Goal: Task Accomplishment & Management: Use online tool/utility

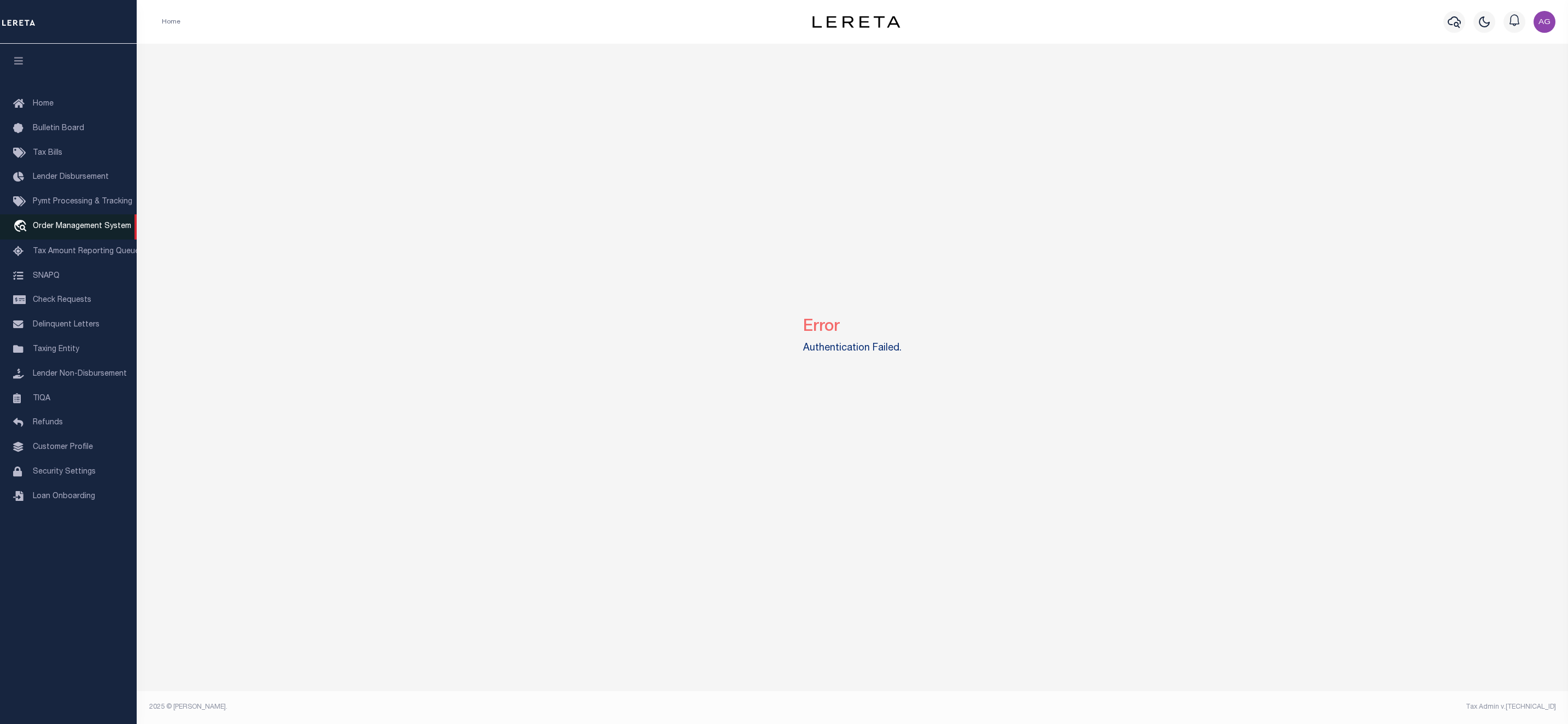
click at [66, 223] on link "travel_explore Order Management System" at bounding box center [68, 227] width 136 height 25
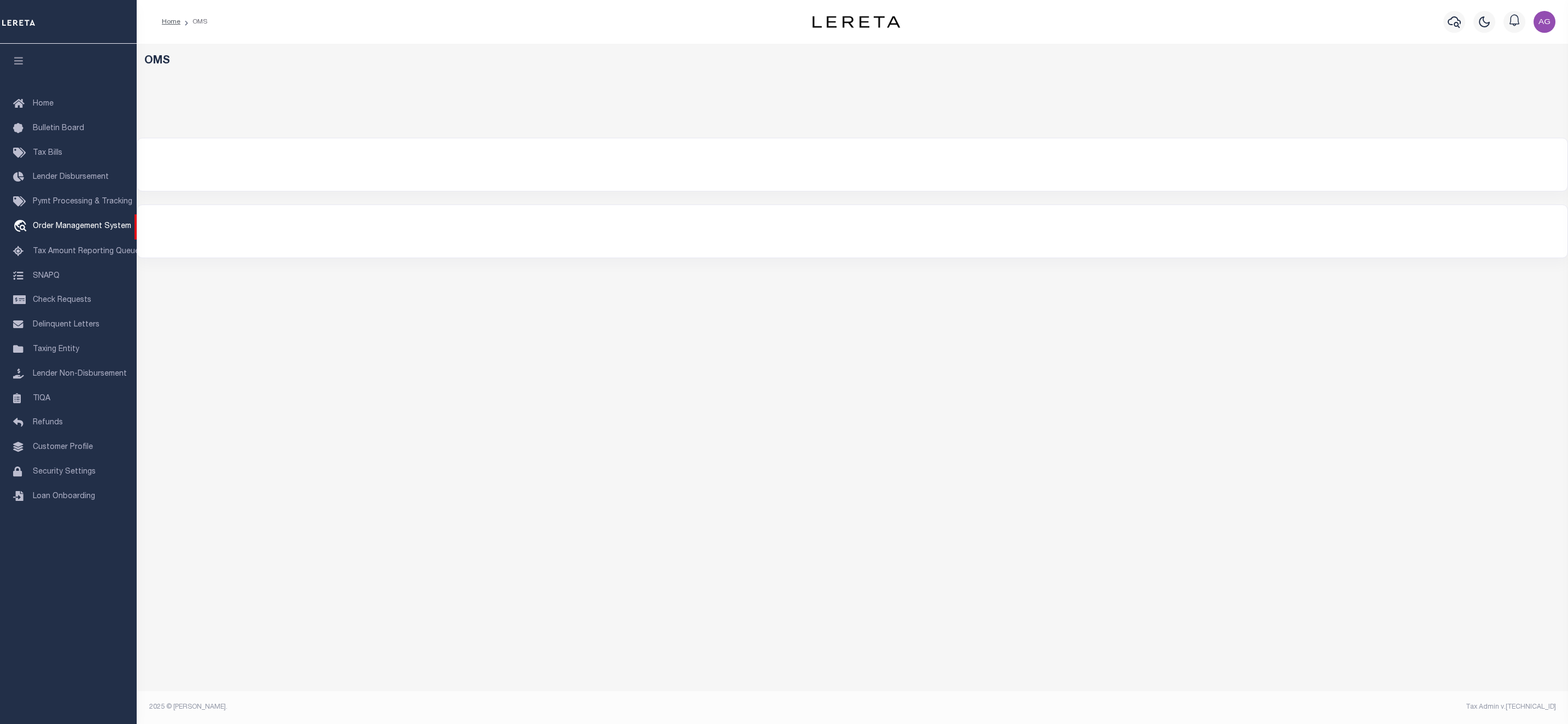
select select "200"
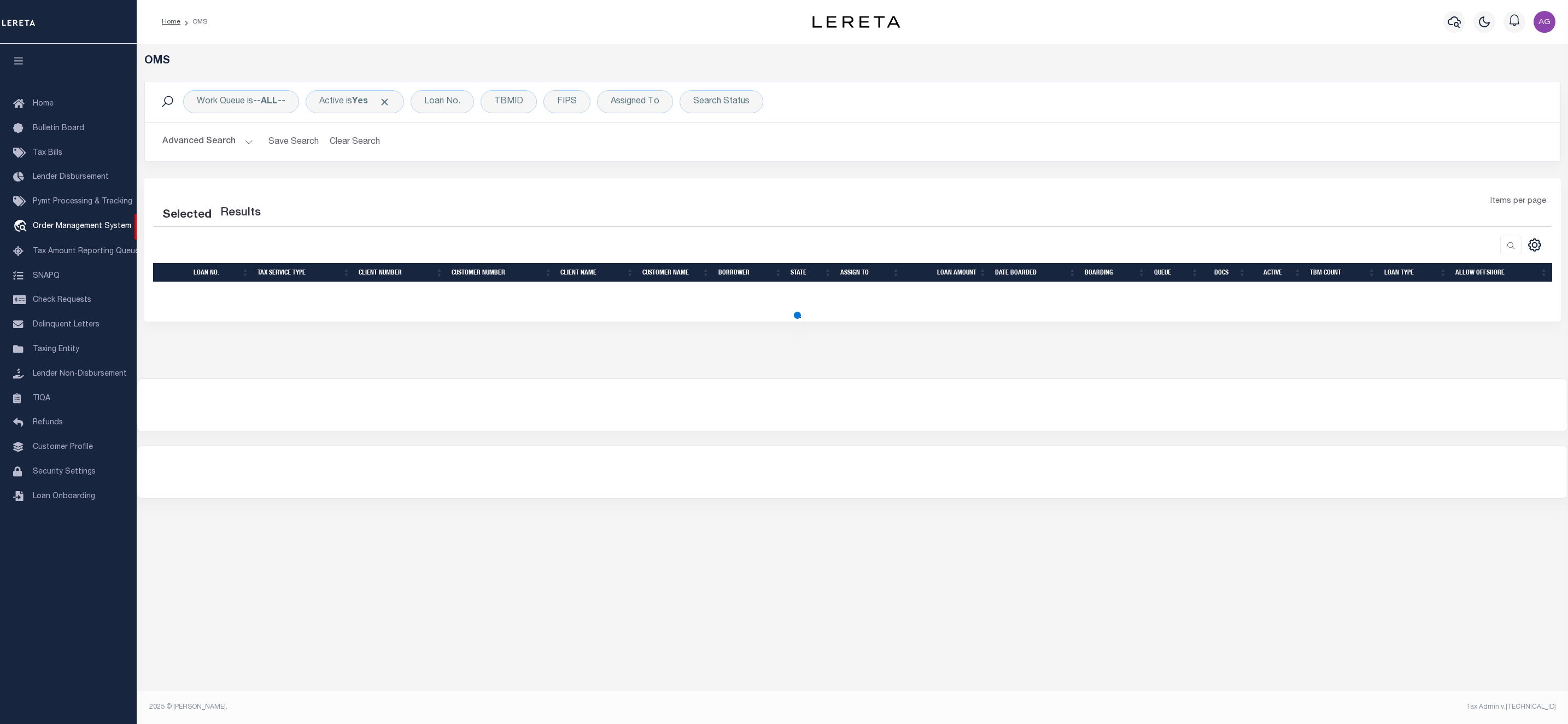
select select "200"
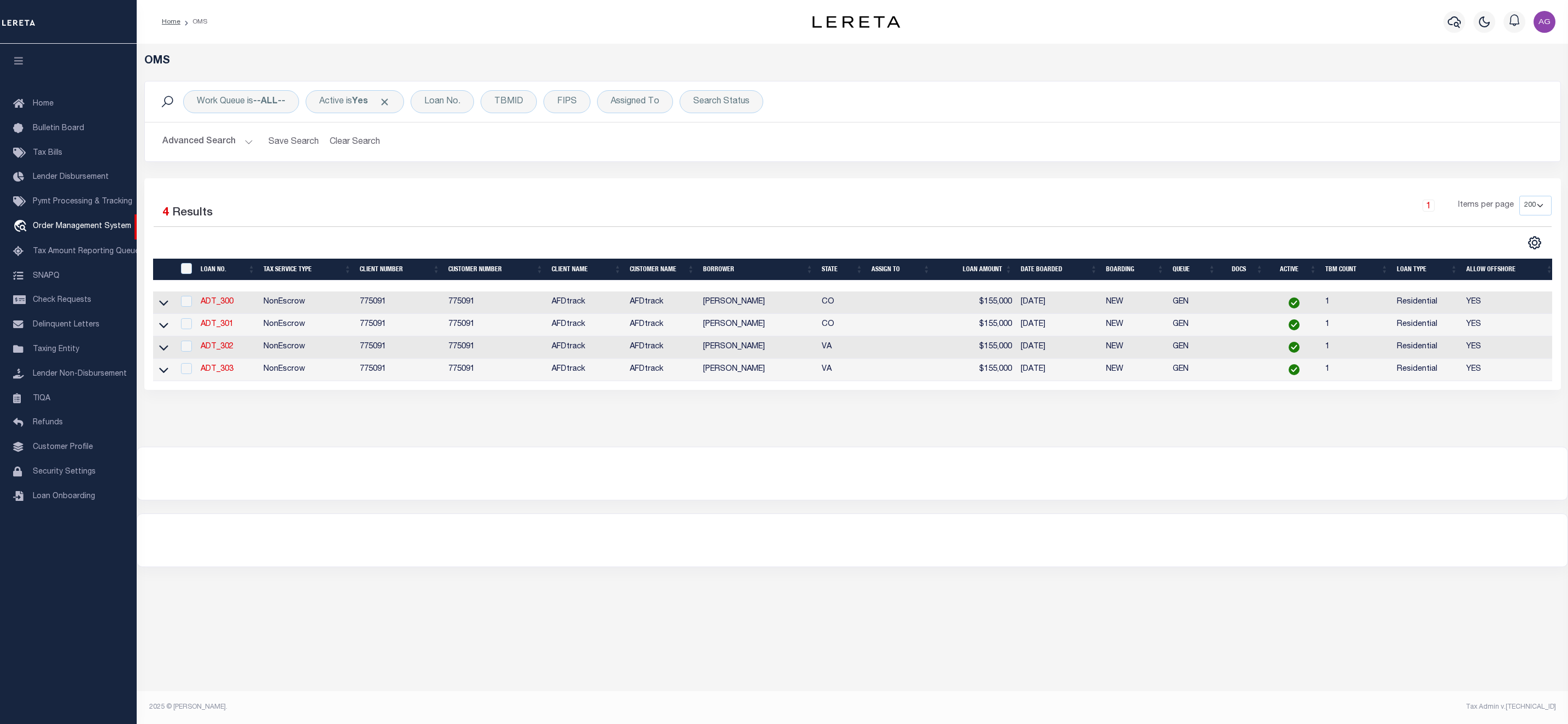
click at [233, 142] on button "Advanced Search" at bounding box center [207, 142] width 91 height 21
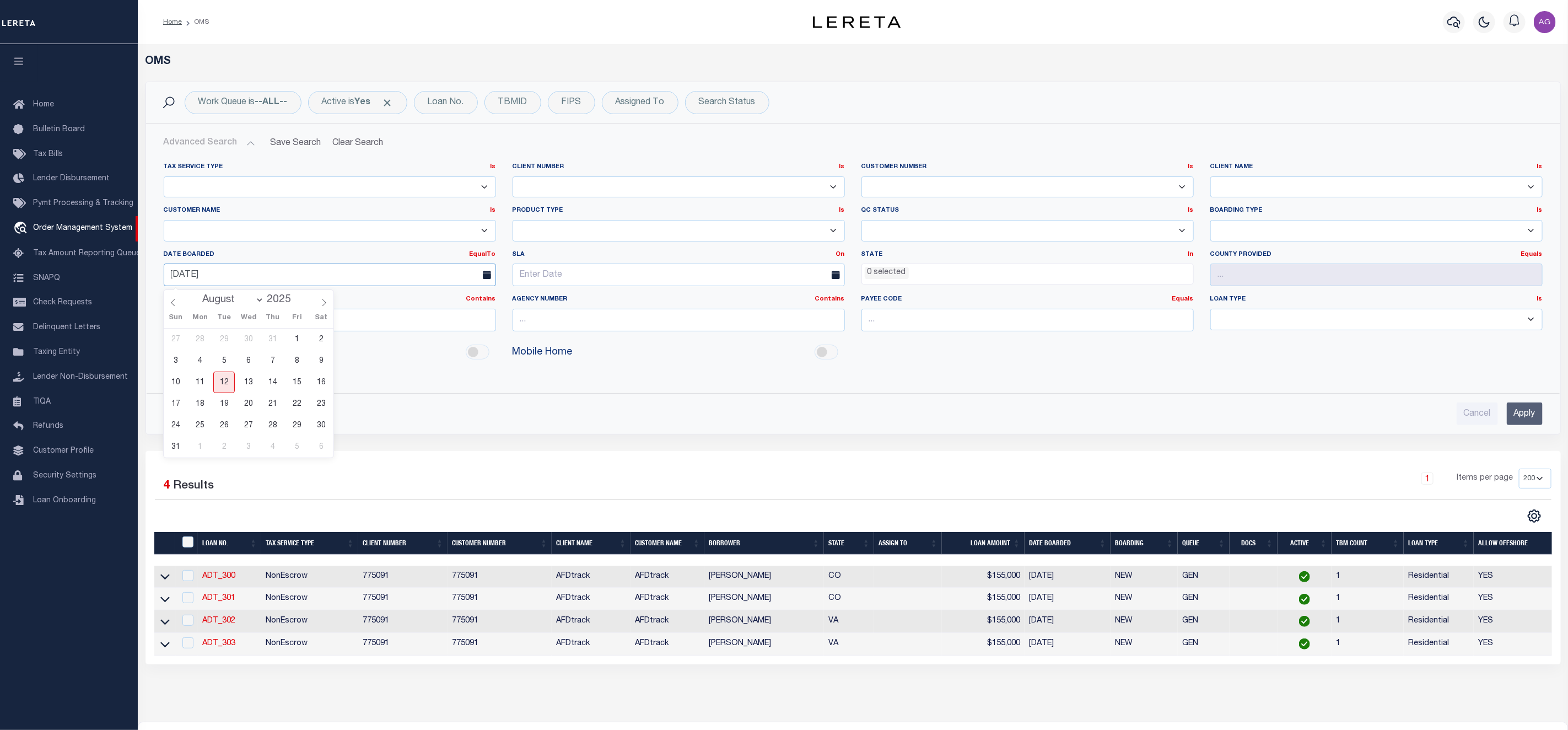
click at [229, 278] on input "08-09-2025" at bounding box center [330, 275] width 332 height 23
click at [200, 381] on span "11" at bounding box center [200, 382] width 21 height 21
type input "[DATE]"
click at [1537, 417] on input "Apply" at bounding box center [1525, 414] width 36 height 23
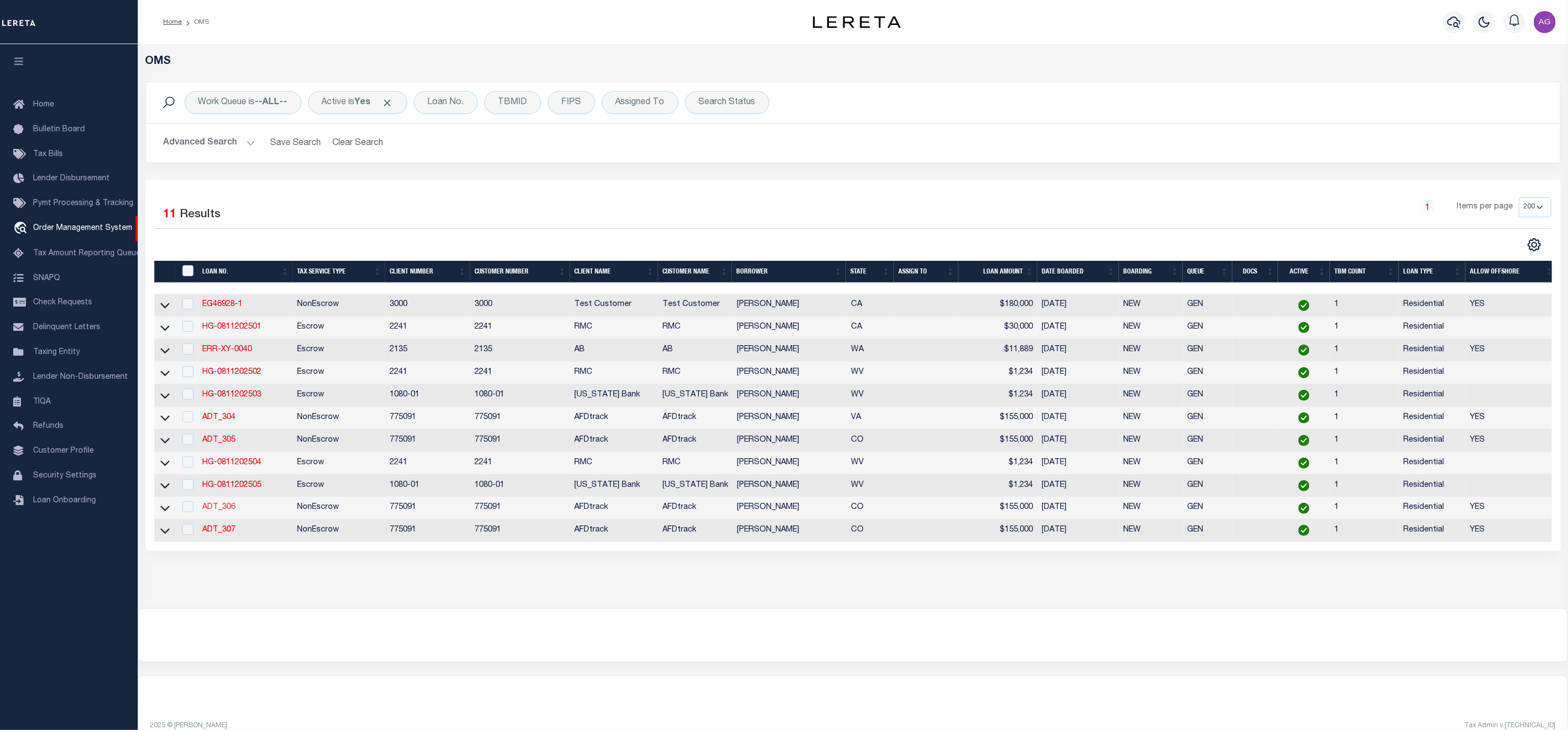
click at [229, 511] on link "ADT_306" at bounding box center [219, 508] width 33 height 8
type input "ADT_306"
type input "[PERSON_NAME]"
select select
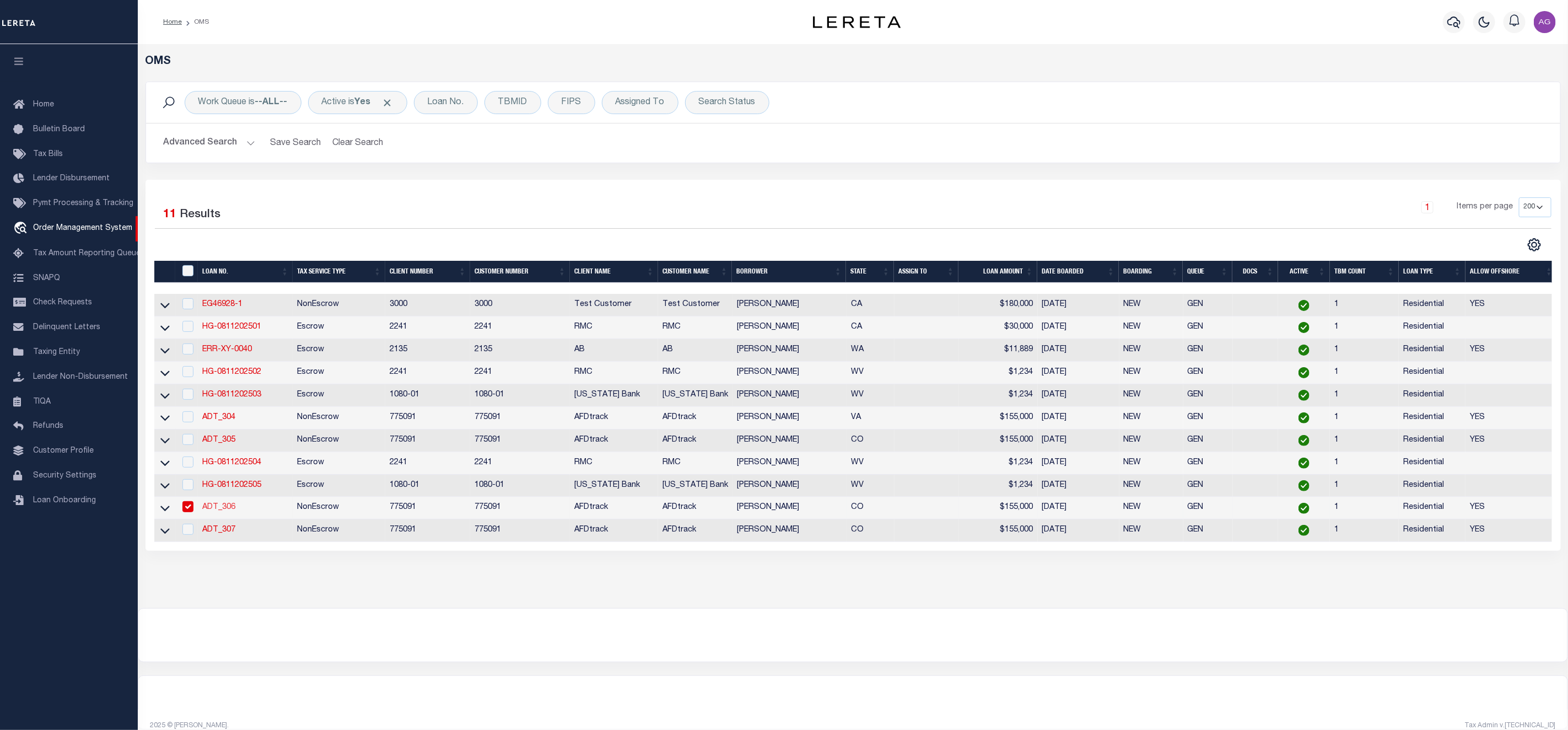
type input "[STREET_ADDRESS]"
type input "[GEOGRAPHIC_DATA] WI 53095-1214"
type input "07/28/2025"
select select "10"
select select "NonEscrow"
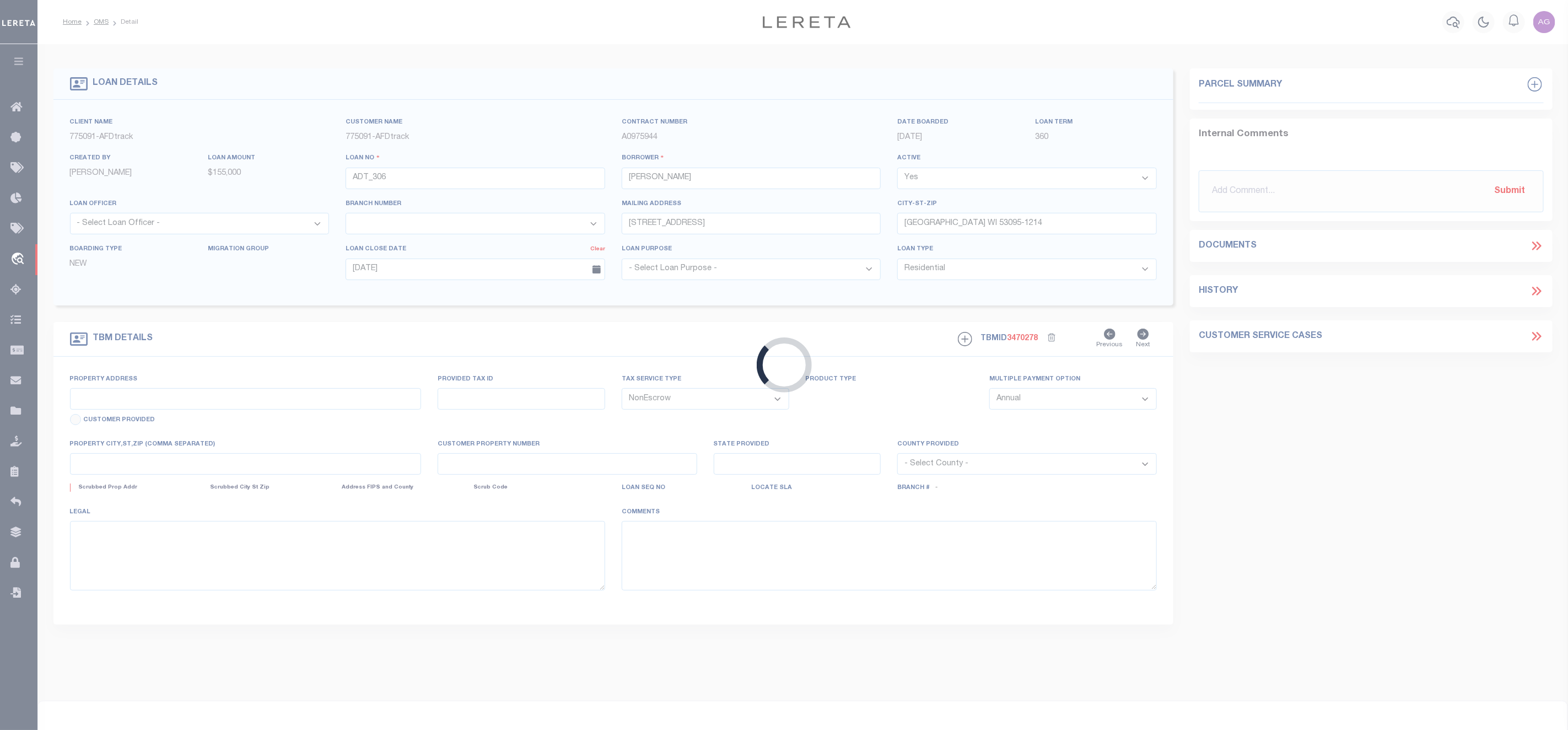
type input "603 DOWNEY DR"
type input "ORDWAY CO 81063-1502"
type input "CO"
select select
select select "2"
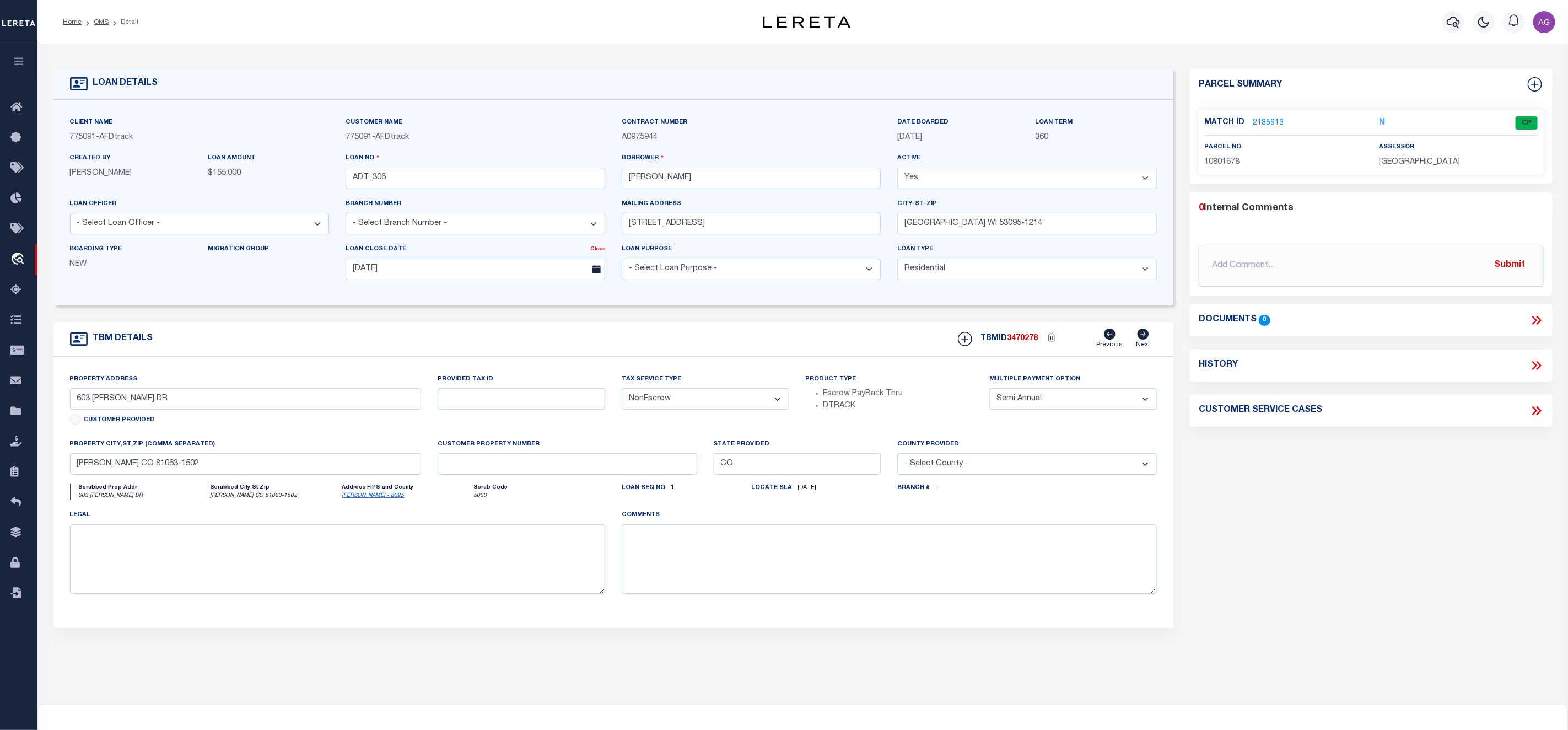
click at [1264, 123] on link "2185913" at bounding box center [1268, 123] width 31 height 11
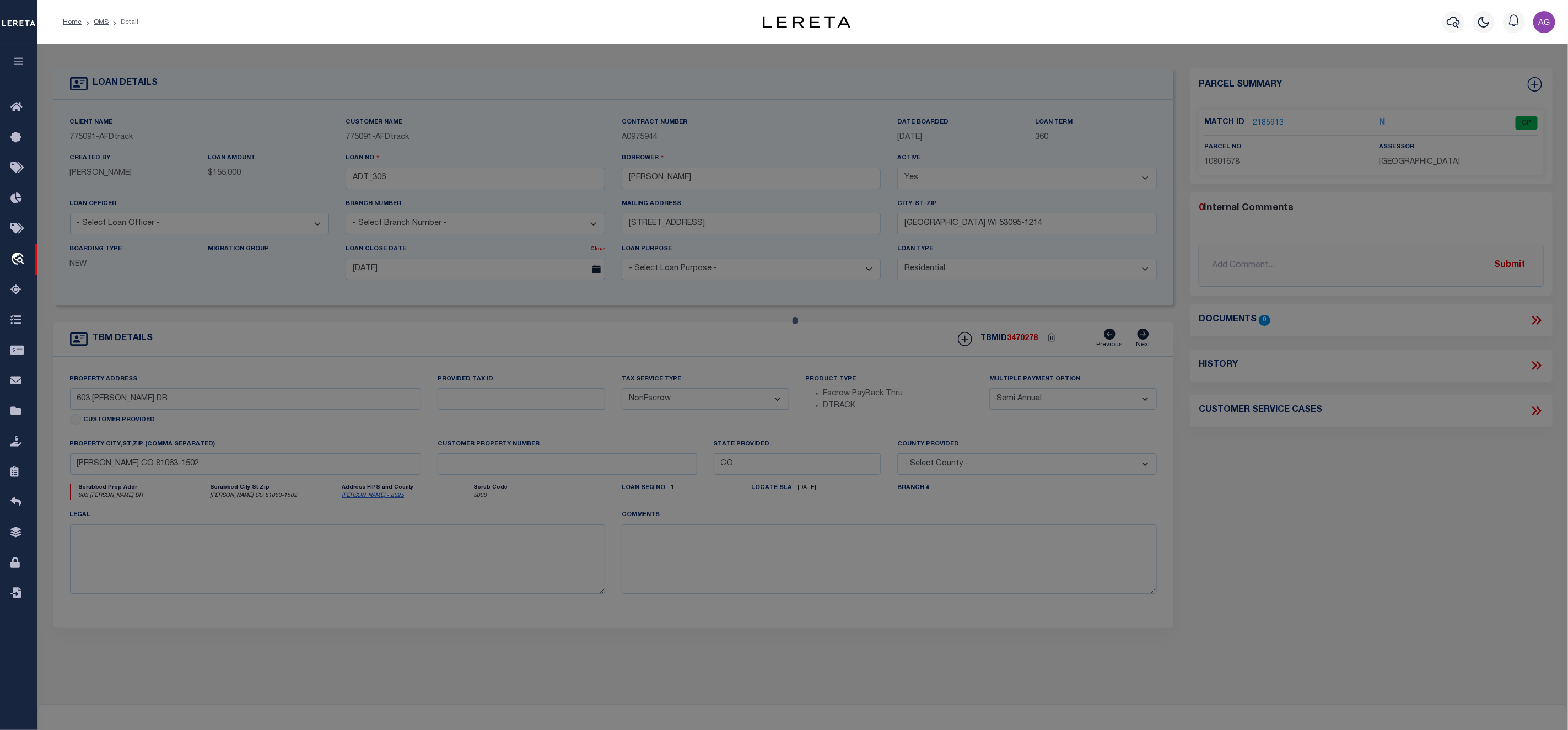
checkbox input "false"
select select "CP"
type input "SNOW,JOSHUA JOHN"
select select "ATL"
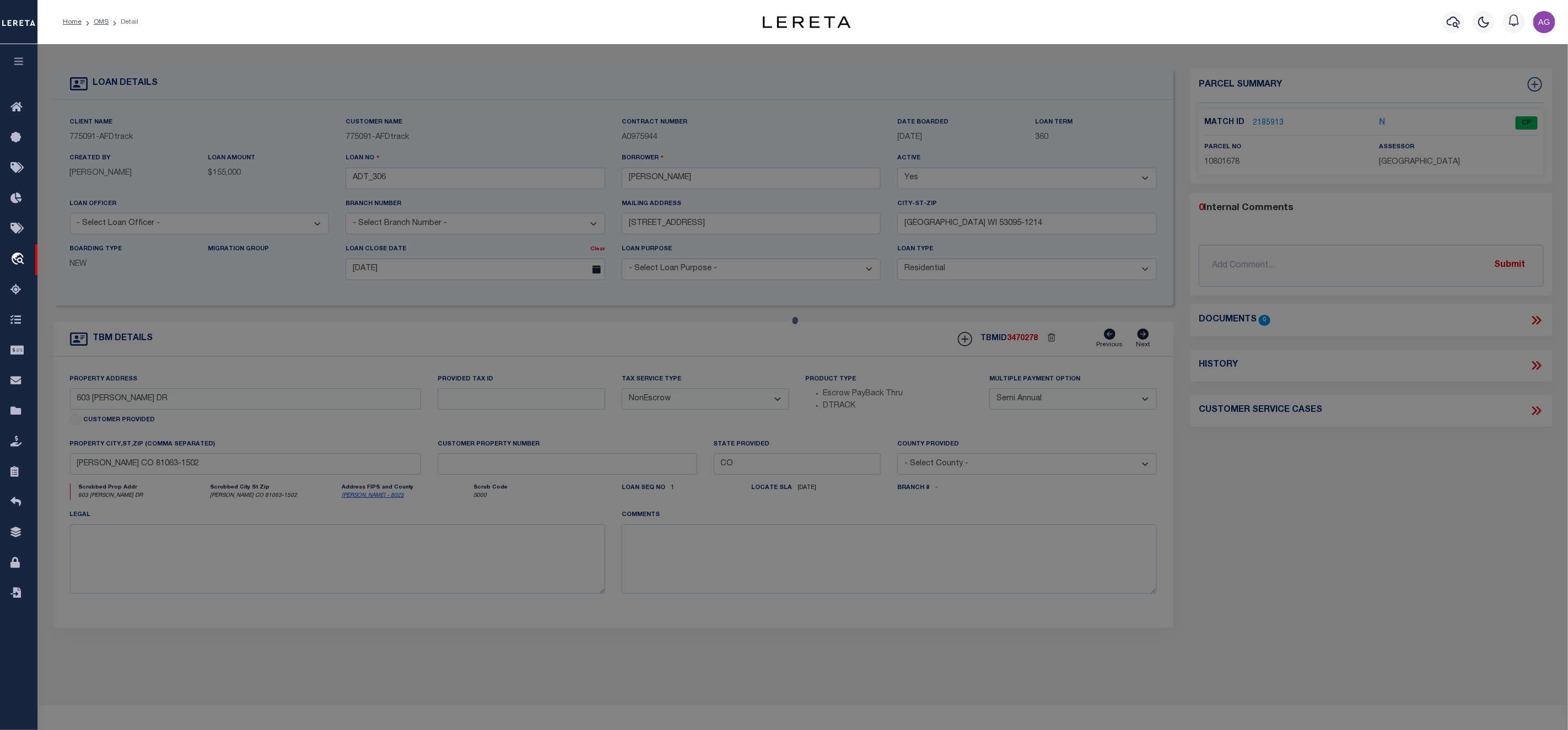
select select "ADD"
type input "603 DOWNEY DR"
checkbox input "false"
type input "ORDWAY, CO 81063"
type textarea "SUBDIVISION REEVES & DOWNEY SUBDIVISION LOT 2,3 BLOCK 1 SECTION: 14 TOWNSHIP: 2…"
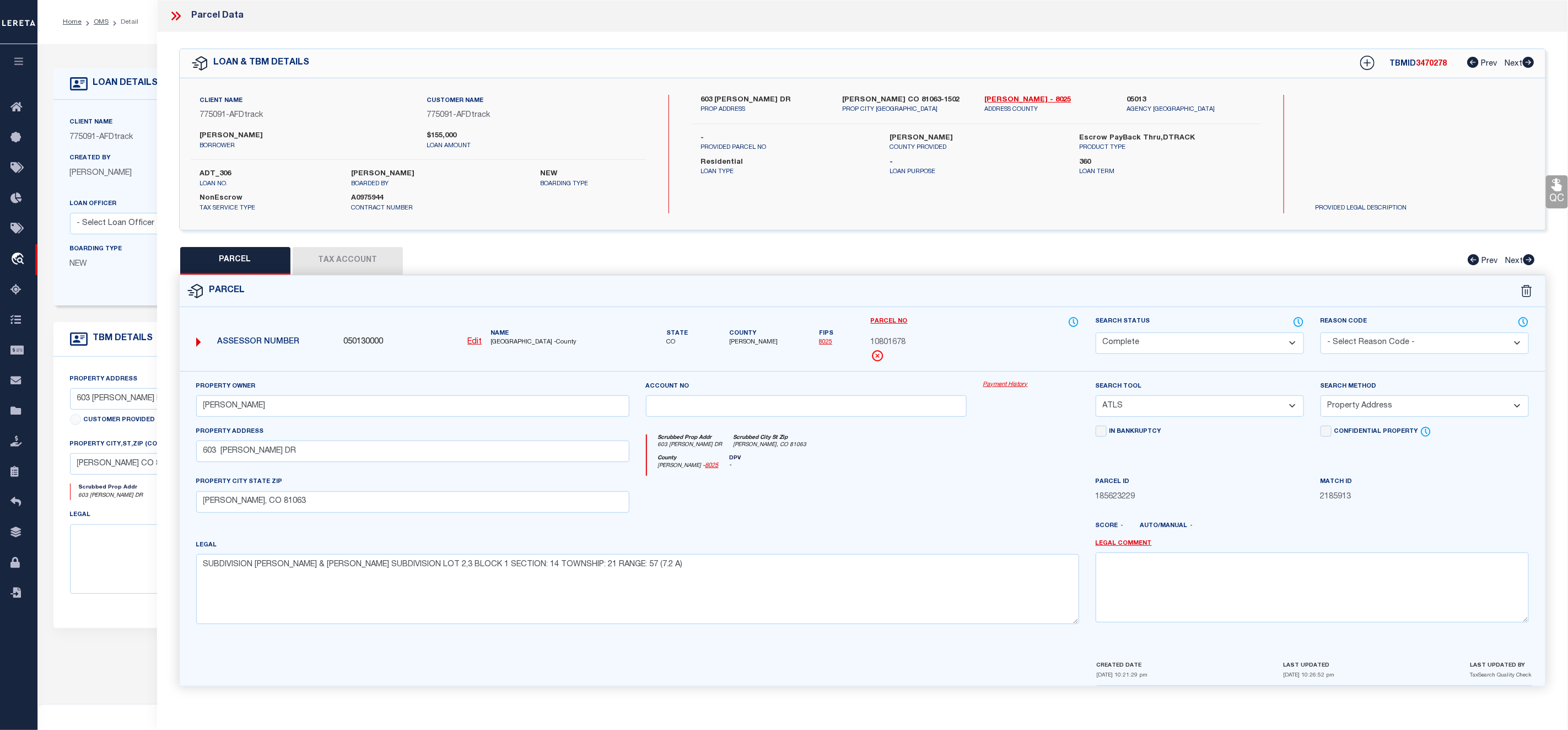
click at [1010, 383] on link "Payment History" at bounding box center [1031, 385] width 96 height 9
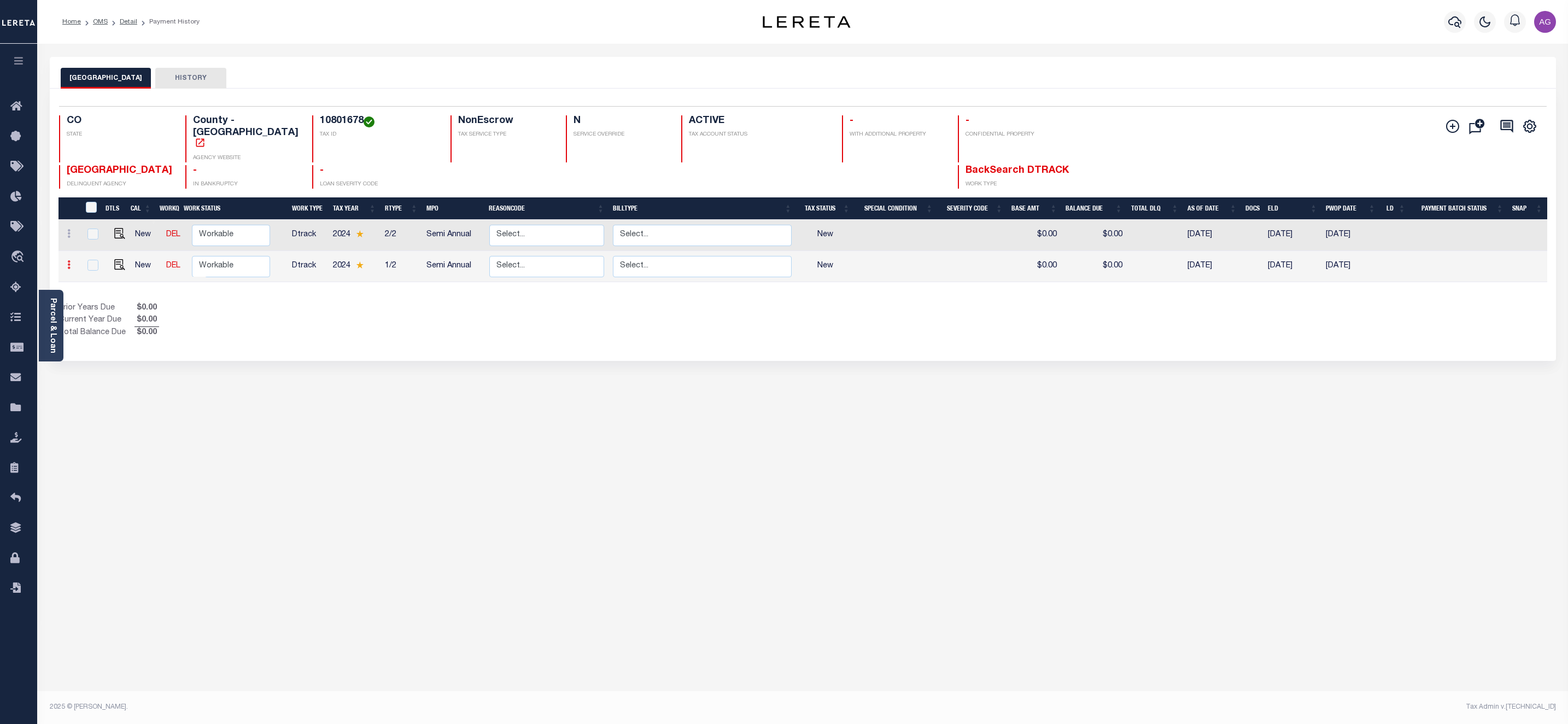
click at [71, 262] on link at bounding box center [69, 266] width 12 height 9
click at [134, 255] on img at bounding box center [134, 260] width 11 height 11
select select "NW2"
type input "$0.00"
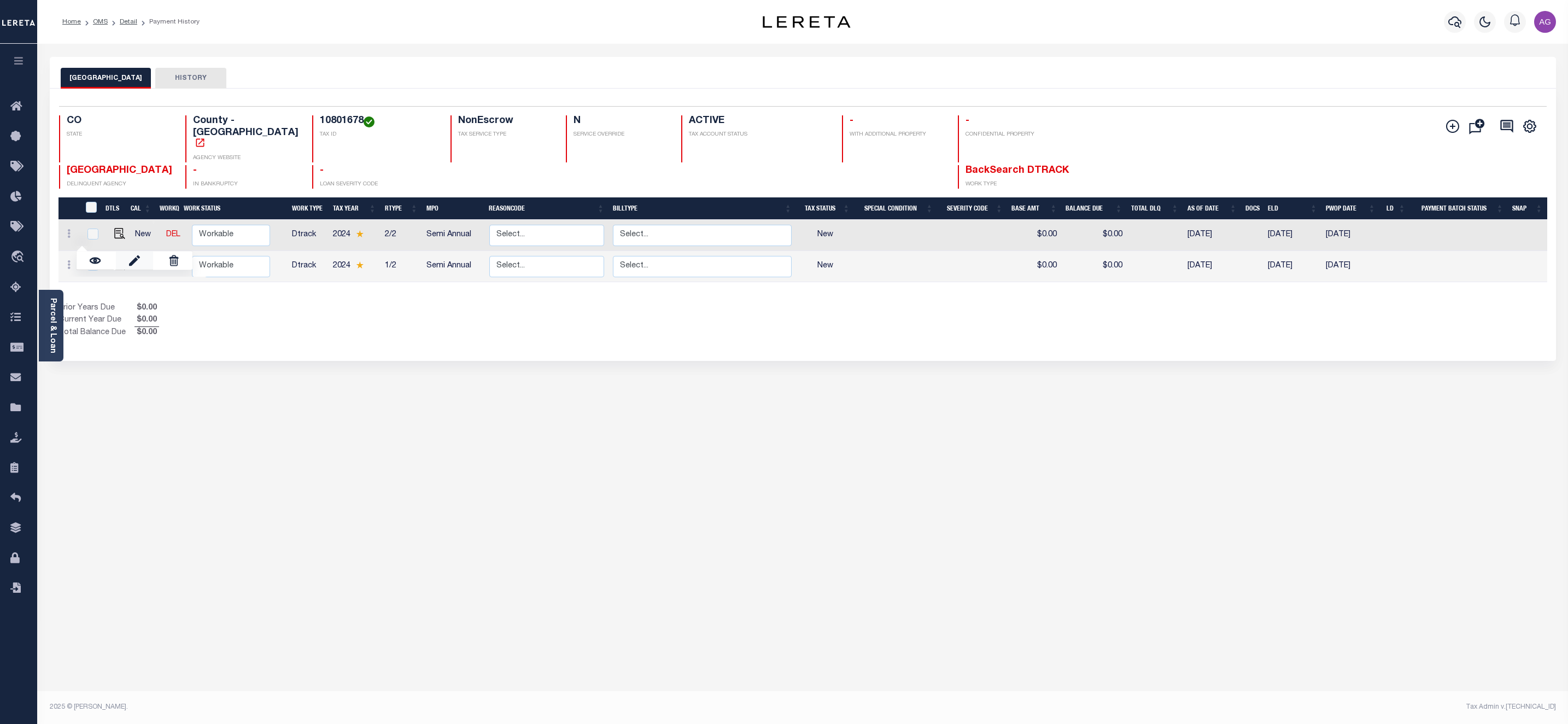
type input "[DATE]"
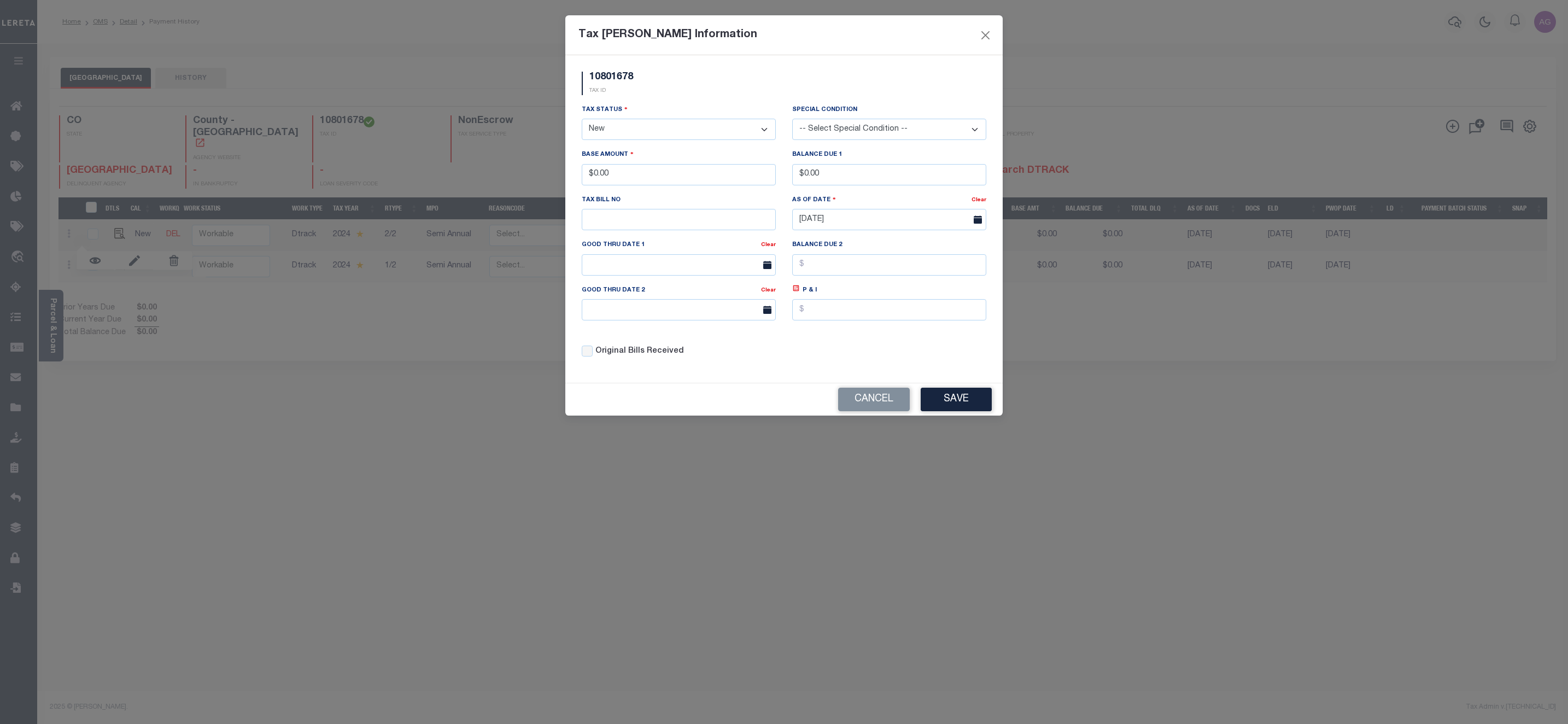
click at [667, 123] on select "- Select Status - Open Due/Unpaid Paid Incomplete No Tax Due Internal Refund Pr…" at bounding box center [678, 129] width 194 height 21
click at [637, 140] on select "- Select Status - Open Due/Unpaid Paid Incomplete No Tax Due Internal Refund Pr…" at bounding box center [678, 129] width 194 height 21
select select "DUE"
click at [581, 120] on select "- Select Status - Open Due/Unpaid Paid Incomplete No Tax Due Internal Refund Pr…" at bounding box center [678, 129] width 194 height 21
drag, startPoint x: 593, startPoint y: 174, endPoint x: 653, endPoint y: 180, distance: 60.3
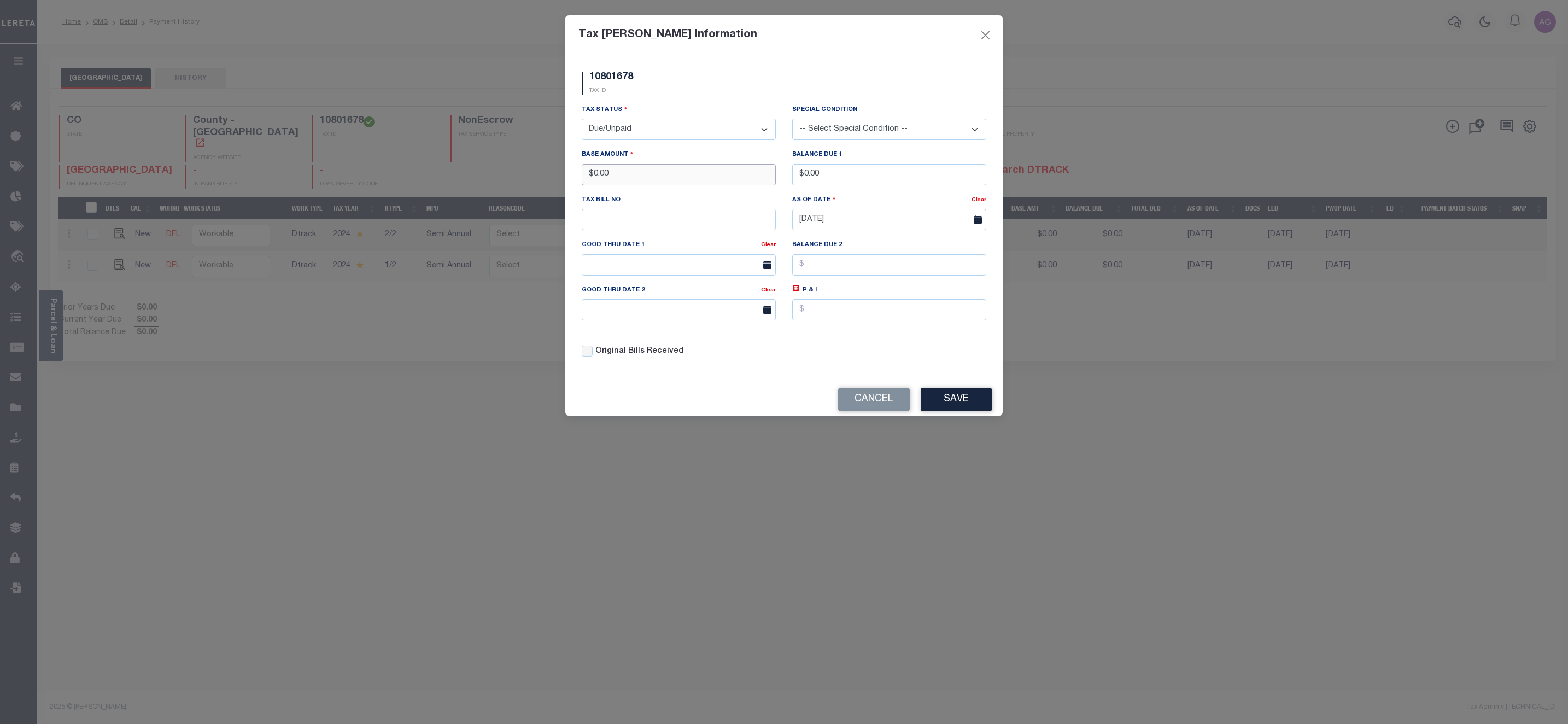
click at [653, 180] on input "$0.00" at bounding box center [678, 175] width 194 height 21
type input "$111.00"
drag, startPoint x: 838, startPoint y: 178, endPoint x: 850, endPoint y: 178, distance: 12.0
click at [850, 178] on input "$0.00" at bounding box center [889, 175] width 194 height 21
type input "$111.00"
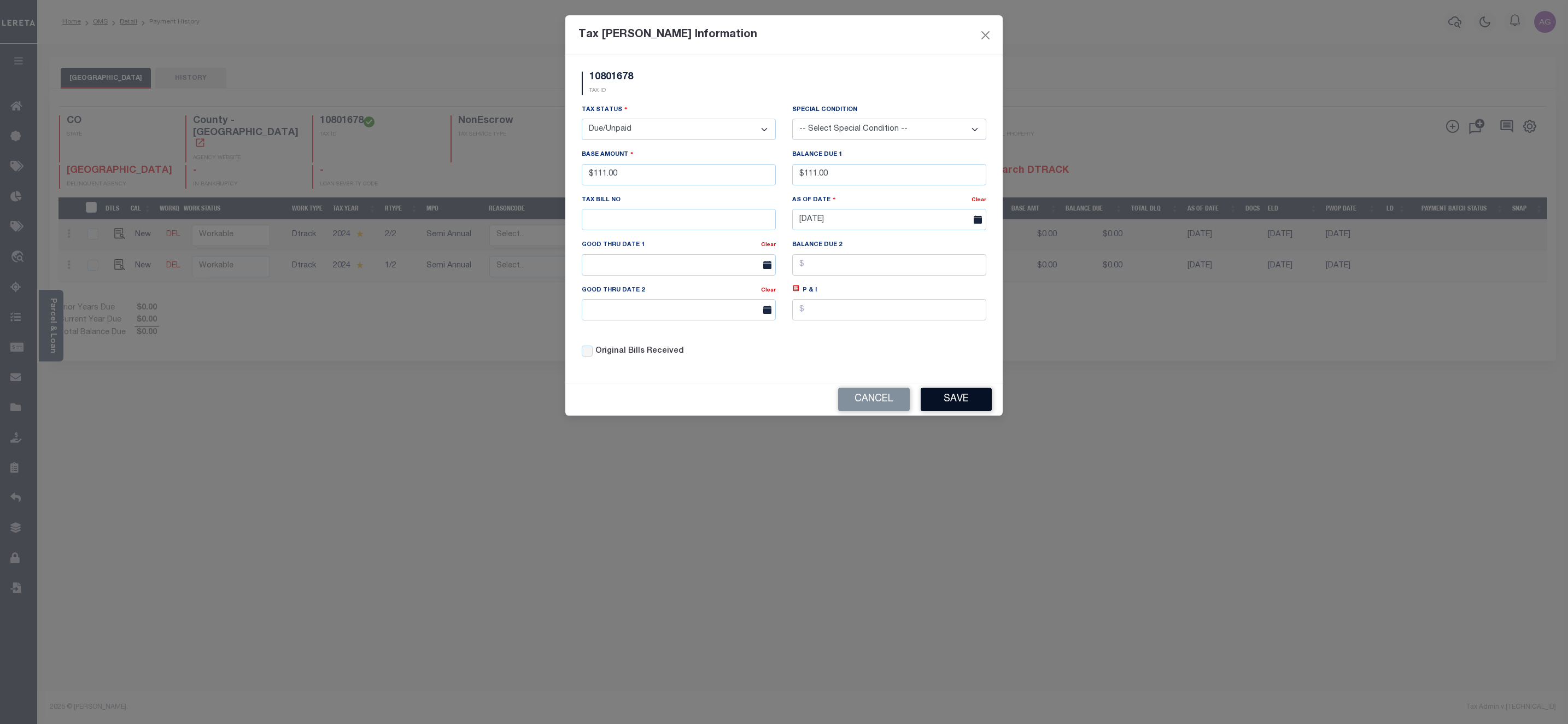
click at [952, 404] on button "Save" at bounding box center [956, 399] width 71 height 23
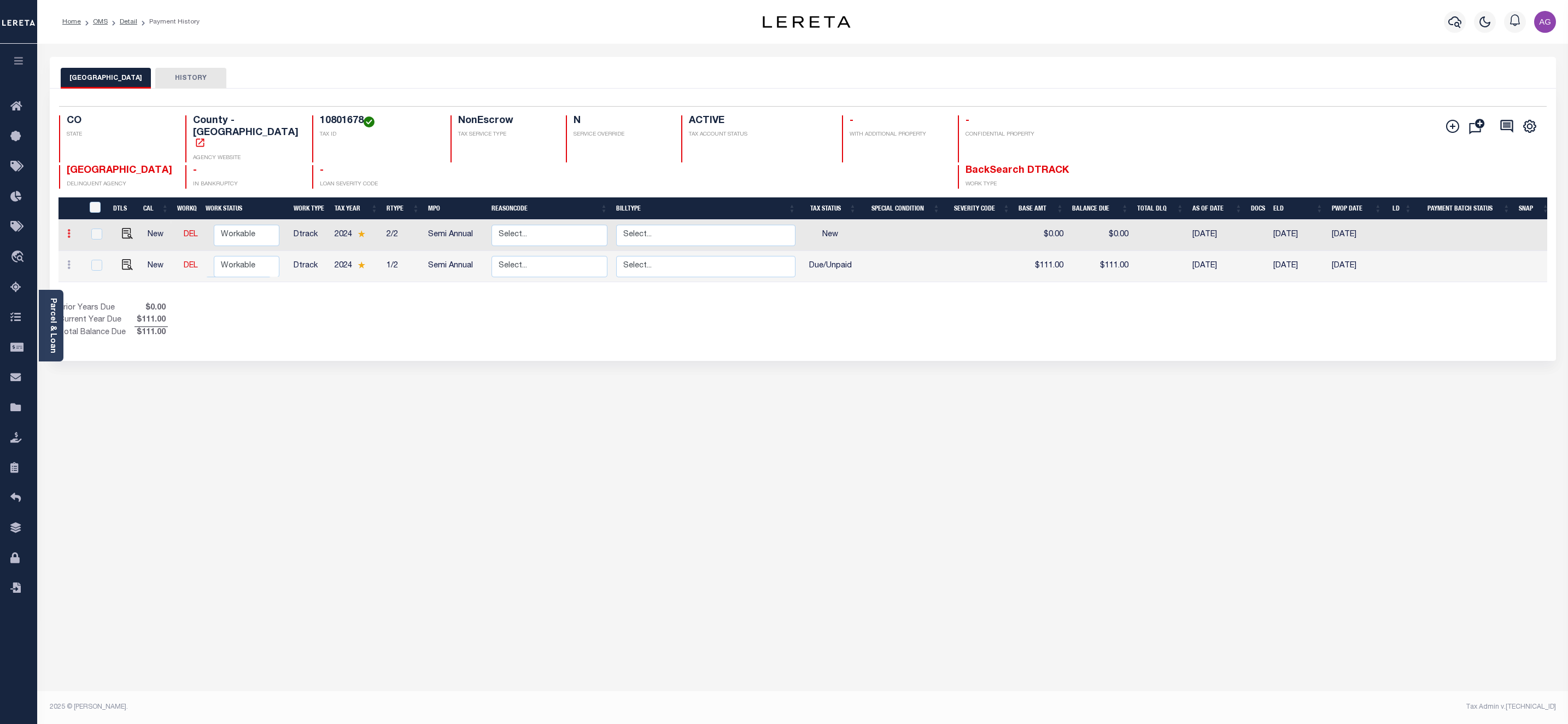
click at [68, 229] on icon at bounding box center [69, 233] width 3 height 9
click at [132, 247] on img at bounding box center [134, 252] width 11 height 11
type input "$0.00"
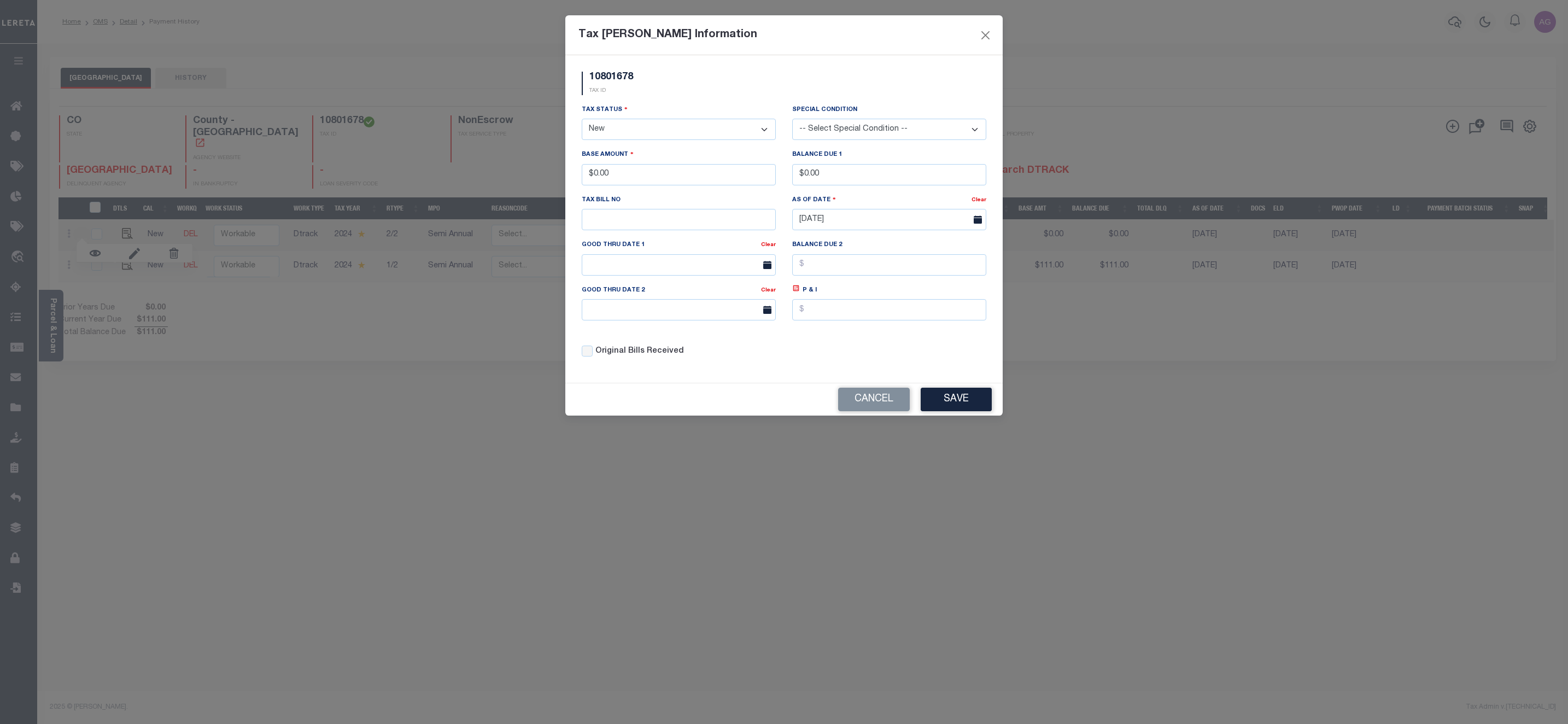
click at [617, 136] on select "- Select Status - Open Due/Unpaid Paid Incomplete No Tax Due Internal Refund Pr…" at bounding box center [678, 129] width 194 height 21
click at [620, 138] on select "- Select Status - Open Due/Unpaid Paid Incomplete No Tax Due Internal Refund Pr…" at bounding box center [678, 129] width 194 height 21
select select "DUE"
click at [581, 120] on select "- Select Status - Open Due/Unpaid Paid Incomplete No Tax Due Internal Refund Pr…" at bounding box center [678, 129] width 194 height 21
drag, startPoint x: 593, startPoint y: 179, endPoint x: 622, endPoint y: 179, distance: 29.0
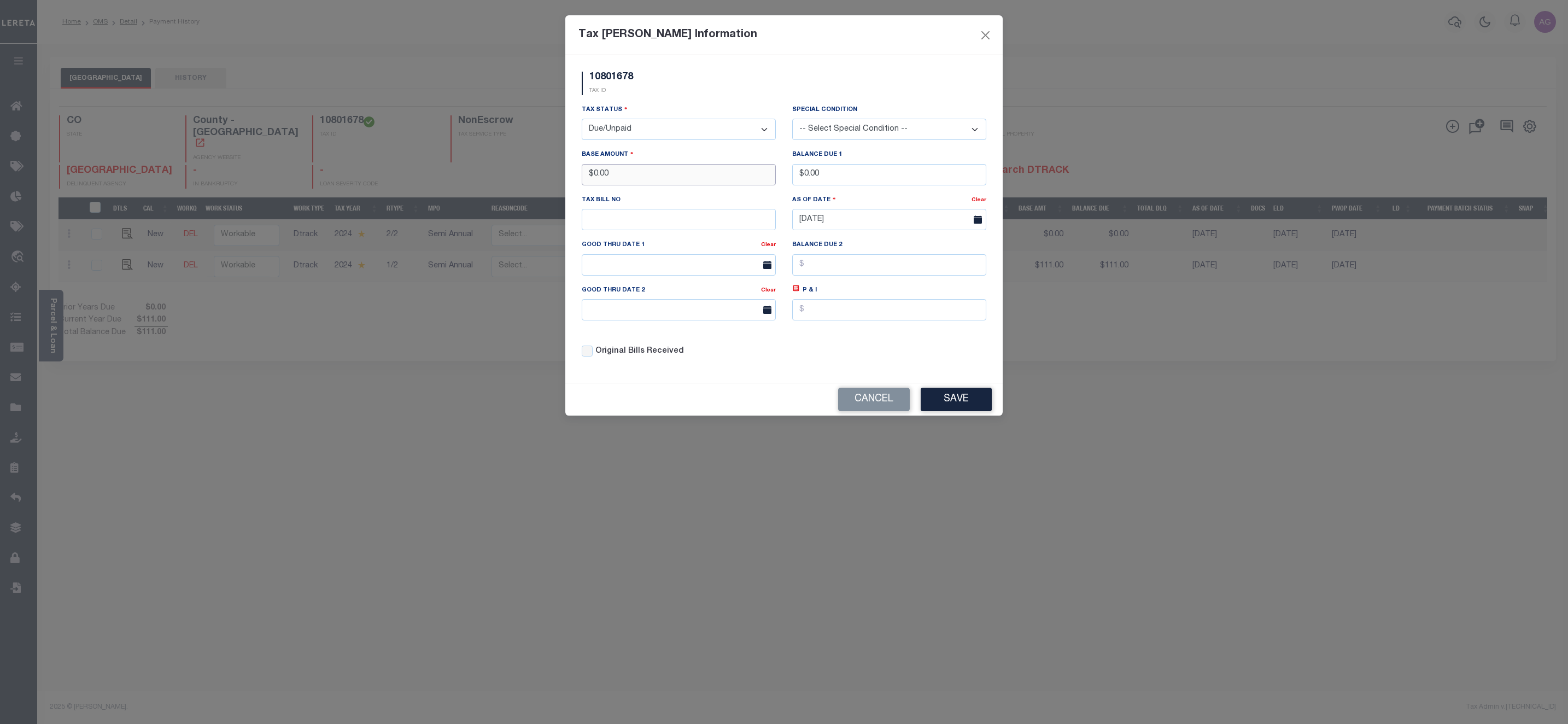
click at [622, 179] on input "$0.00" at bounding box center [678, 175] width 194 height 21
type input "$222.00"
drag, startPoint x: 804, startPoint y: 178, endPoint x: 840, endPoint y: 180, distance: 36.1
click at [840, 180] on input "$0.00" at bounding box center [889, 175] width 194 height 21
type input "$222.00"
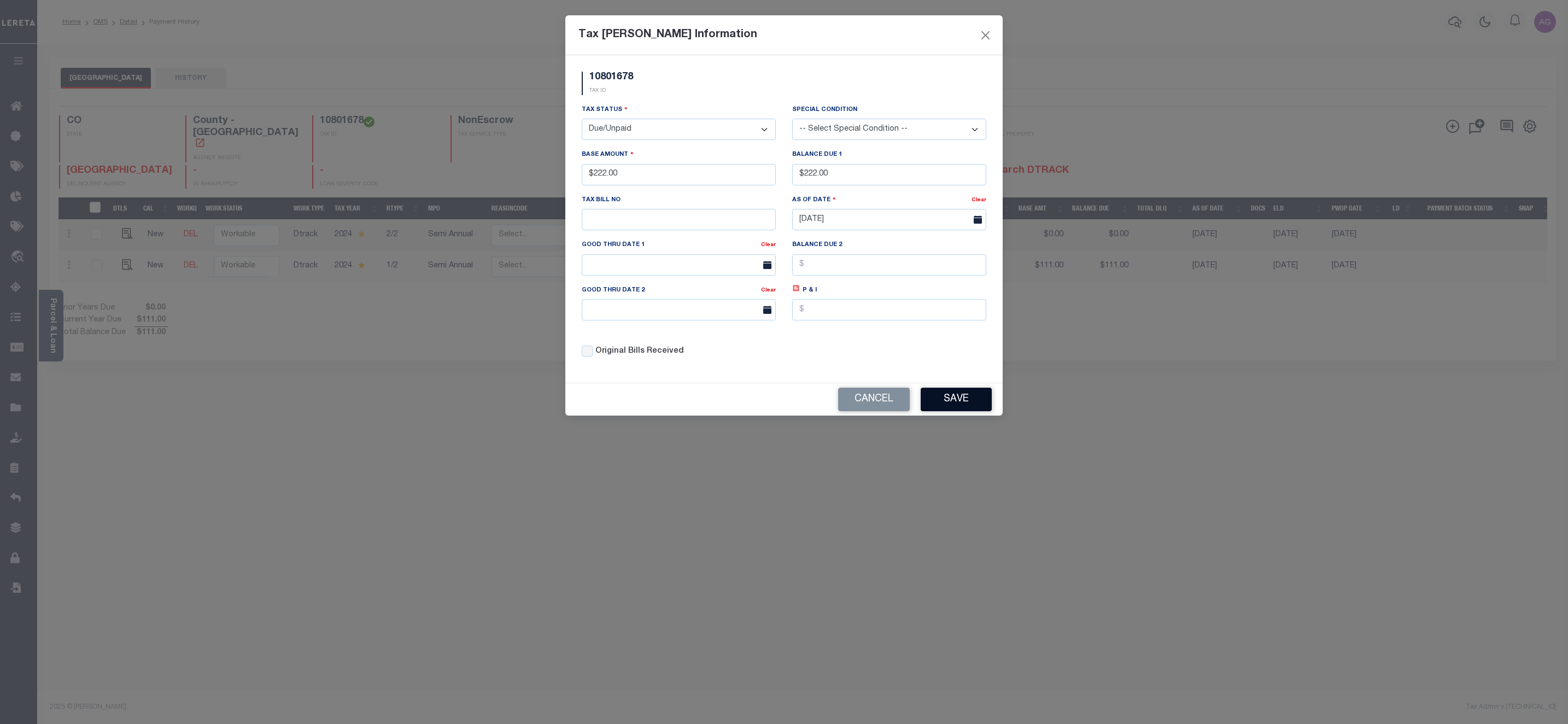
click at [950, 409] on button "Save" at bounding box center [956, 399] width 71 height 23
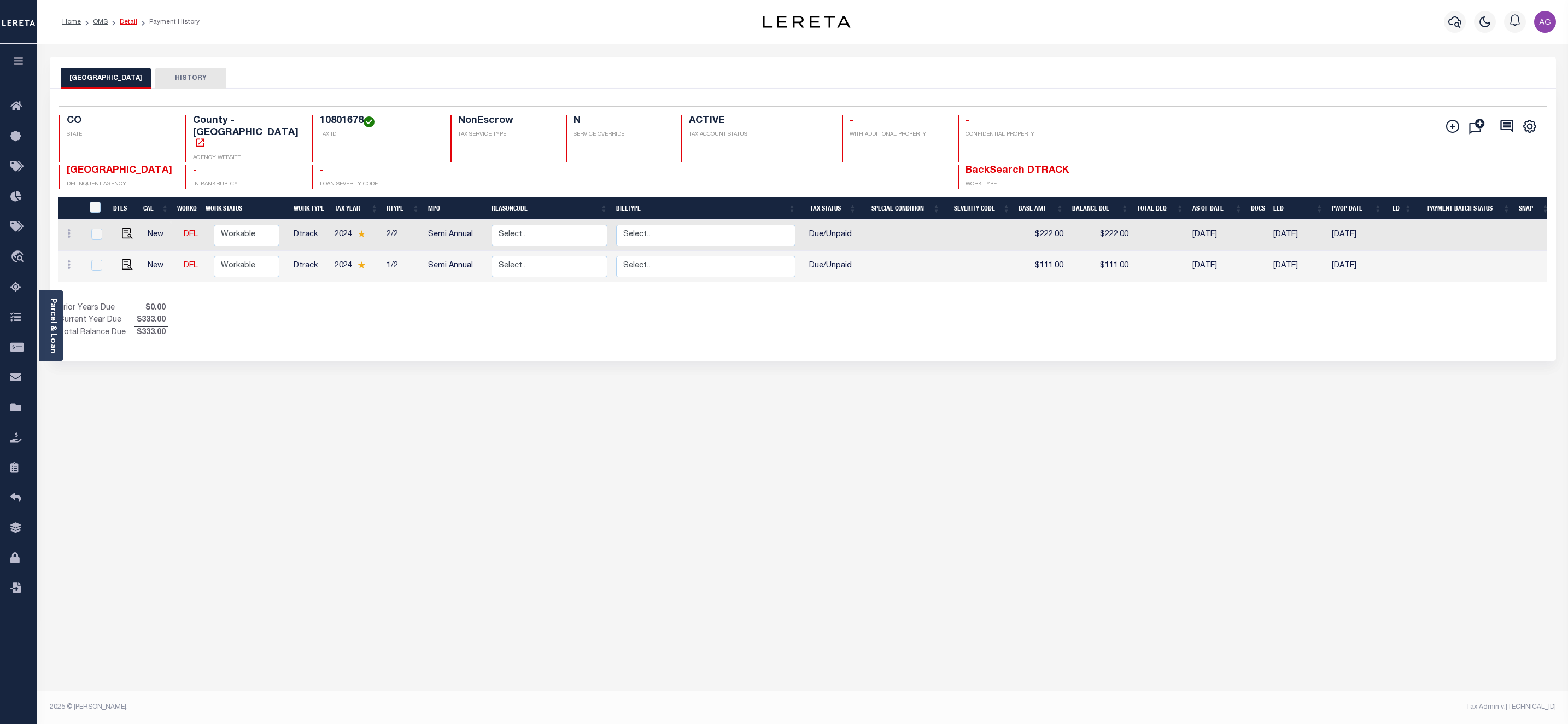
click at [126, 25] on link "Detail" at bounding box center [128, 22] width 17 height 7
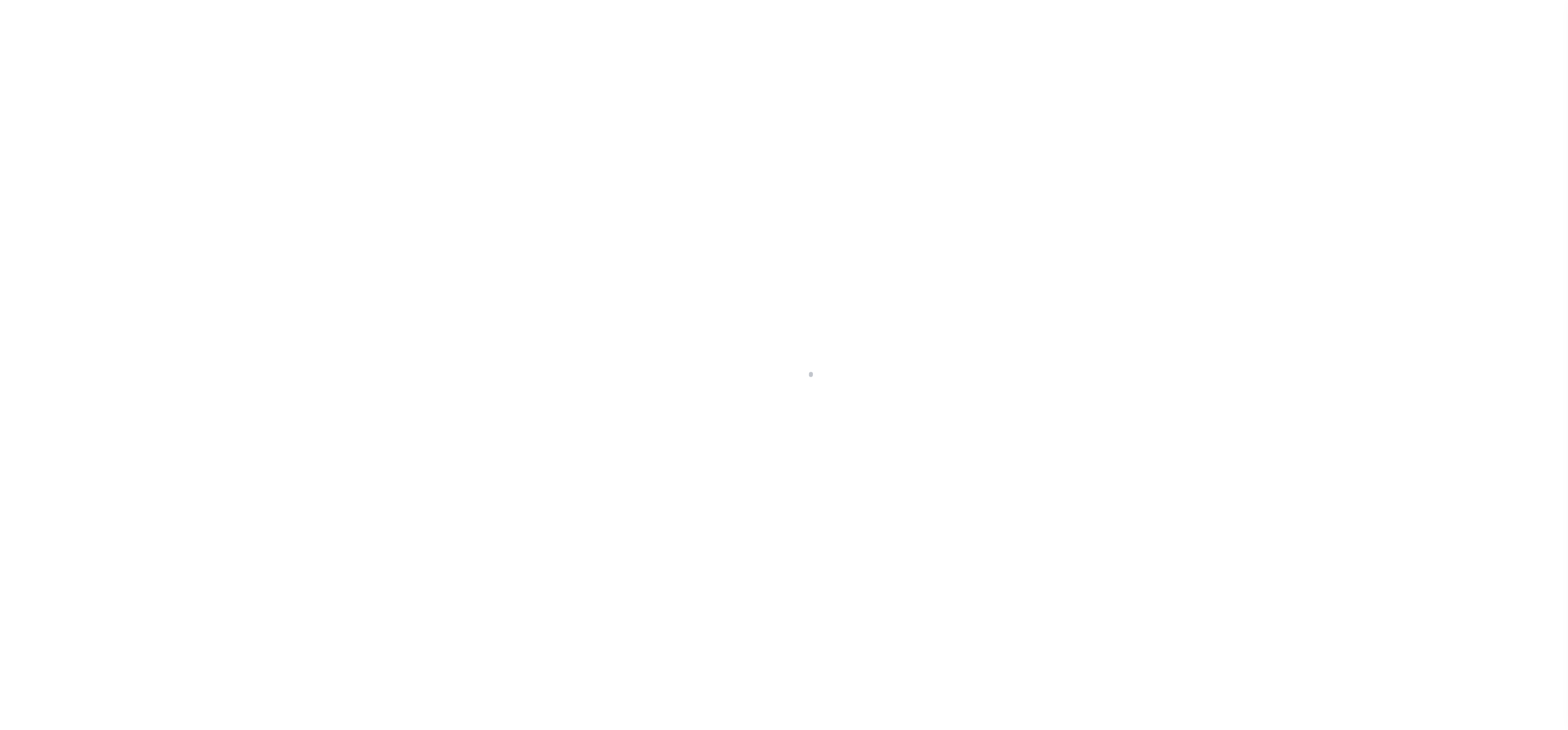
select select "10"
select select "NonEscrow"
select select "2"
select select "10"
select select "NonEscrow"
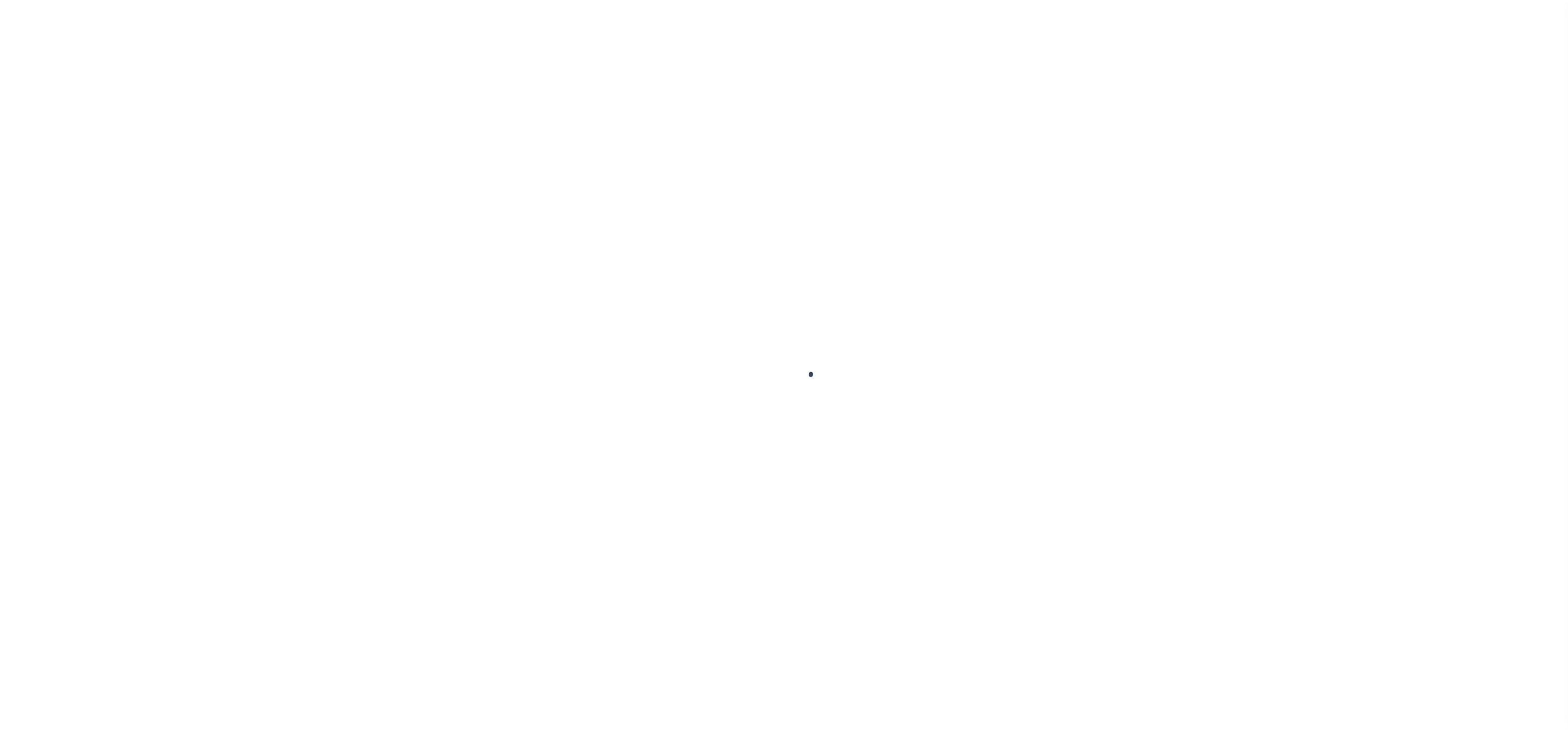
select select "2"
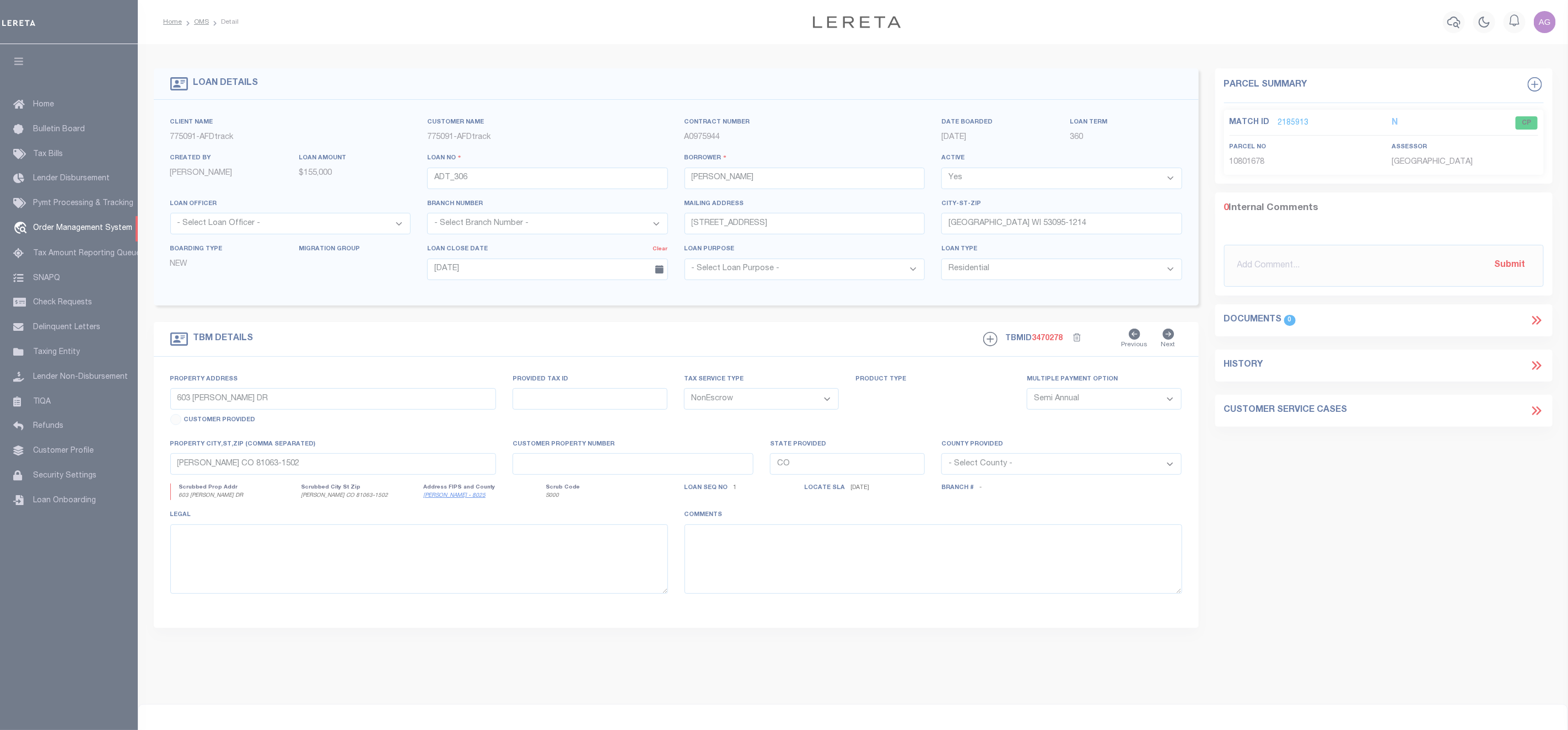
select select "200"
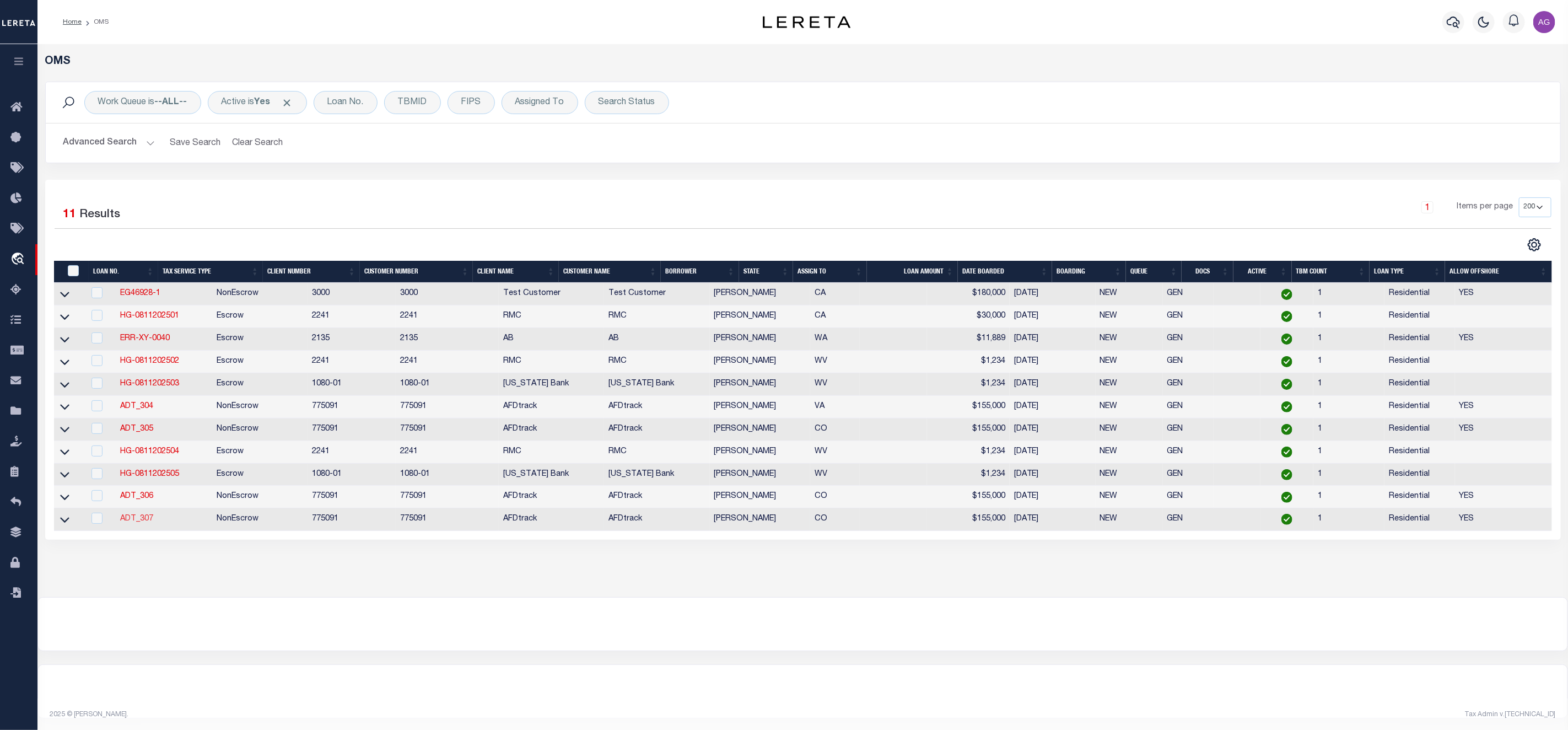
click at [138, 523] on link "ADT_307" at bounding box center [138, 519] width 33 height 8
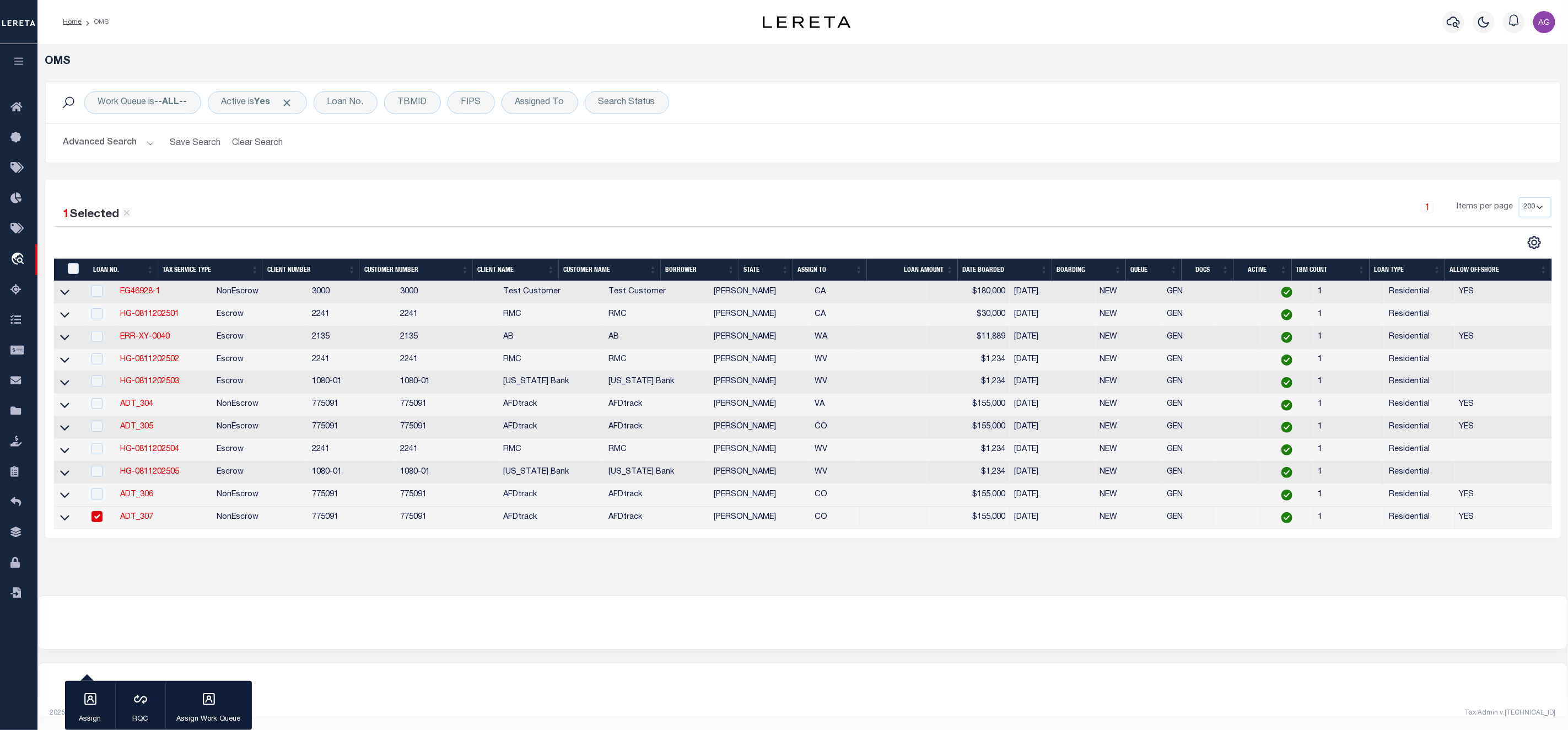
type input "ADT_307"
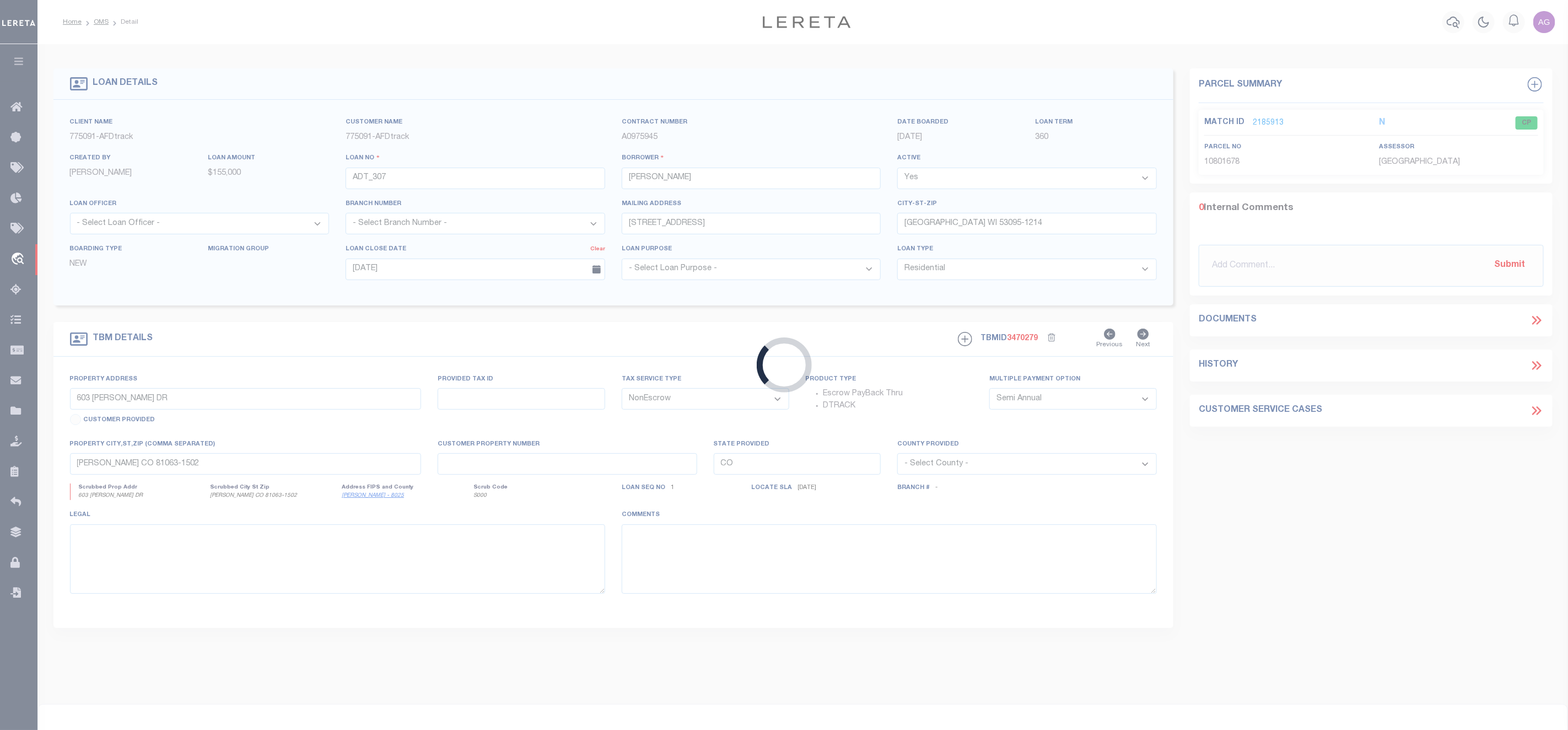
type input "[STREET_ADDRESS][PERSON_NAME]"
type input "[PERSON_NAME] CO 81063-1224"
select select
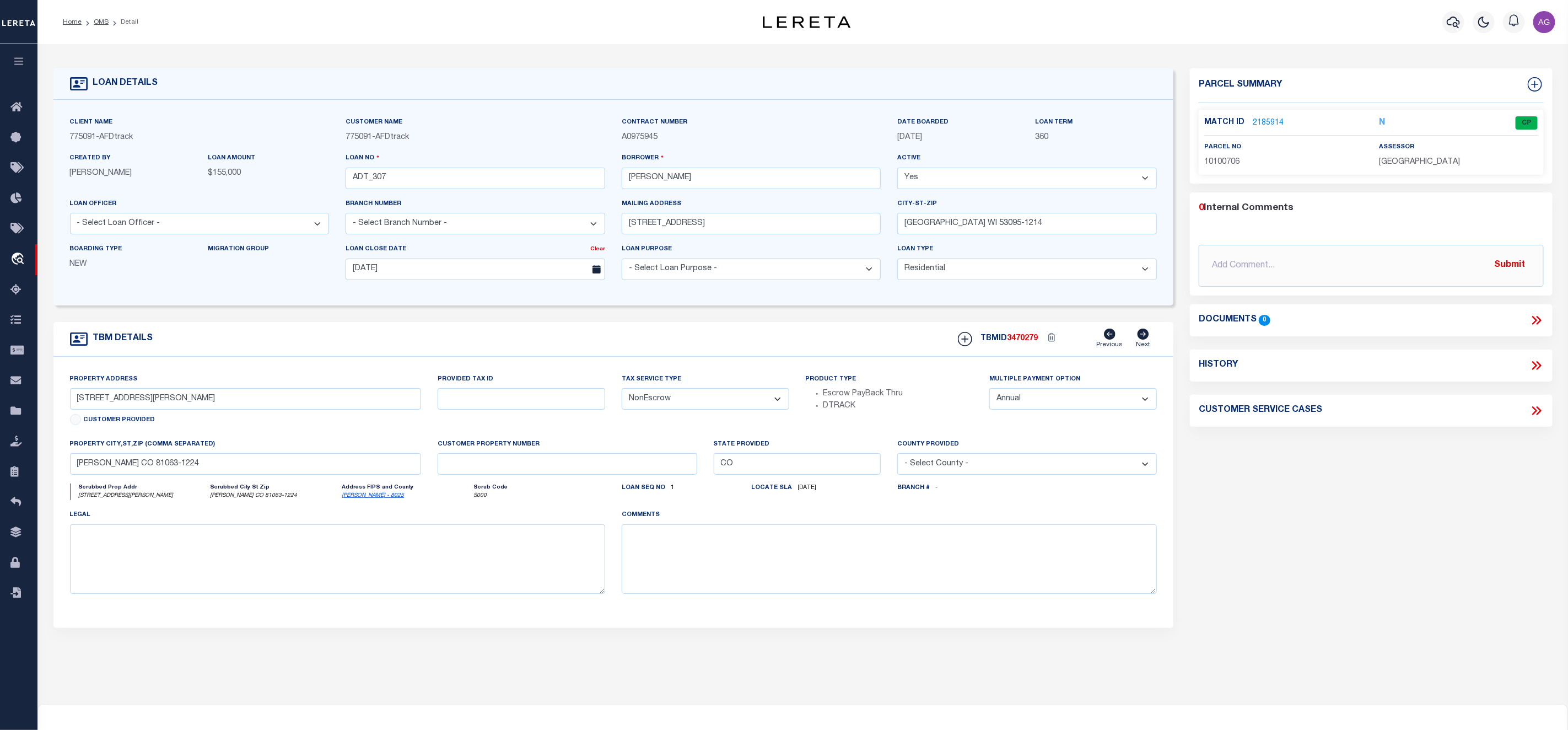
click at [1270, 124] on link "2185914" at bounding box center [1268, 123] width 31 height 11
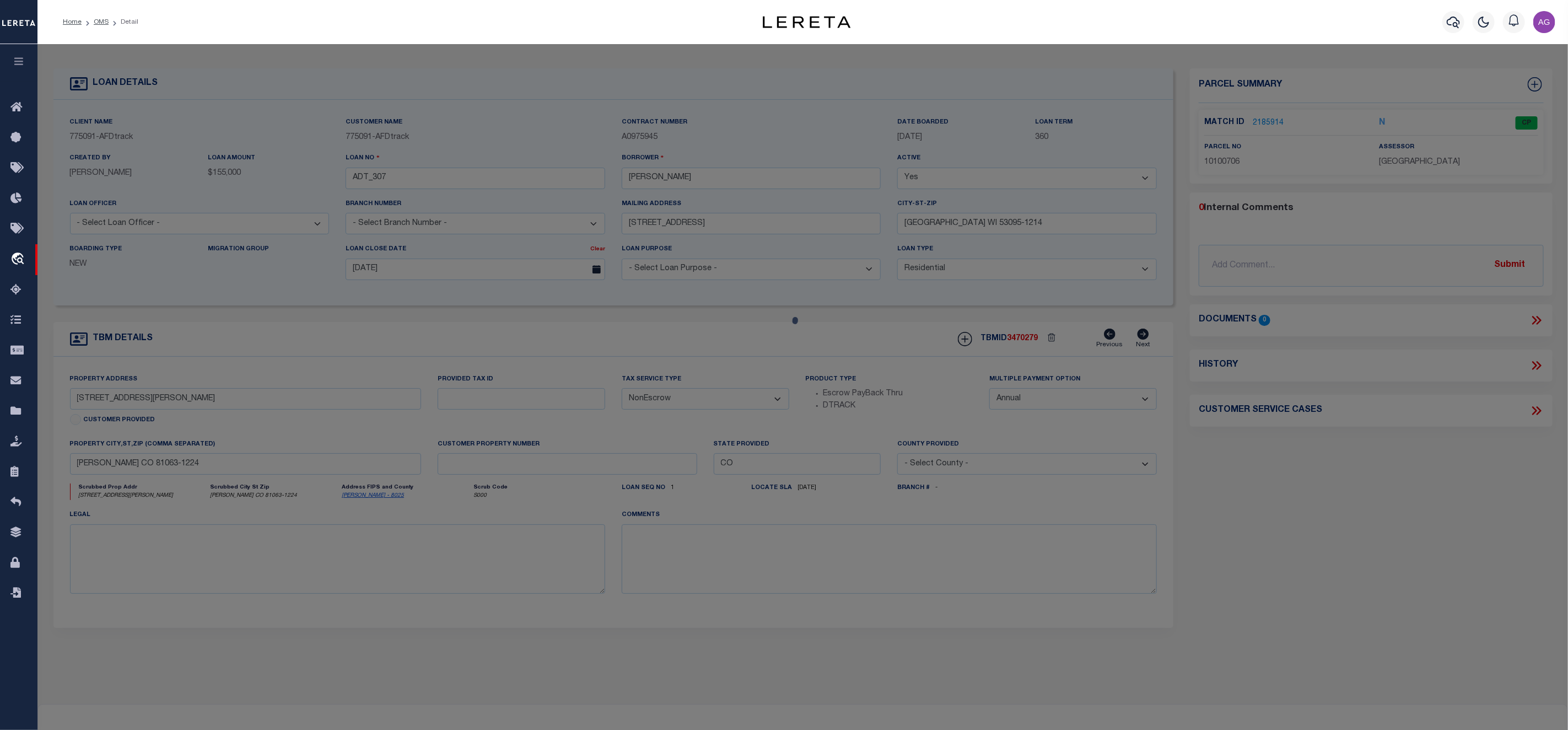
select select "AS"
select select
checkbox input "false"
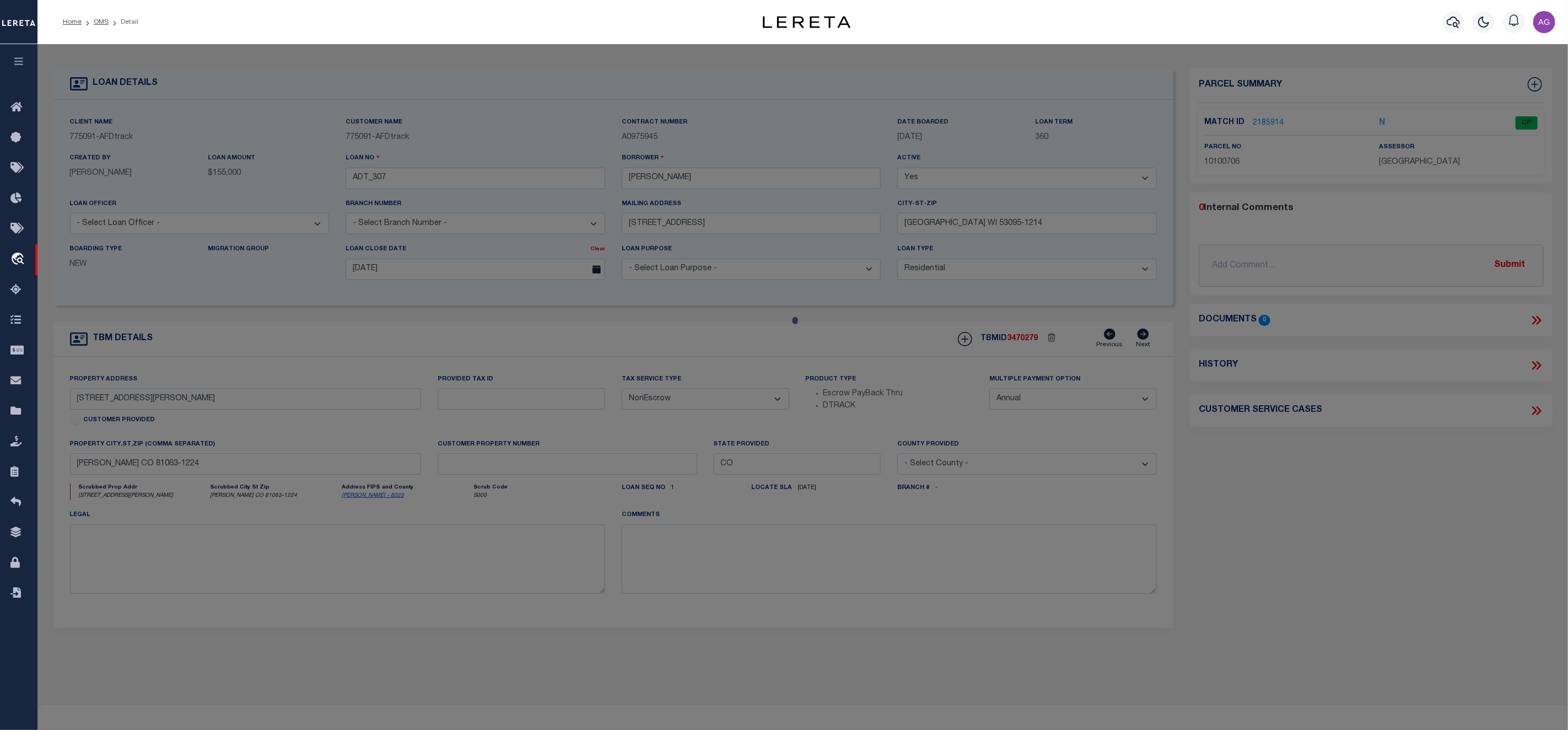
select select "CP"
type input "NICHOLS,CHAD & TAMMIE"
select select "ATL"
select select "ADD"
type input "107 OTERO AVE"
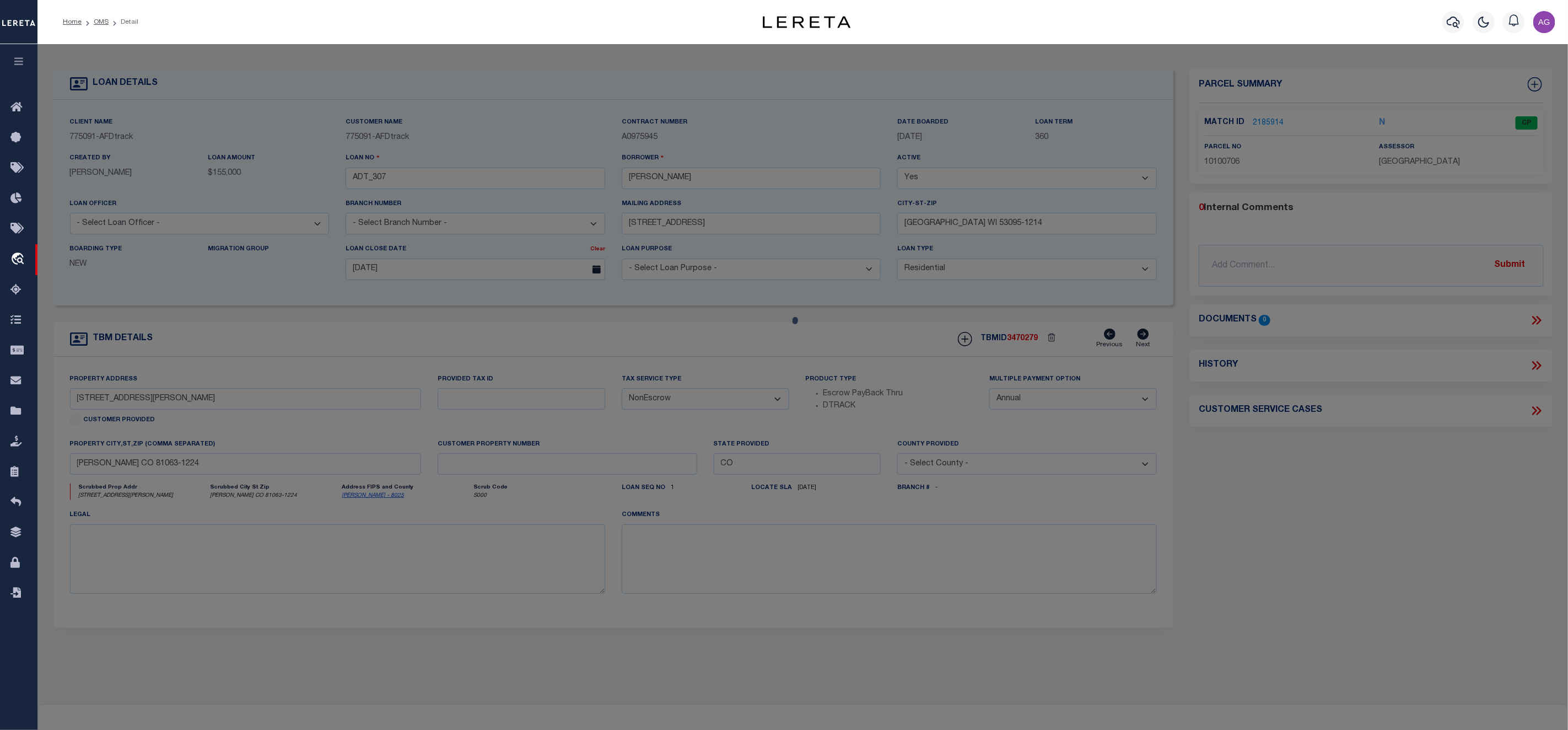
checkbox input "false"
type input "ORDWAY, CO 81063"
type textarea "SUBDIVISION TOWN OF [PERSON_NAME][GEOGRAPHIC_DATA] 13,14,15 (EXC. E. 20' OF LOT…"
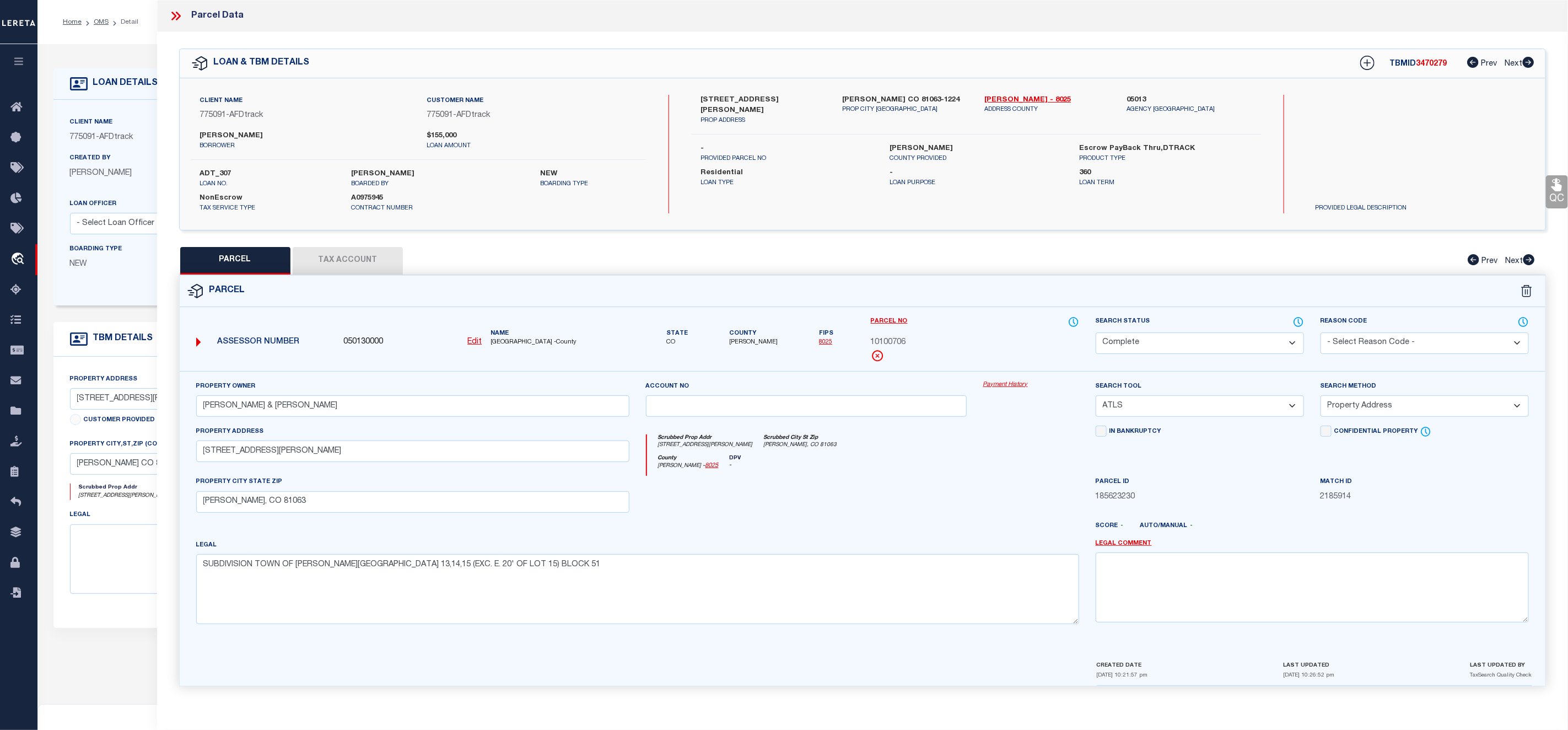
click at [1009, 387] on link "Payment History" at bounding box center [1031, 385] width 96 height 9
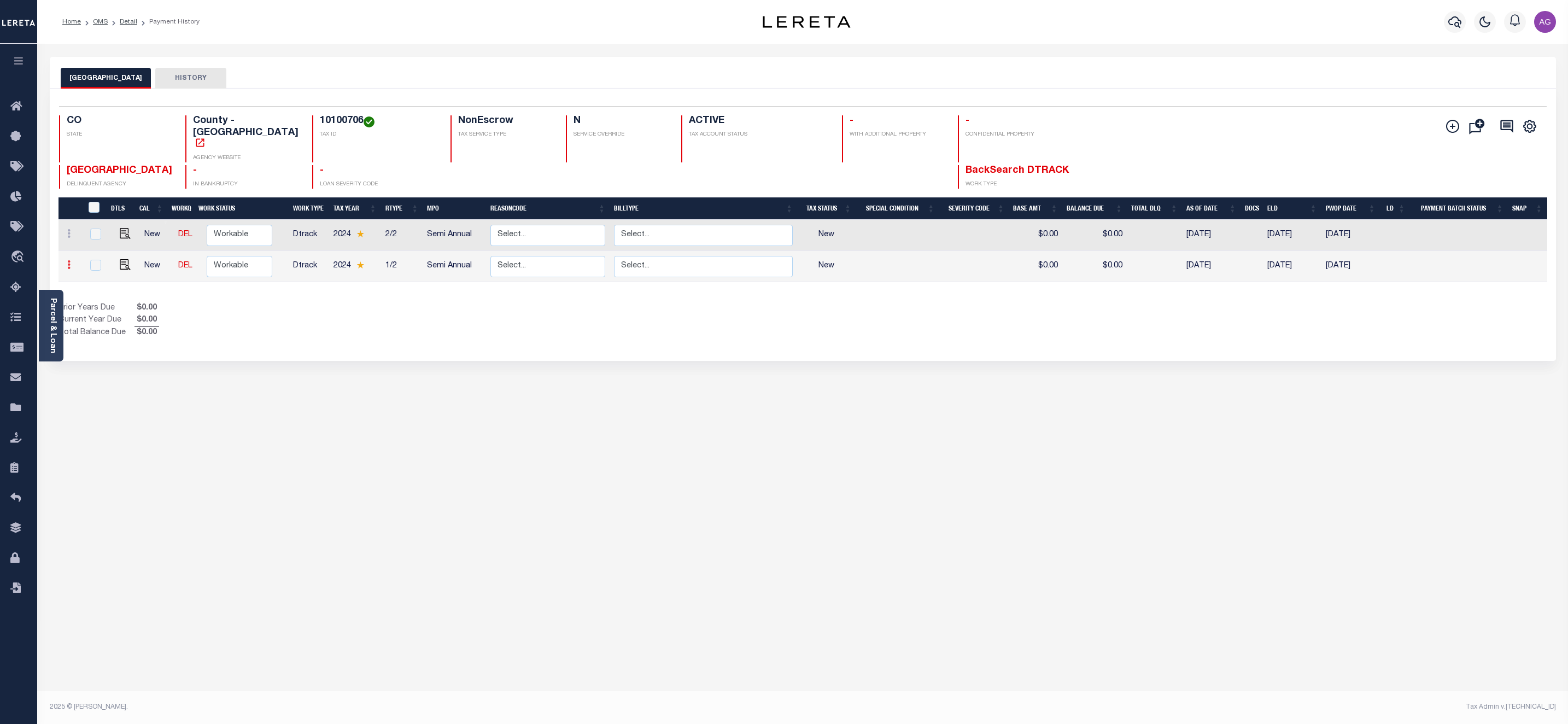
click at [68, 260] on icon at bounding box center [69, 264] width 3 height 9
click at [130, 255] on img at bounding box center [134, 260] width 11 height 11
select select "NW2"
type input "$0.00"
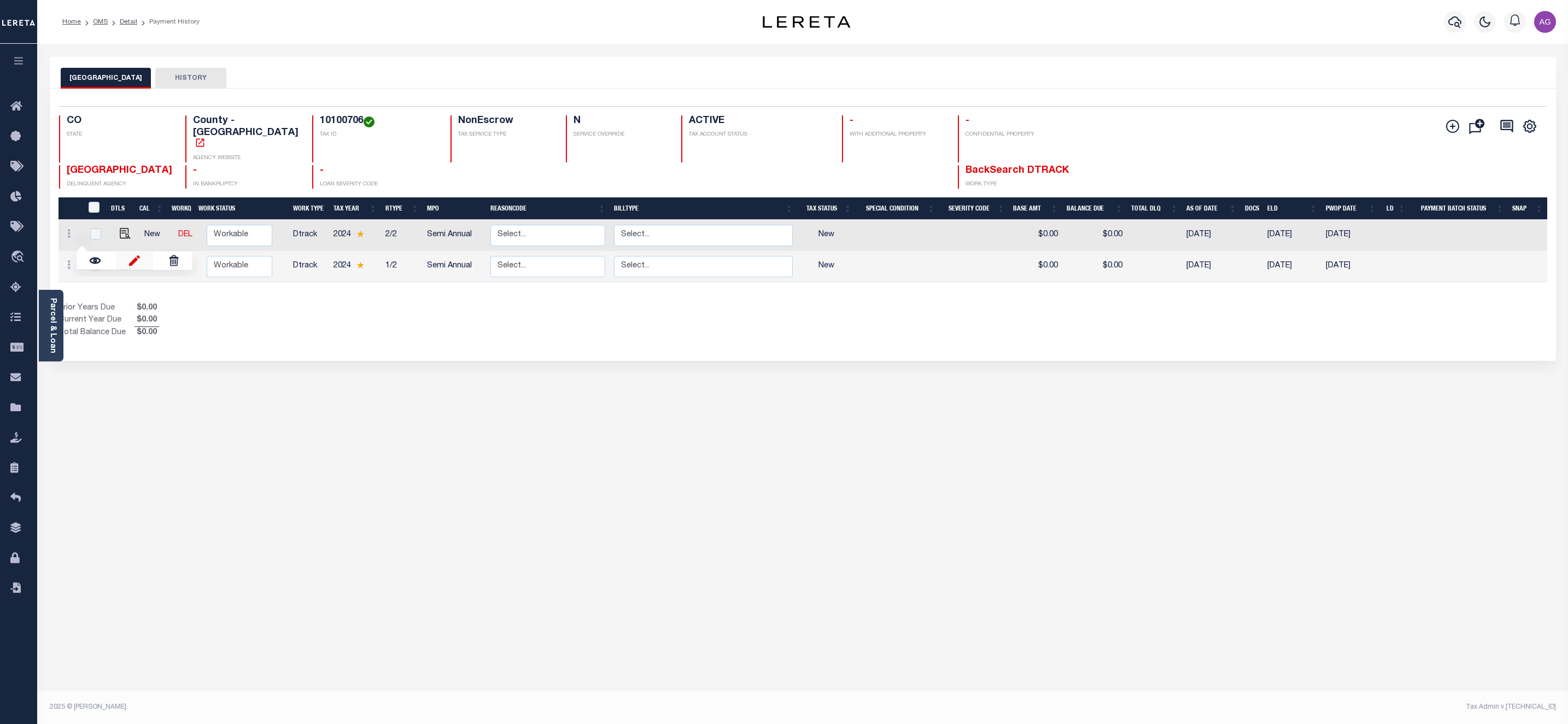
type input "[DATE]"
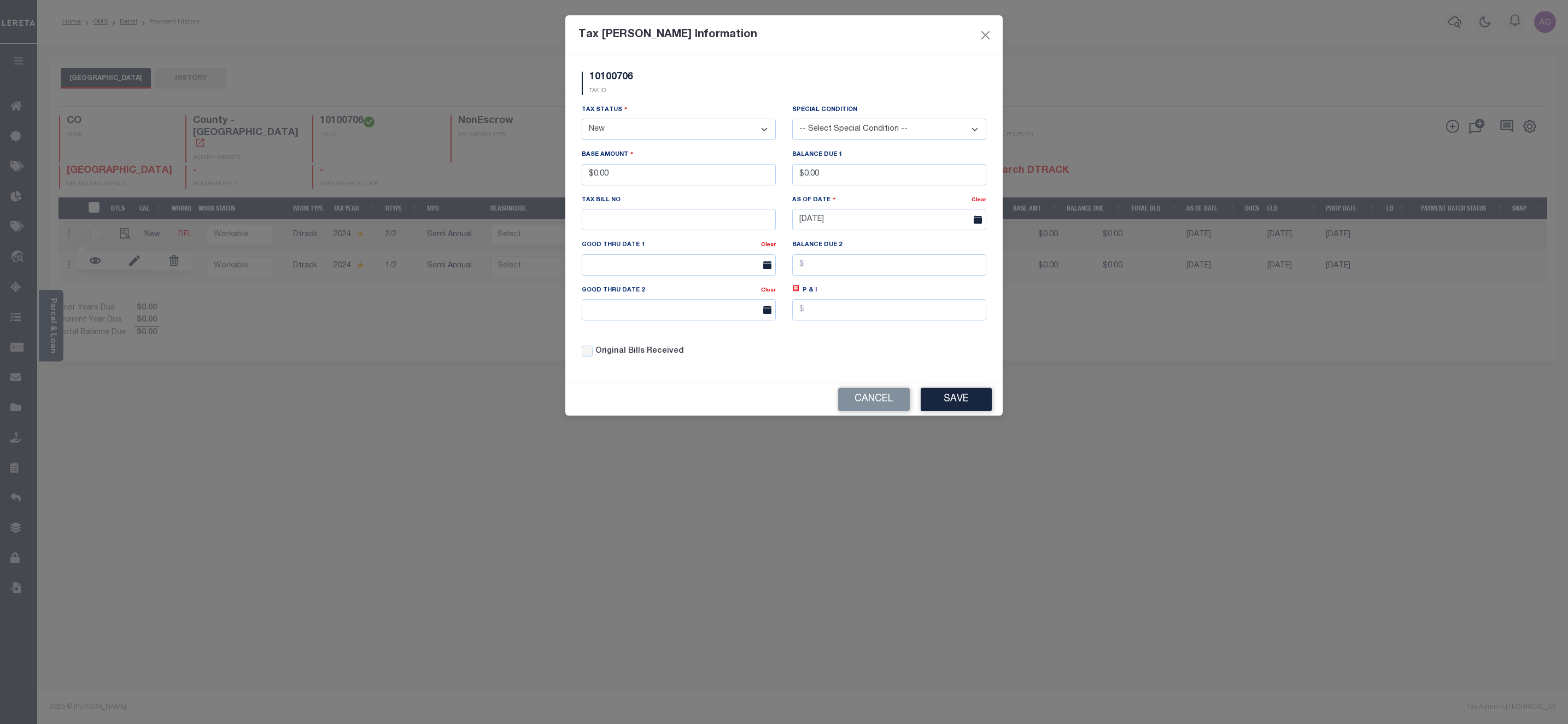
click at [623, 125] on select "- Select Status - Open Due/Unpaid Paid Incomplete No Tax Due Internal Refund Pr…" at bounding box center [678, 129] width 194 height 21
click at [640, 134] on select "- Select Status - Open Due/Unpaid Paid Incomplete No Tax Due Internal Refund Pr…" at bounding box center [678, 129] width 194 height 21
select select "DUE"
click at [581, 120] on select "- Select Status - Open Due/Unpaid Paid Incomplete No Tax Due Internal Refund Pr…" at bounding box center [678, 129] width 194 height 21
drag, startPoint x: 593, startPoint y: 179, endPoint x: 634, endPoint y: 179, distance: 41.0
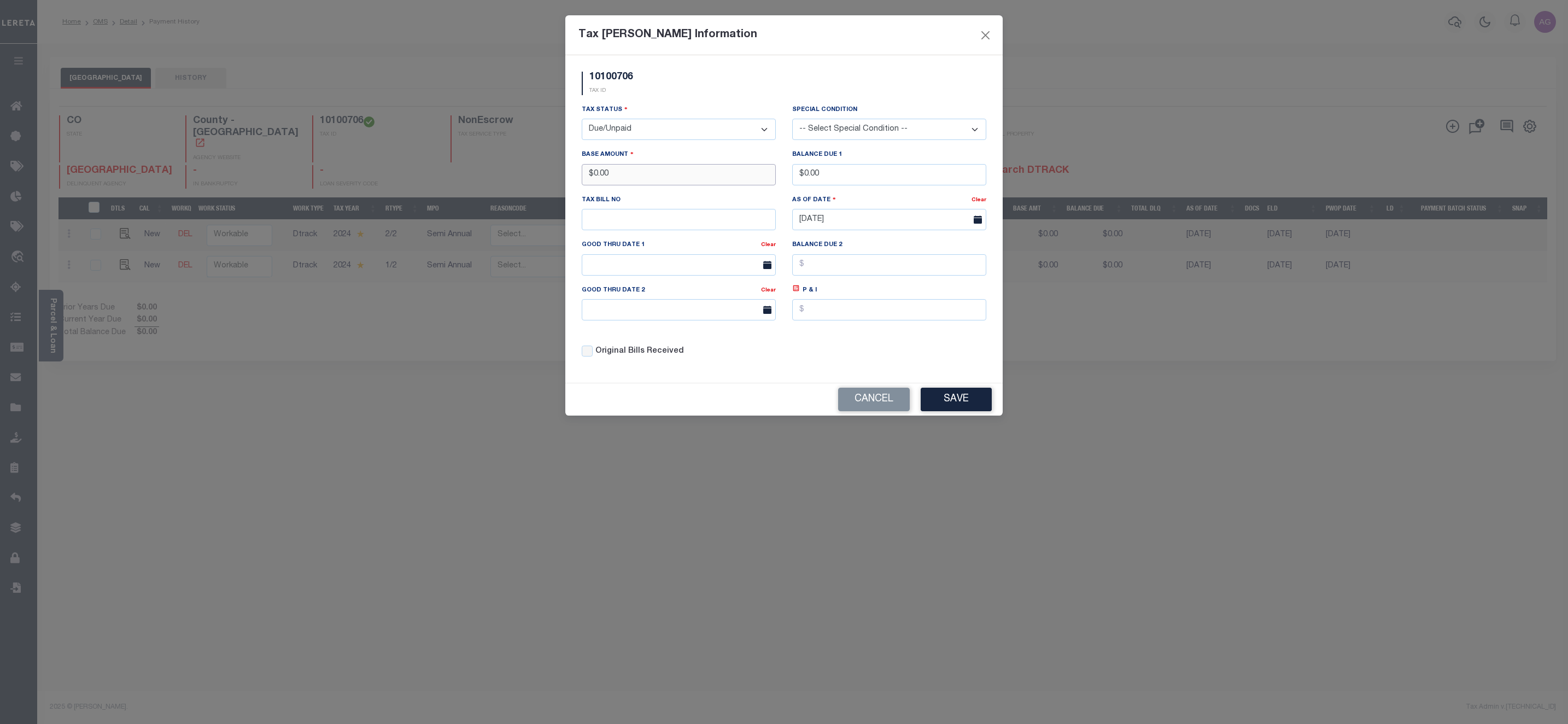
click at [634, 179] on input "$0.00" at bounding box center [678, 175] width 194 height 21
type input "$333.00"
drag, startPoint x: 803, startPoint y: 180, endPoint x: 866, endPoint y: 178, distance: 63.0
click at [866, 178] on input "$0.00" at bounding box center [889, 175] width 194 height 21
type input "$333.00"
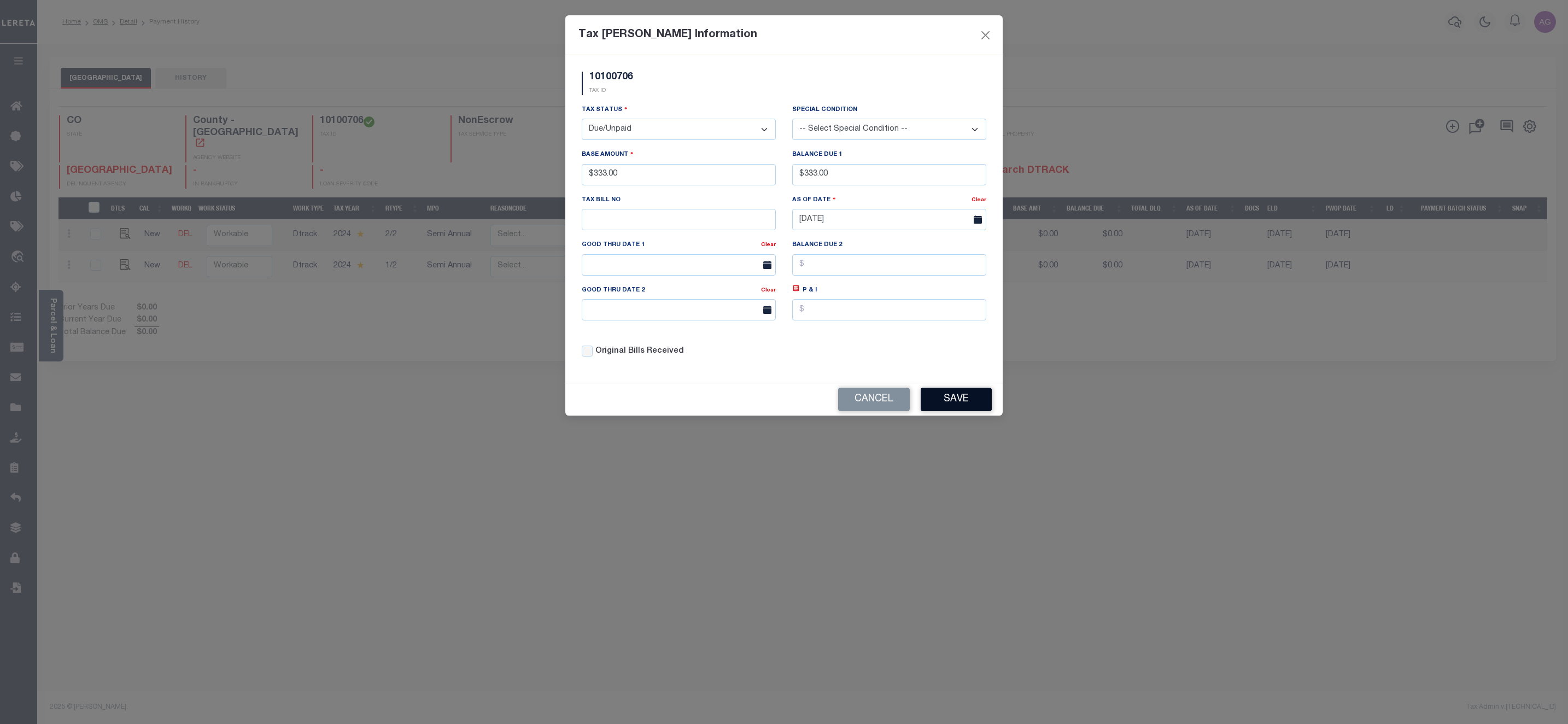
click at [960, 409] on button "Save" at bounding box center [956, 399] width 71 height 23
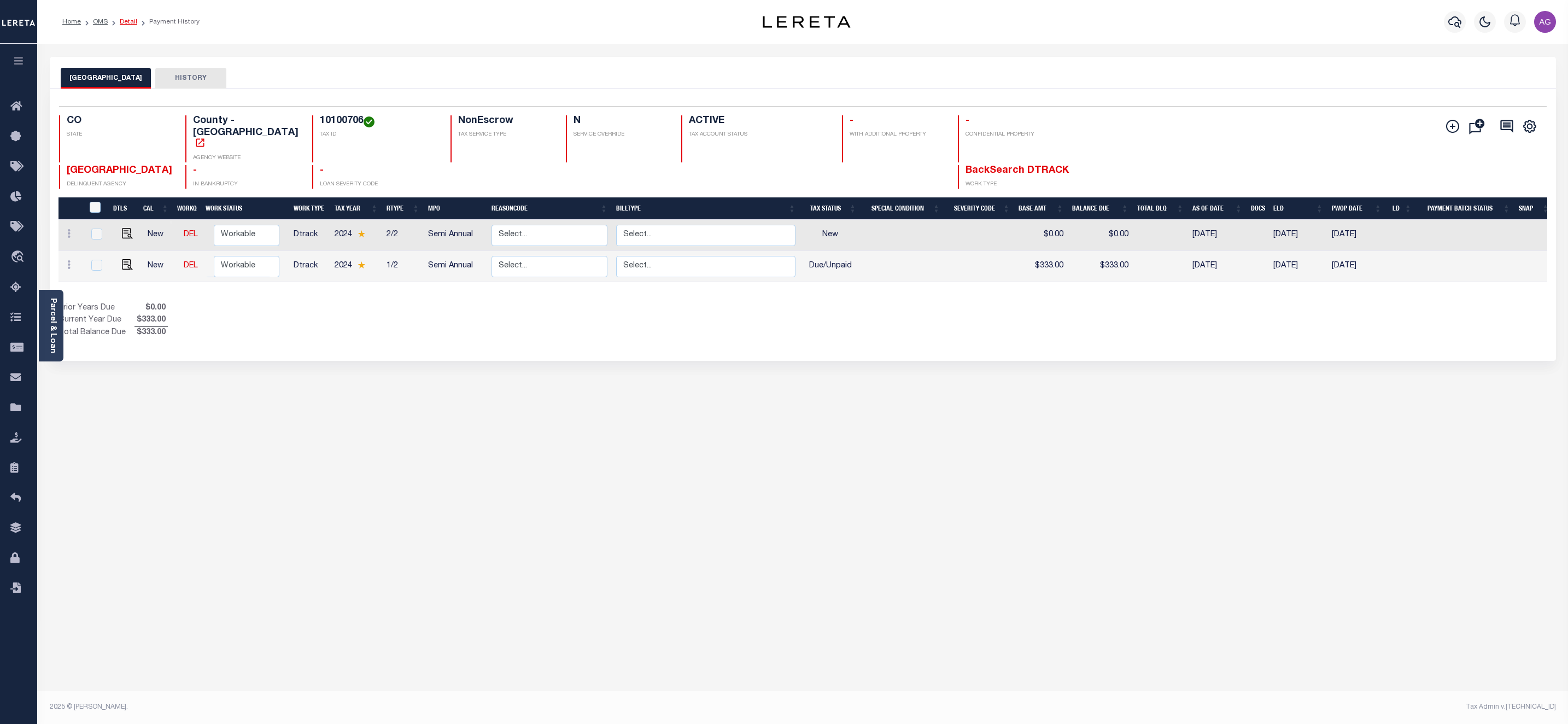
click at [130, 23] on link "Detail" at bounding box center [128, 22] width 17 height 7
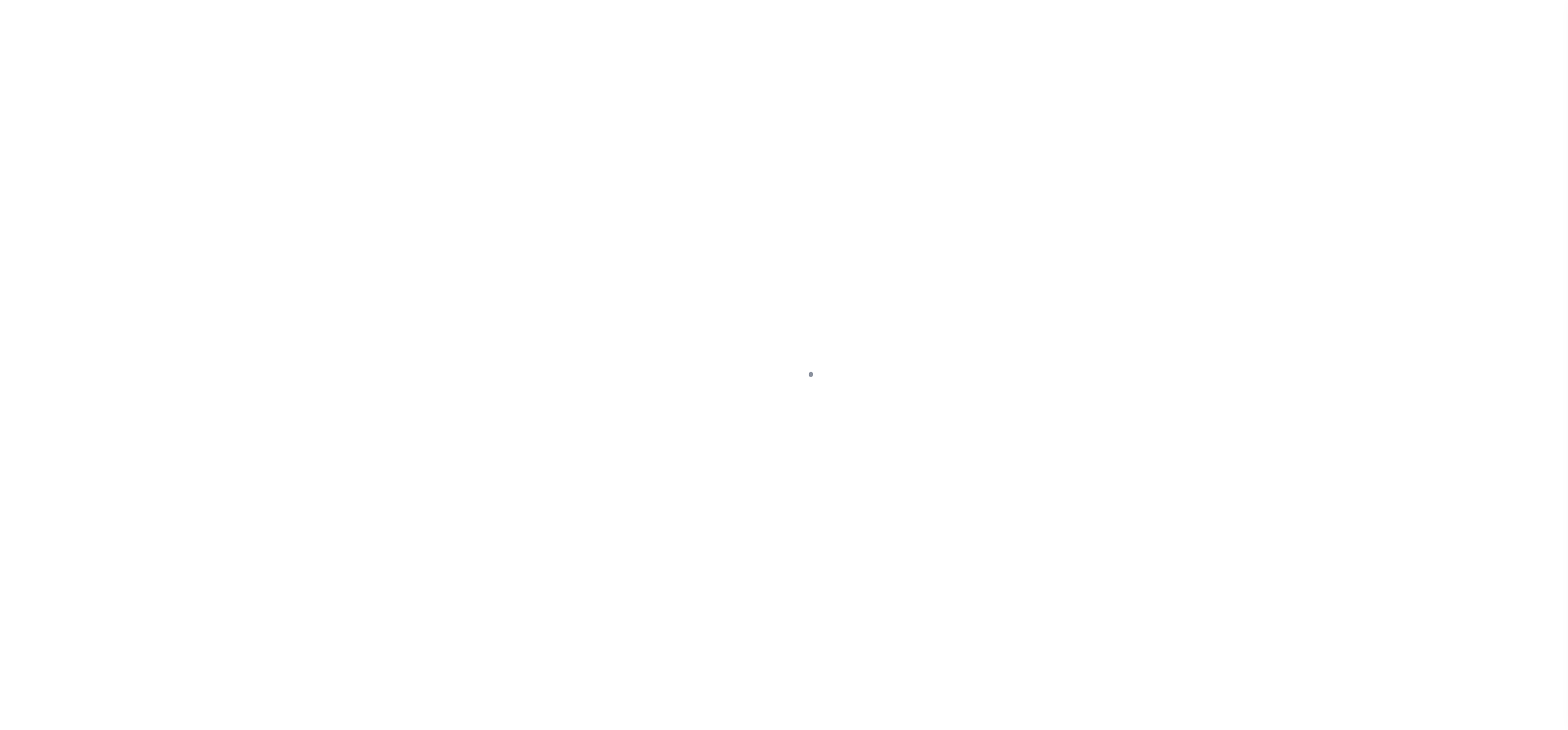
select select "10"
select select "NonEscrow"
type input "[STREET_ADDRESS][PERSON_NAME]"
type input "[PERSON_NAME] CO 81063-1224"
type input "CO"
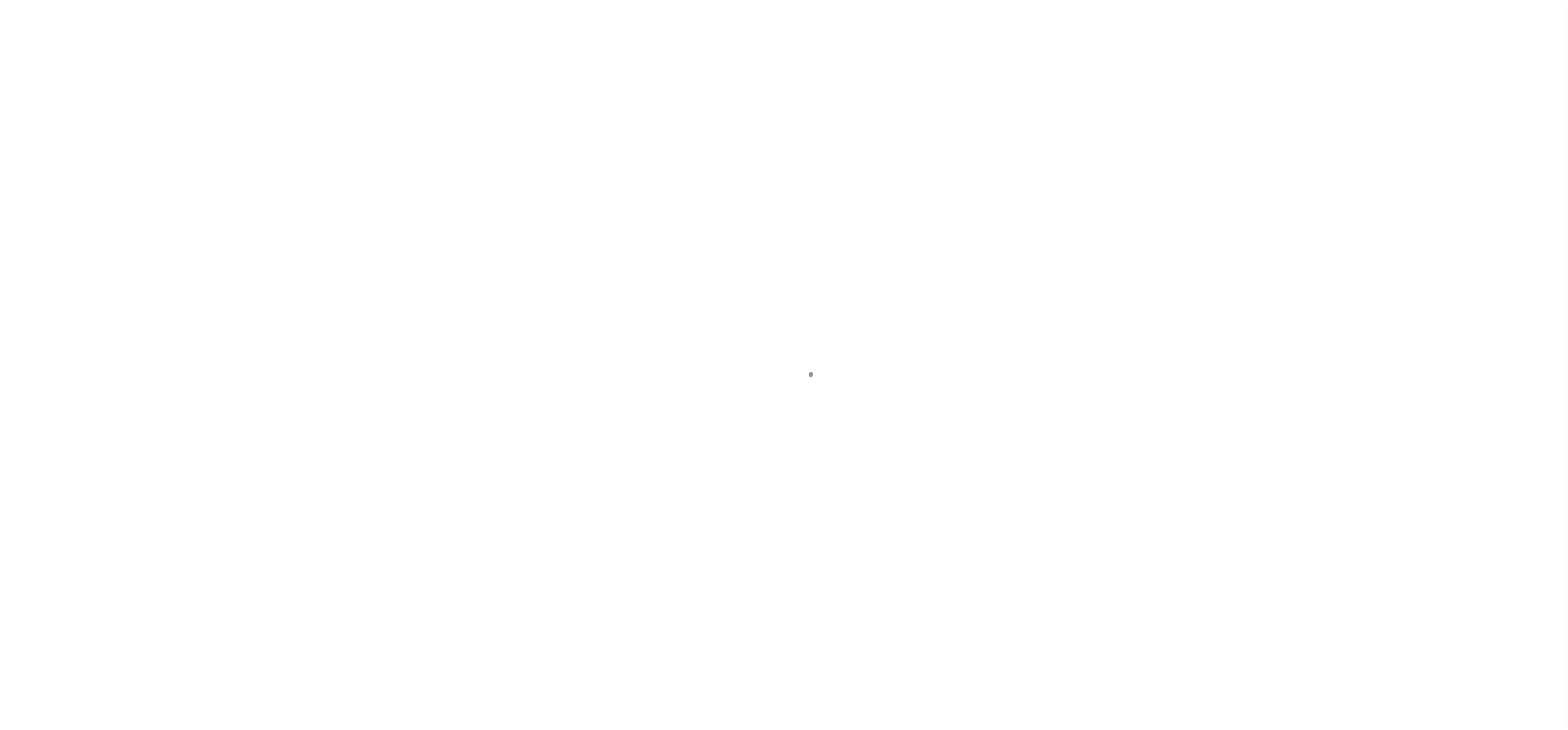
select select
select select "2"
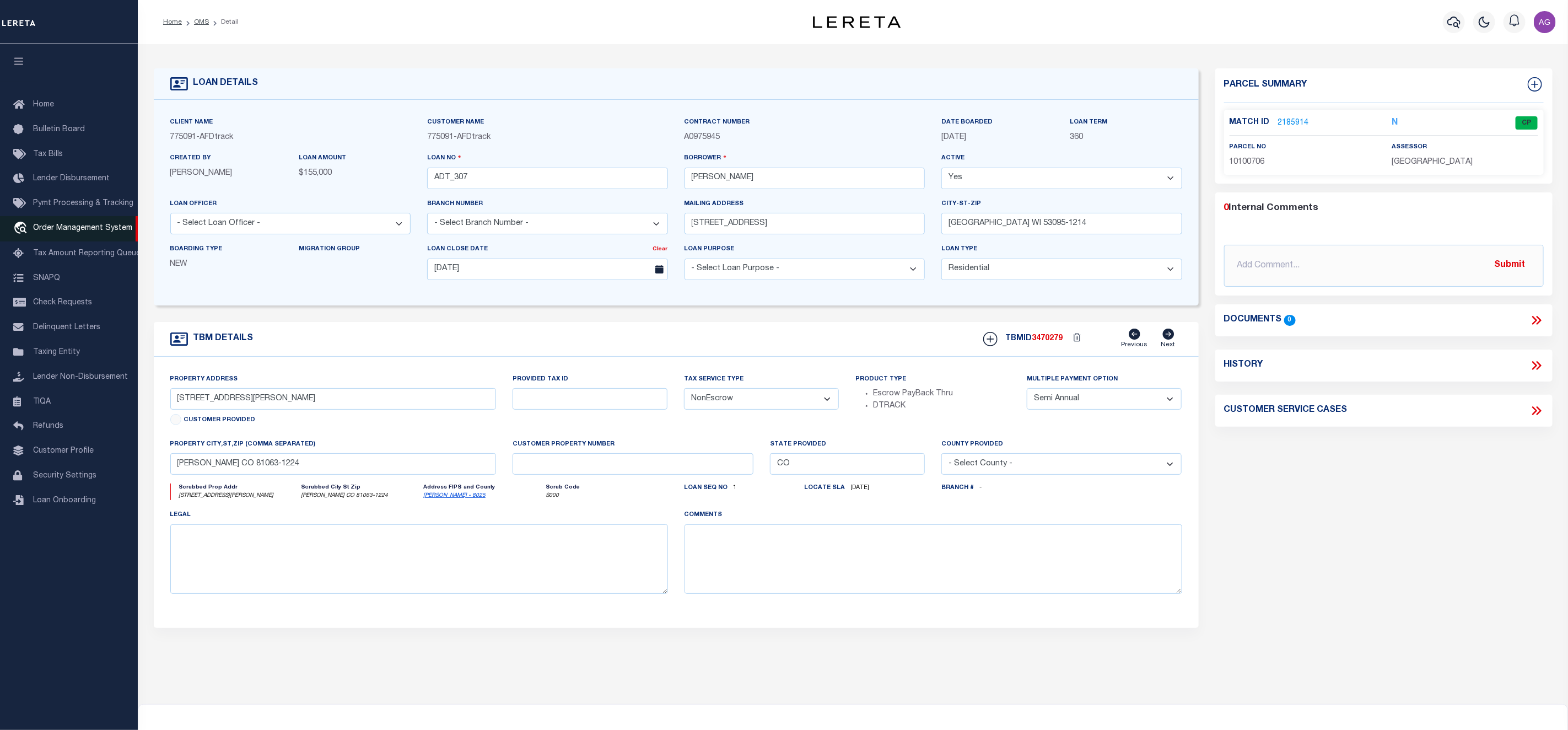
click at [81, 226] on span "Order Management System" at bounding box center [83, 228] width 99 height 8
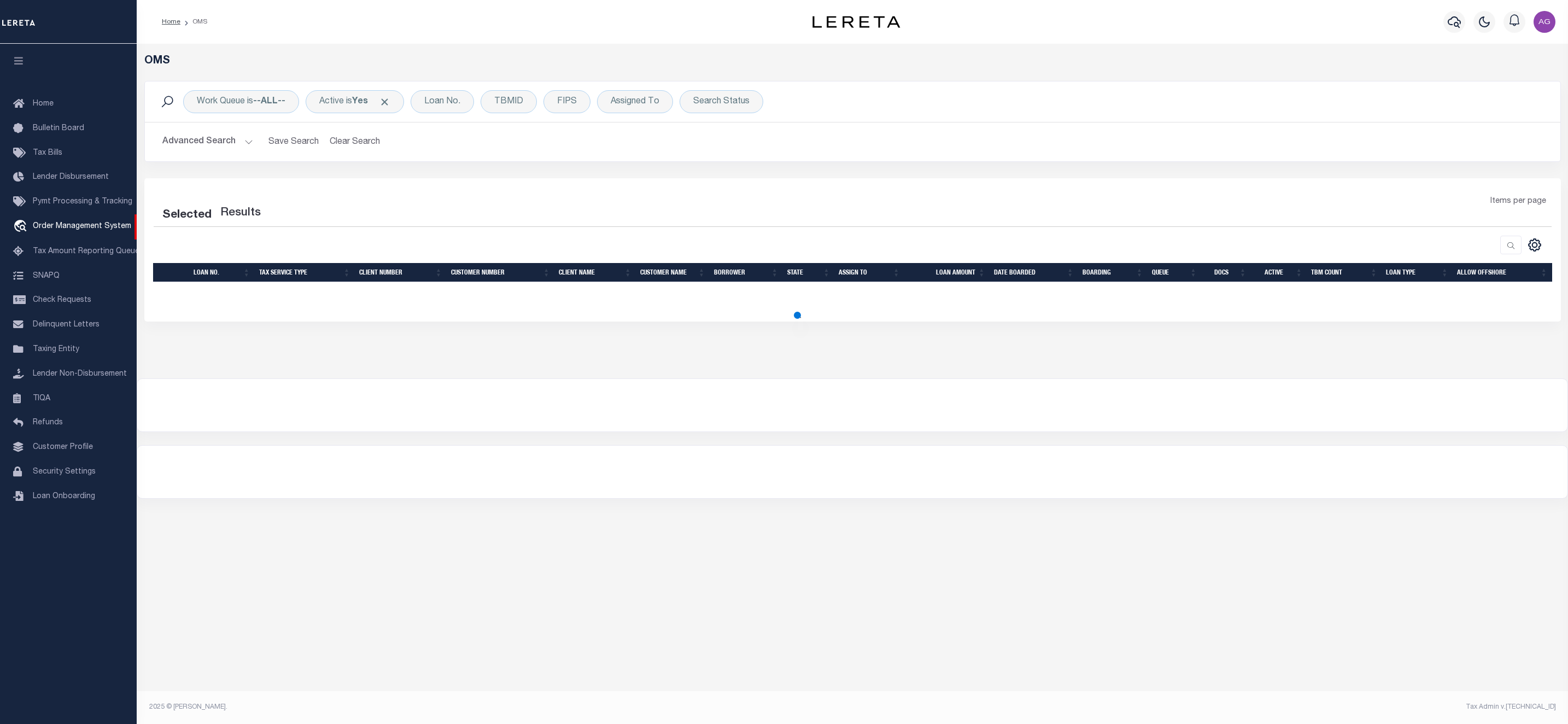
select select "200"
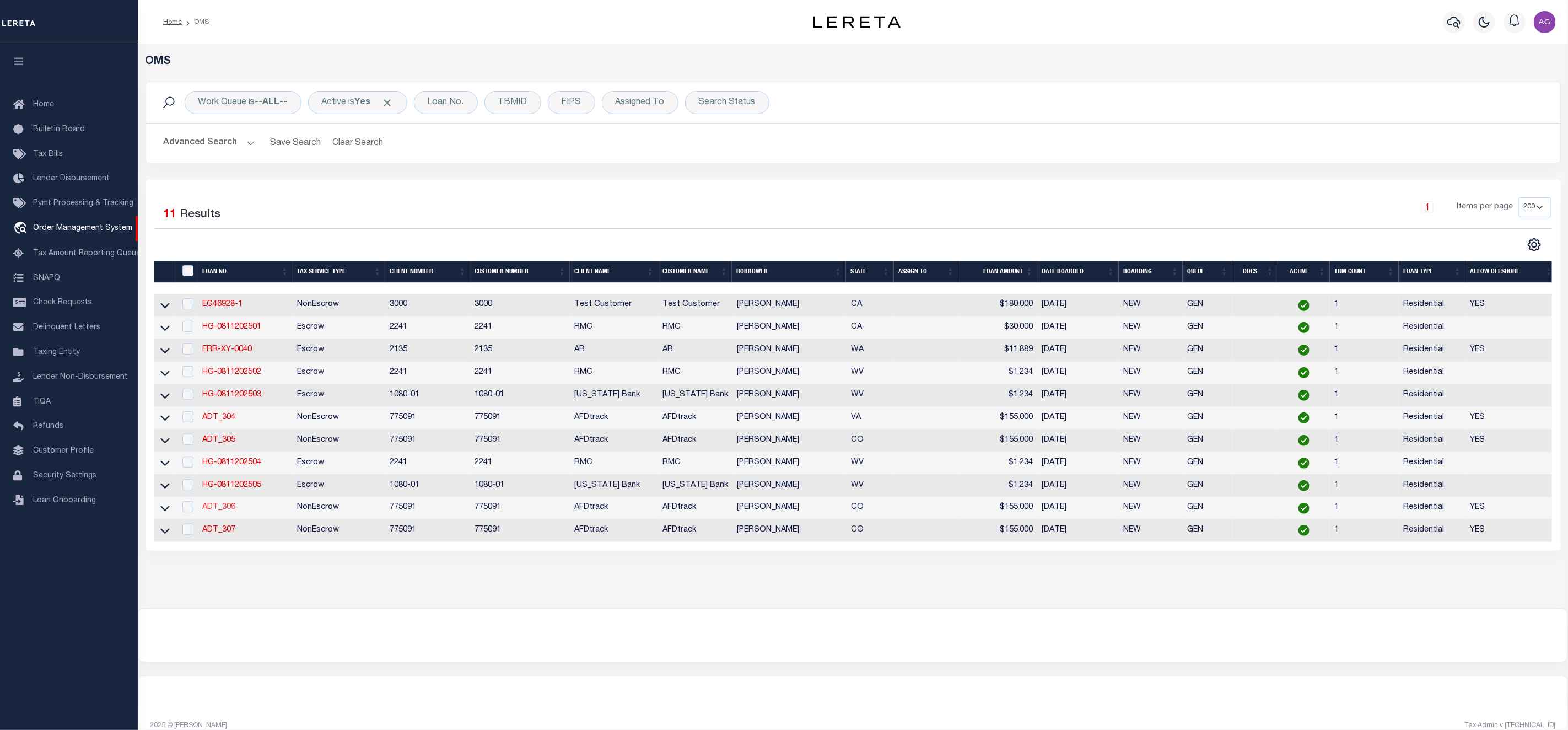
click at [227, 511] on link "ADT_306" at bounding box center [219, 508] width 33 height 8
type input "ADT_306"
type input "[PERSON_NAME]"
select select
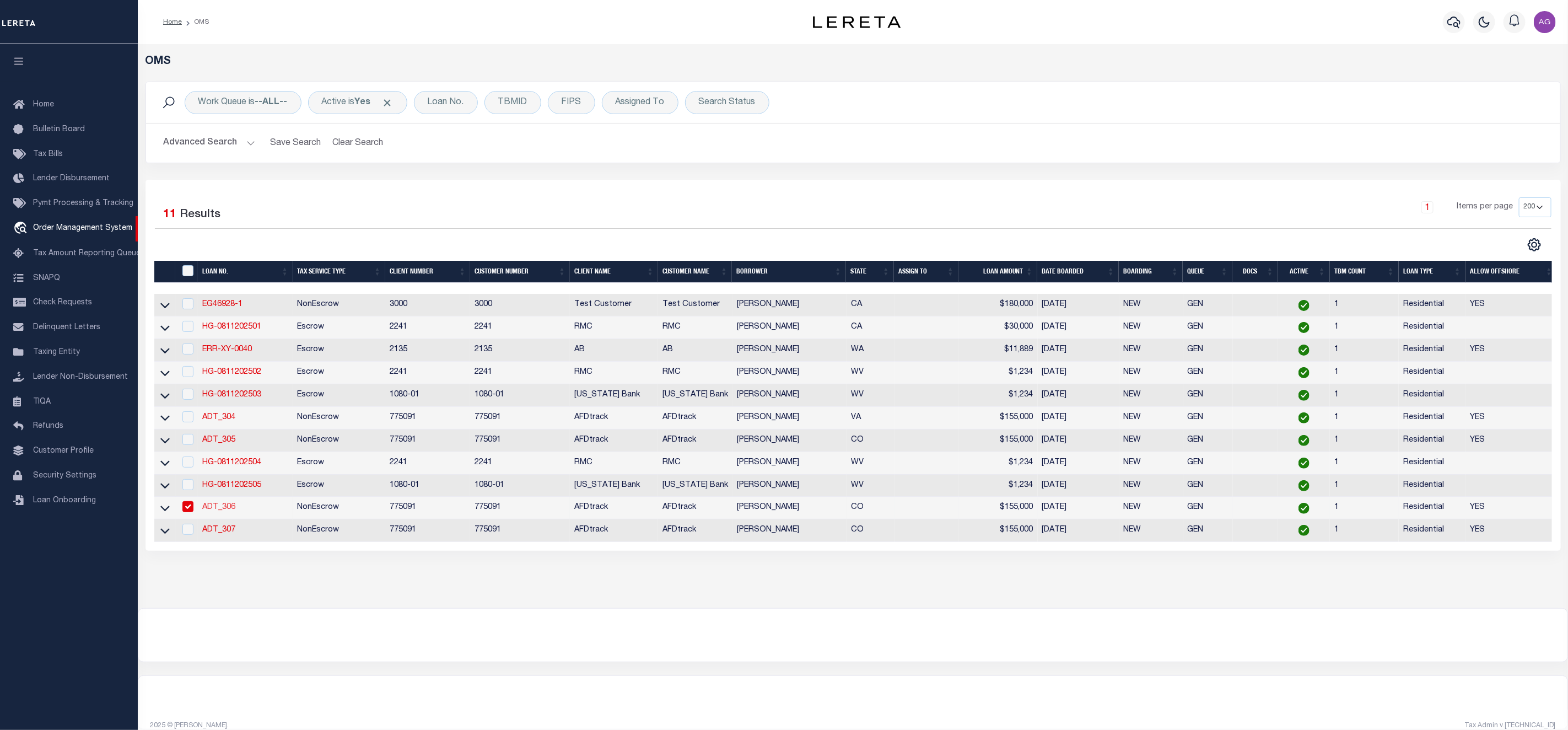
type input "[STREET_ADDRESS]"
type input "[GEOGRAPHIC_DATA] WI 53095-1214"
type input "07/28/2025"
select select "10"
select select "NonEscrow"
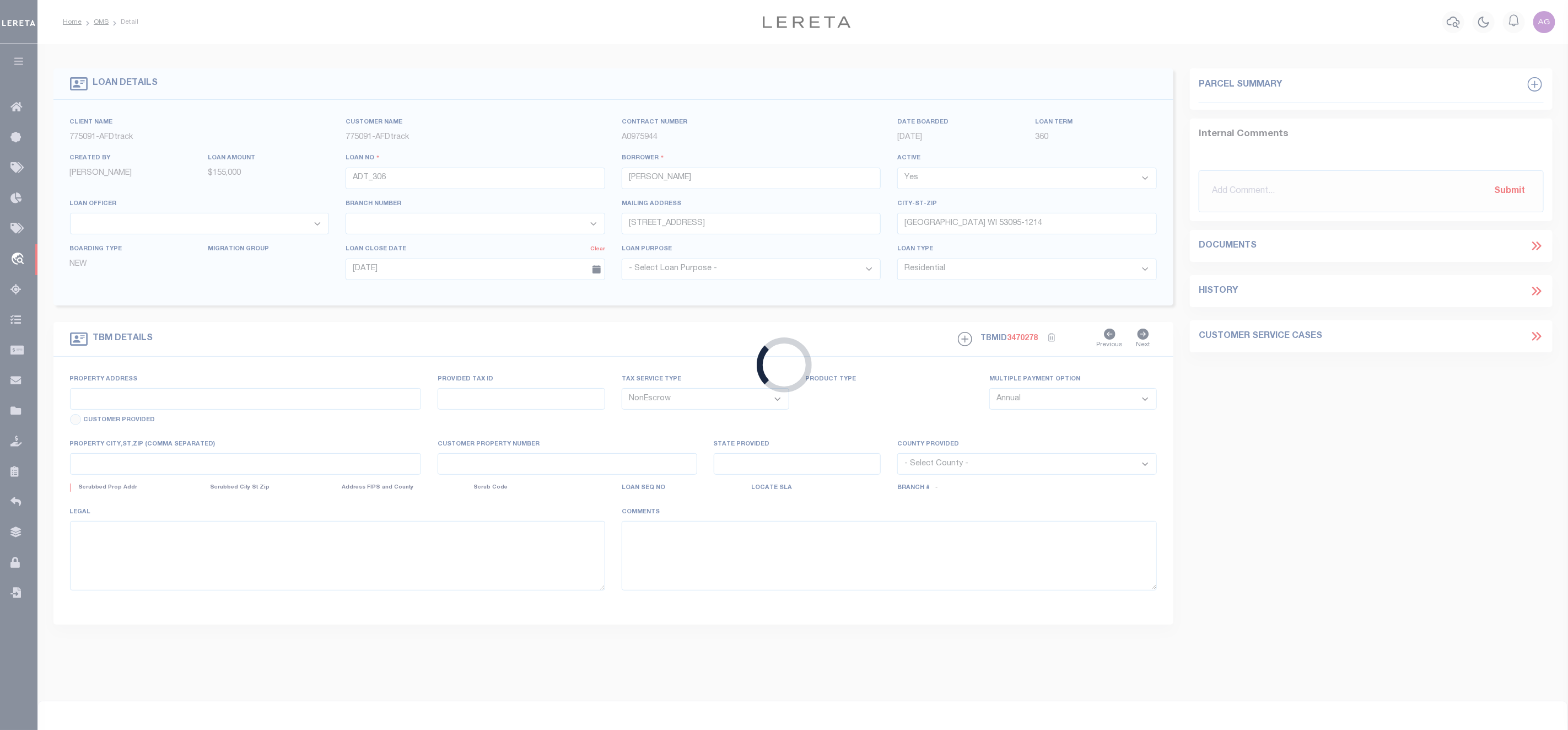
type input "603 [PERSON_NAME] DR"
type input "[PERSON_NAME] CO 81063-1502"
type input "CO"
select select
select select "2"
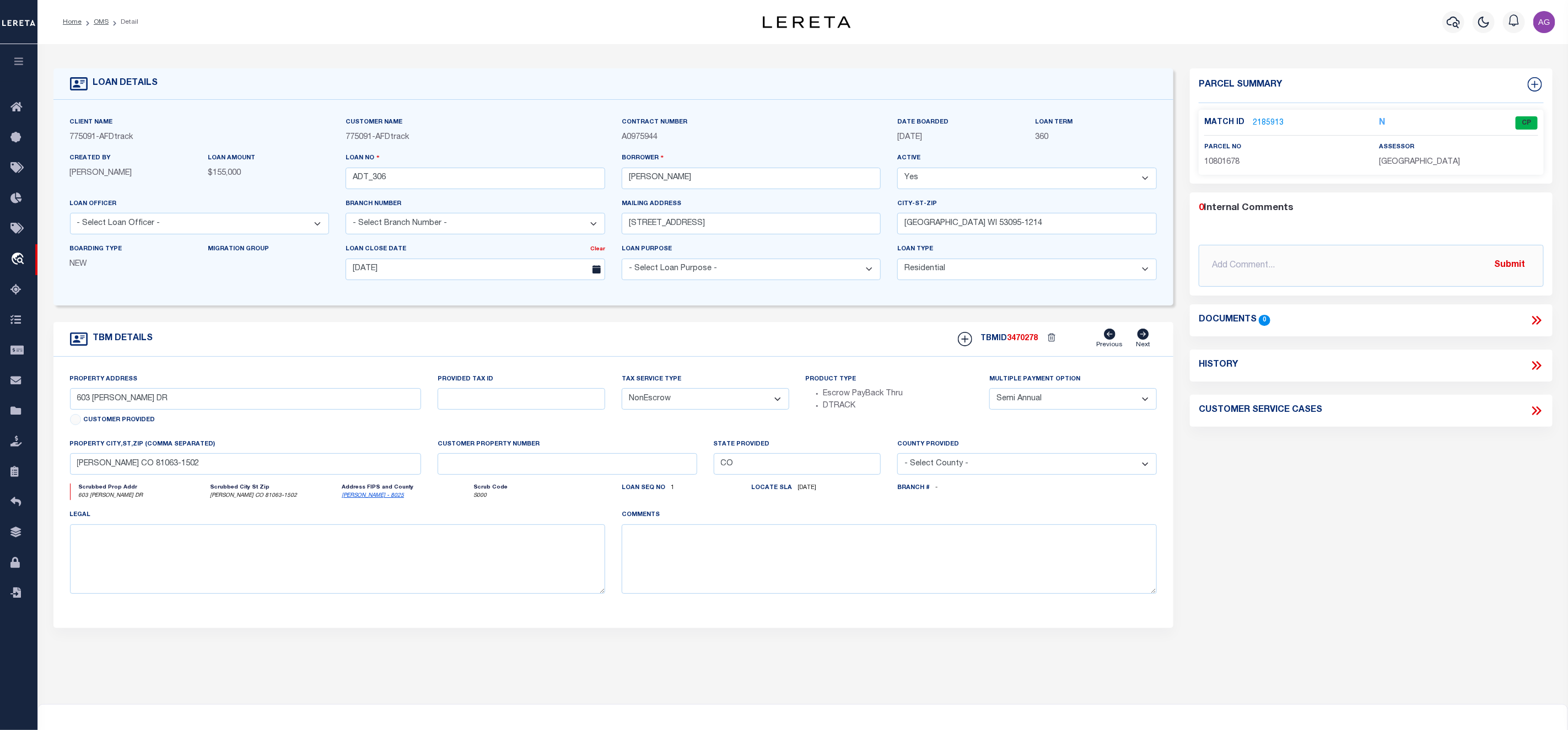
click at [1265, 122] on link "2185913" at bounding box center [1268, 123] width 31 height 11
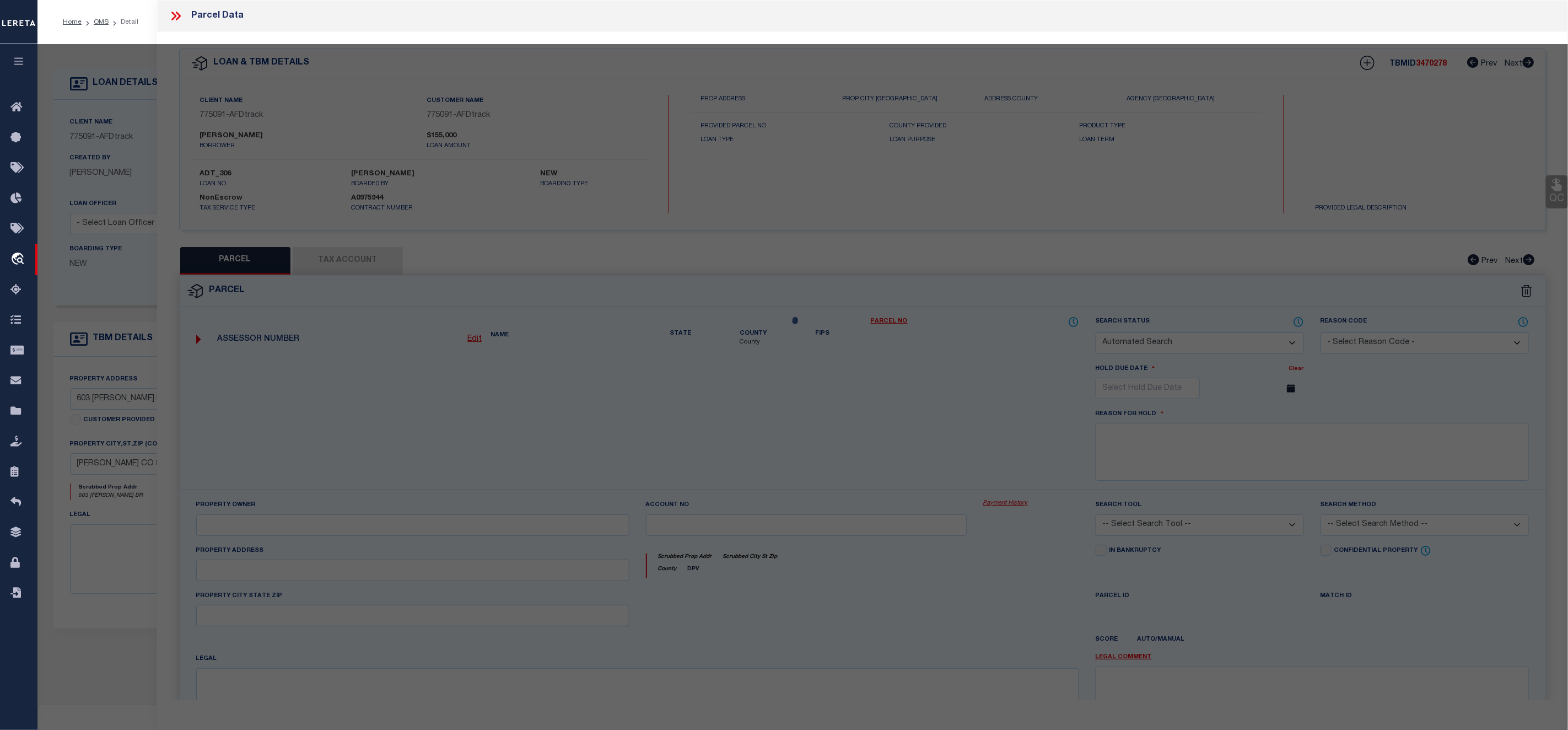
checkbox input "false"
select select "CP"
type input "SNOW,JOSHUA JOHN"
select select "ATL"
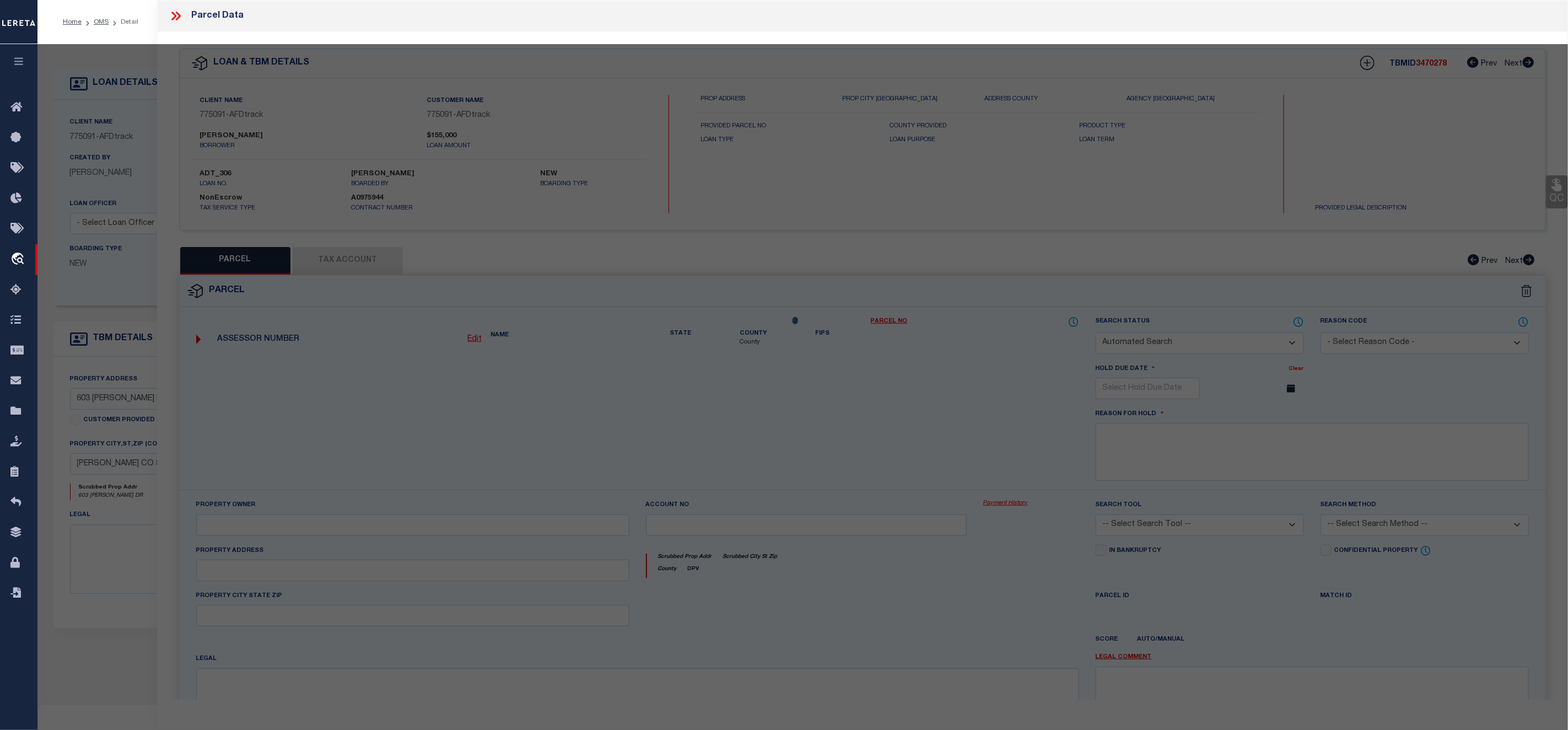
select select "ADD"
type input "603 DOWNEY DR"
checkbox input "false"
type input "[PERSON_NAME], CO 81063"
type textarea "SUBDIVISION [PERSON_NAME] & [PERSON_NAME] SUBDIVISION LOT 2,3 BLOCK 1 SECTION: …"
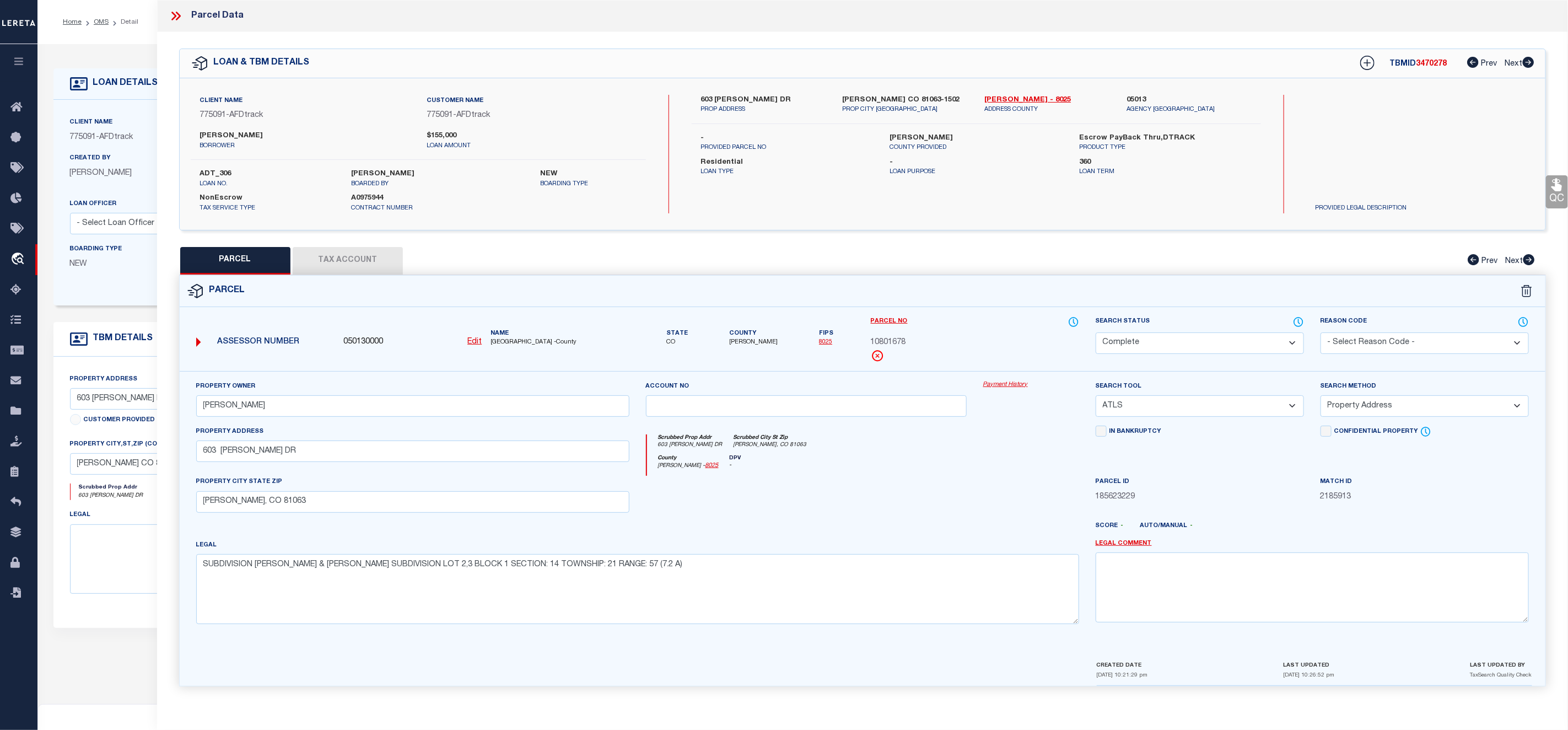
click at [1019, 386] on link "Payment History" at bounding box center [1031, 385] width 96 height 9
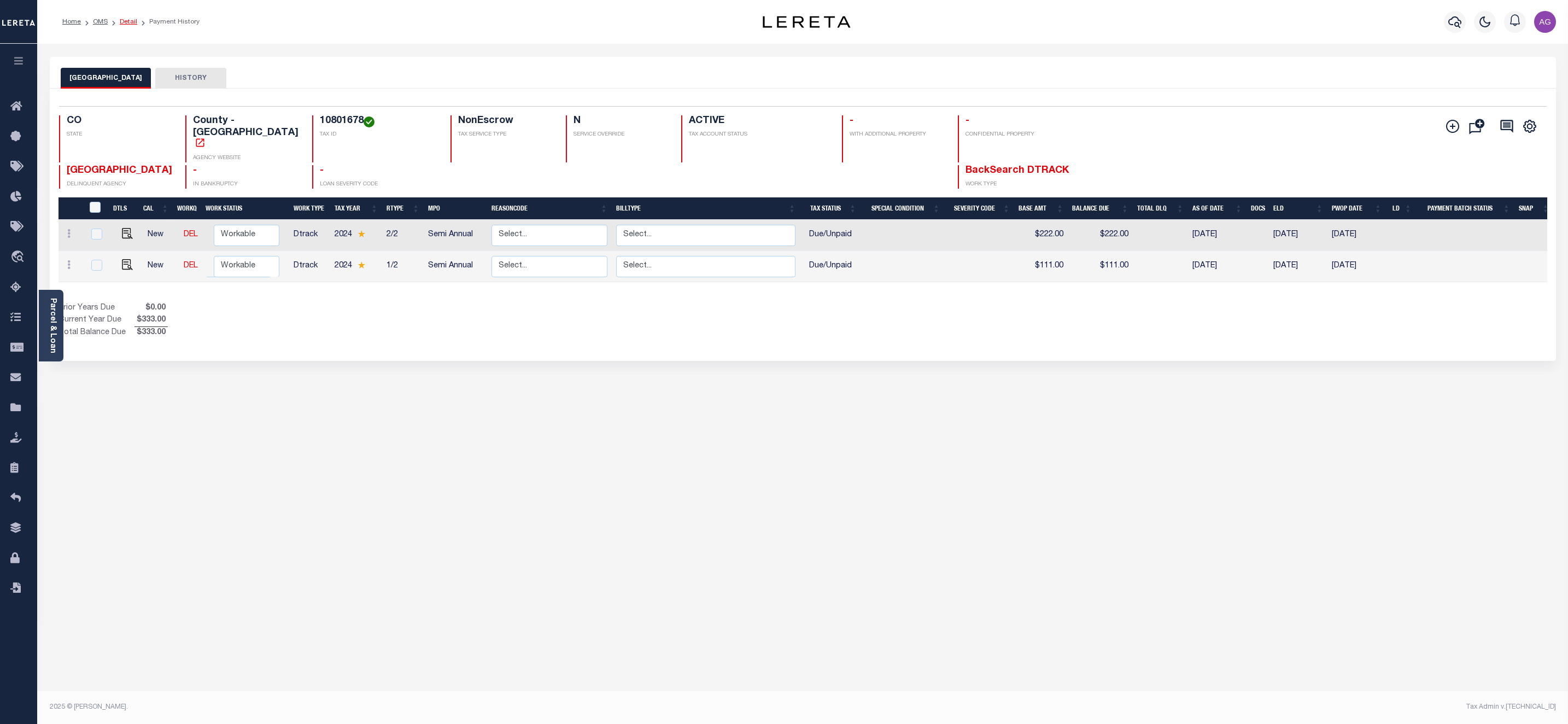
click at [128, 19] on link "Detail" at bounding box center [128, 22] width 17 height 7
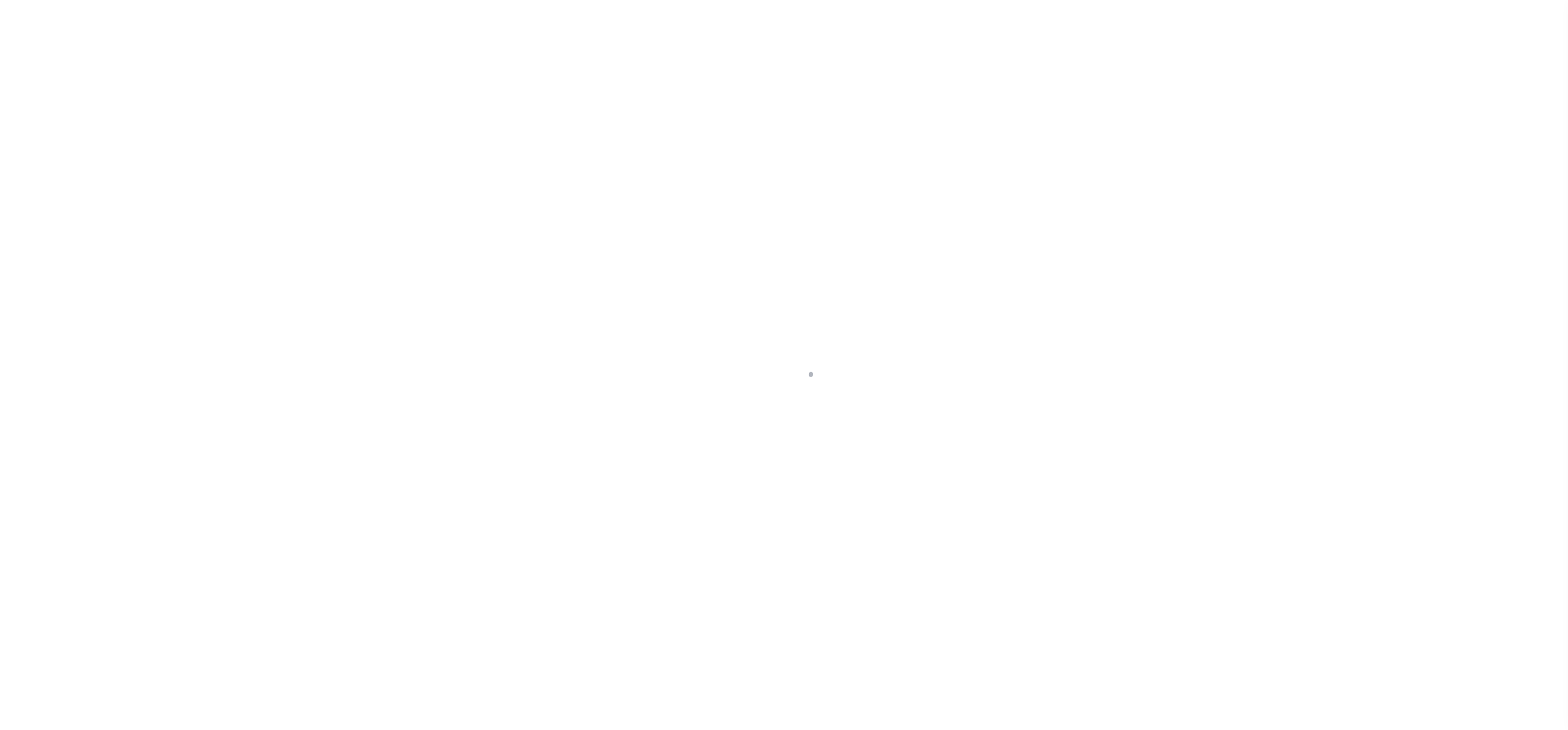
select select "10"
select select "NonEscrow"
type input "603 [PERSON_NAME] DR"
type input "[PERSON_NAME] CO 81063-1502"
type input "CO"
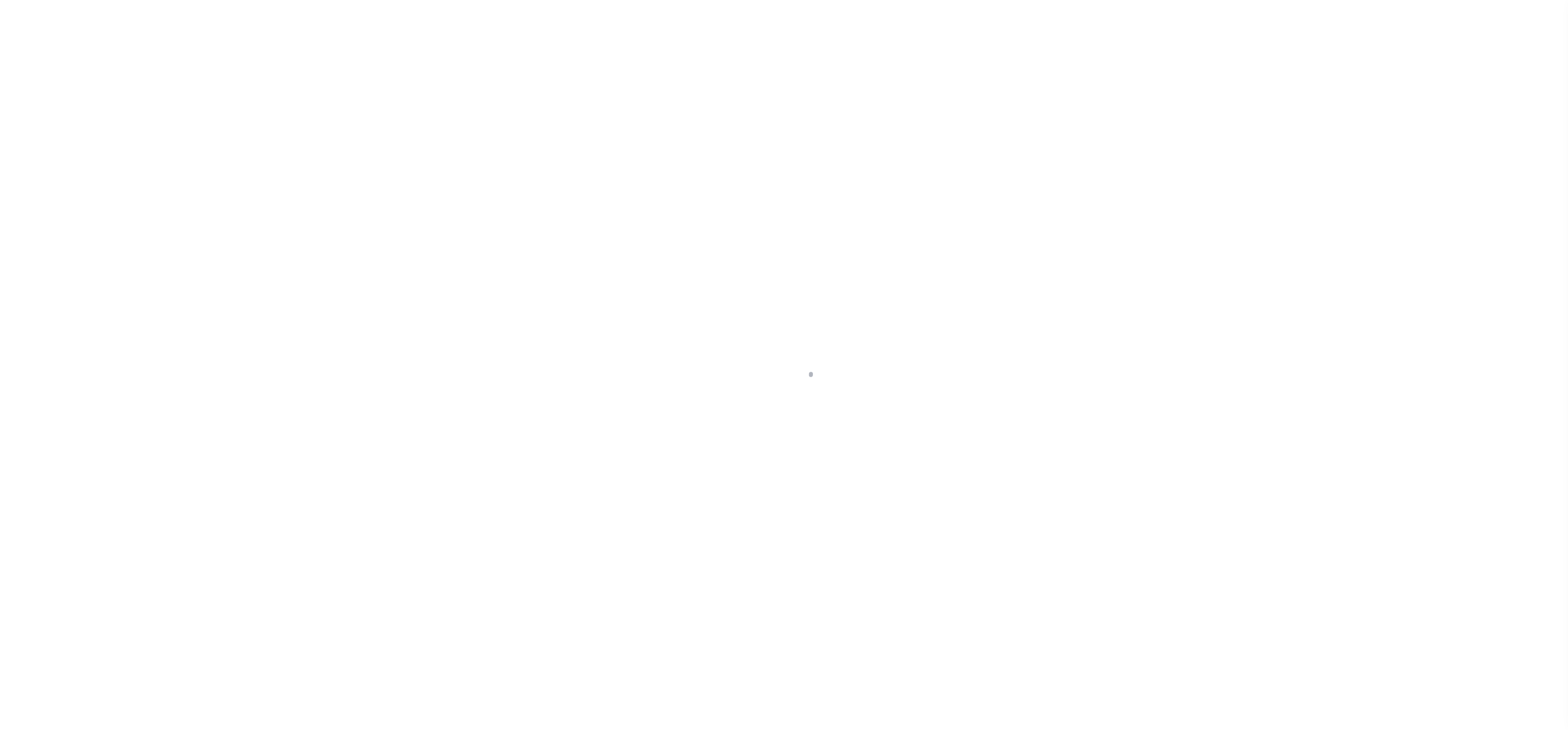
select select
select select "2"
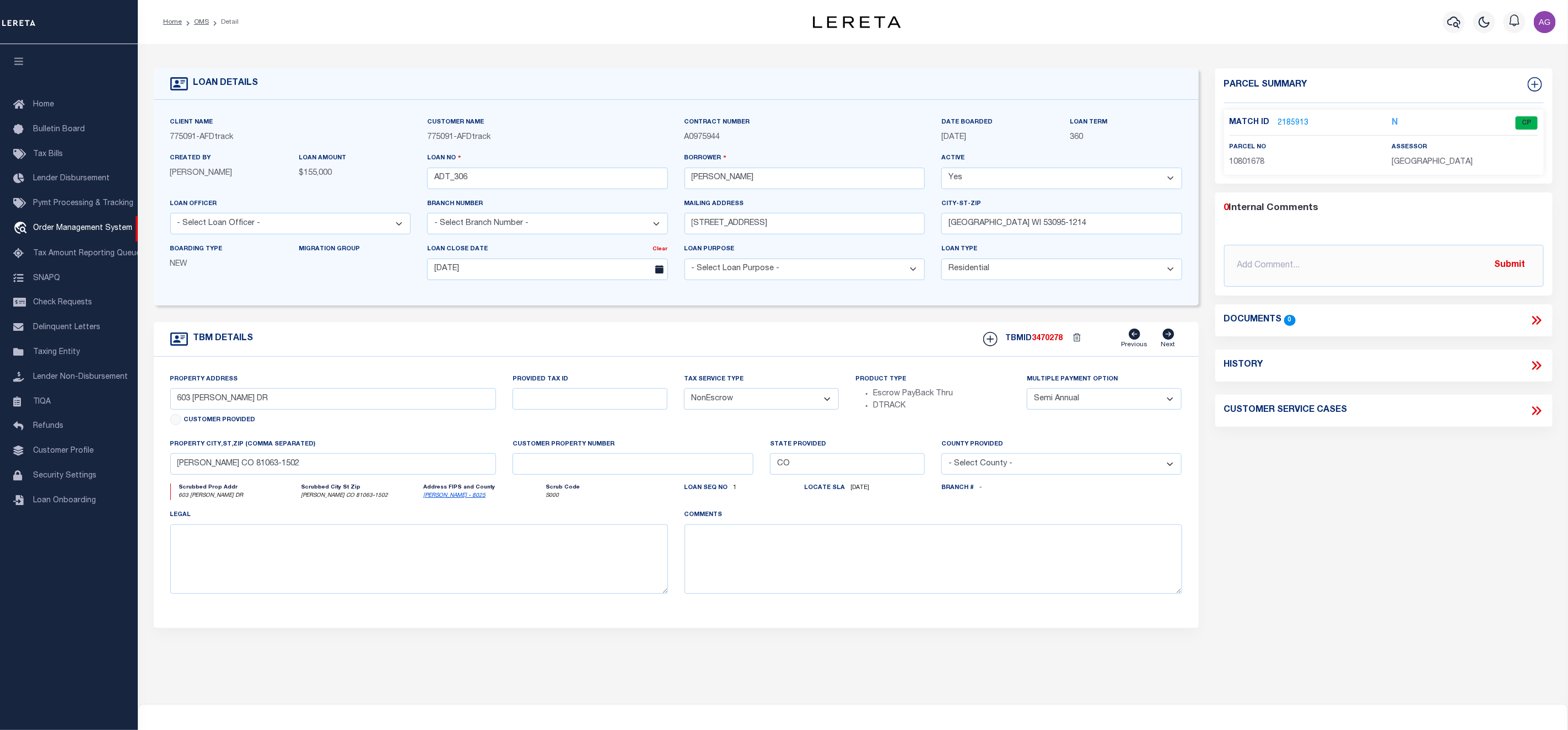
click at [1400, 597] on div "Parcel Summary Match ID 2185913 N parcel no 10801678 assessor 0" at bounding box center [1384, 369] width 354 height 602
click at [1293, 119] on link "2185913" at bounding box center [1293, 123] width 31 height 11
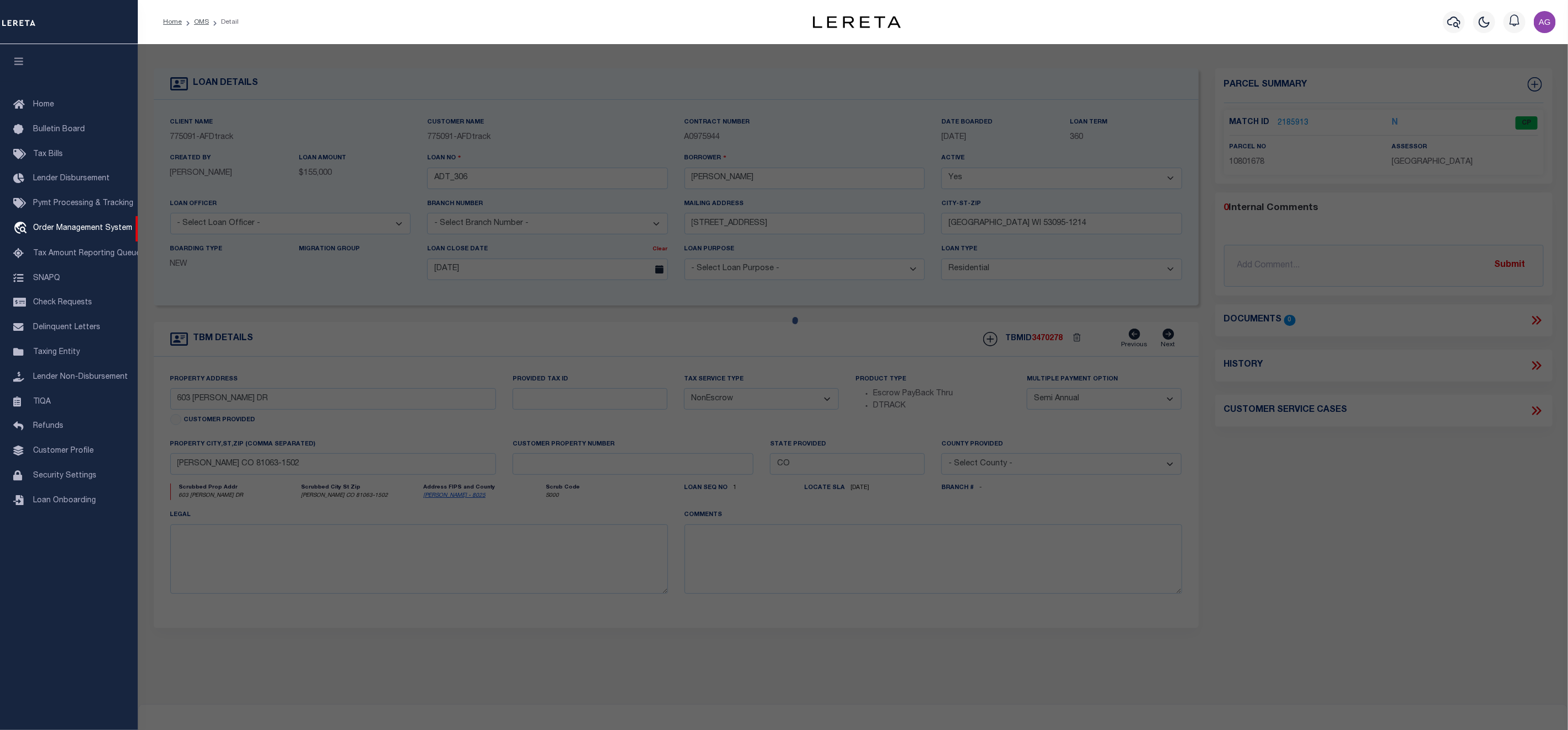
checkbox input "false"
select select "CP"
type input "SNOW,JOSHUA JOHN"
select select "ATL"
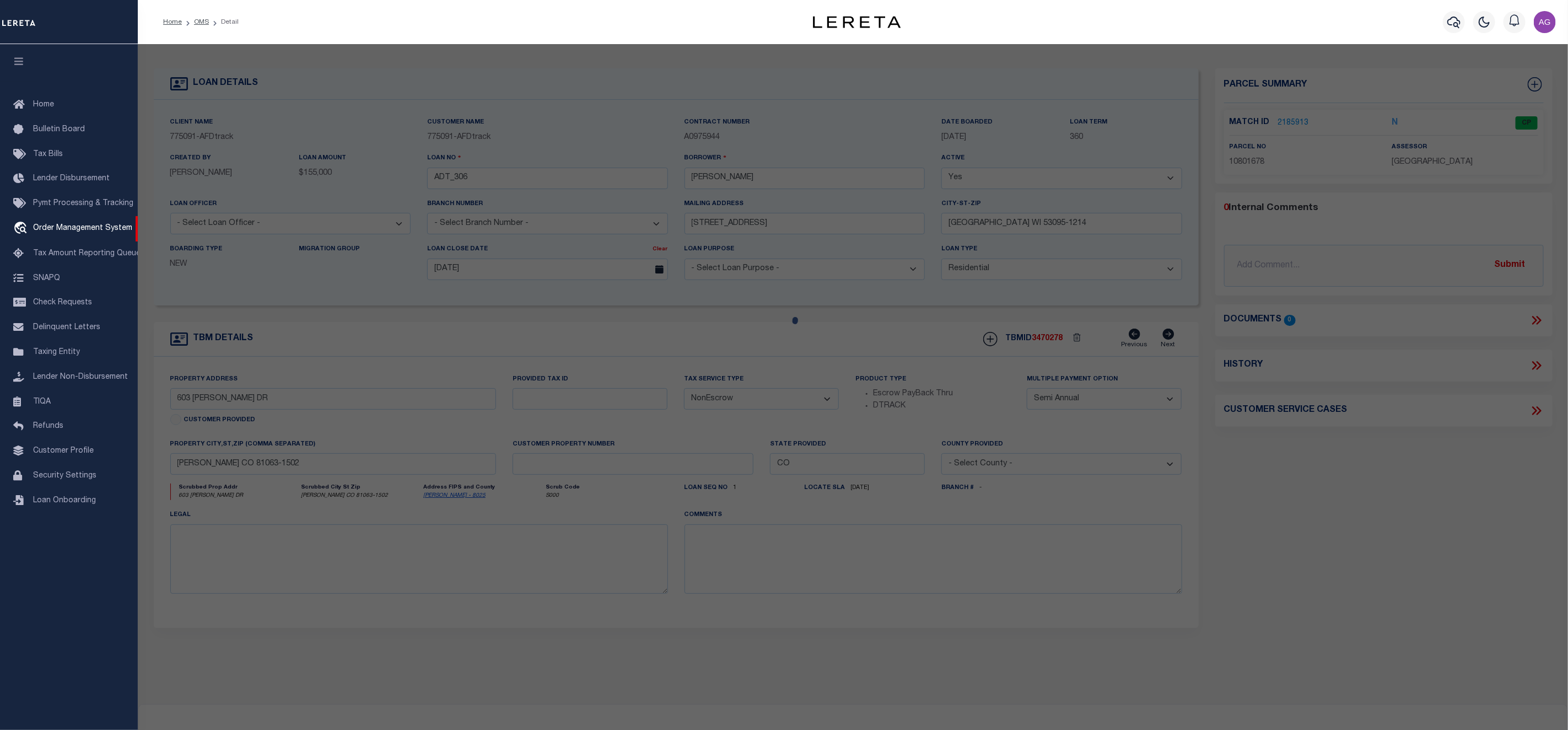
select select "ADD"
type input "603 DOWNEY DR"
checkbox input "false"
type input "ORDWAY, CO 81063"
type textarea "SUBDIVISION REEVES & DOWNEY SUBDIVISION LOT 2,3 BLOCK 1 SECTION: 14 TOWNSHIP: 2…"
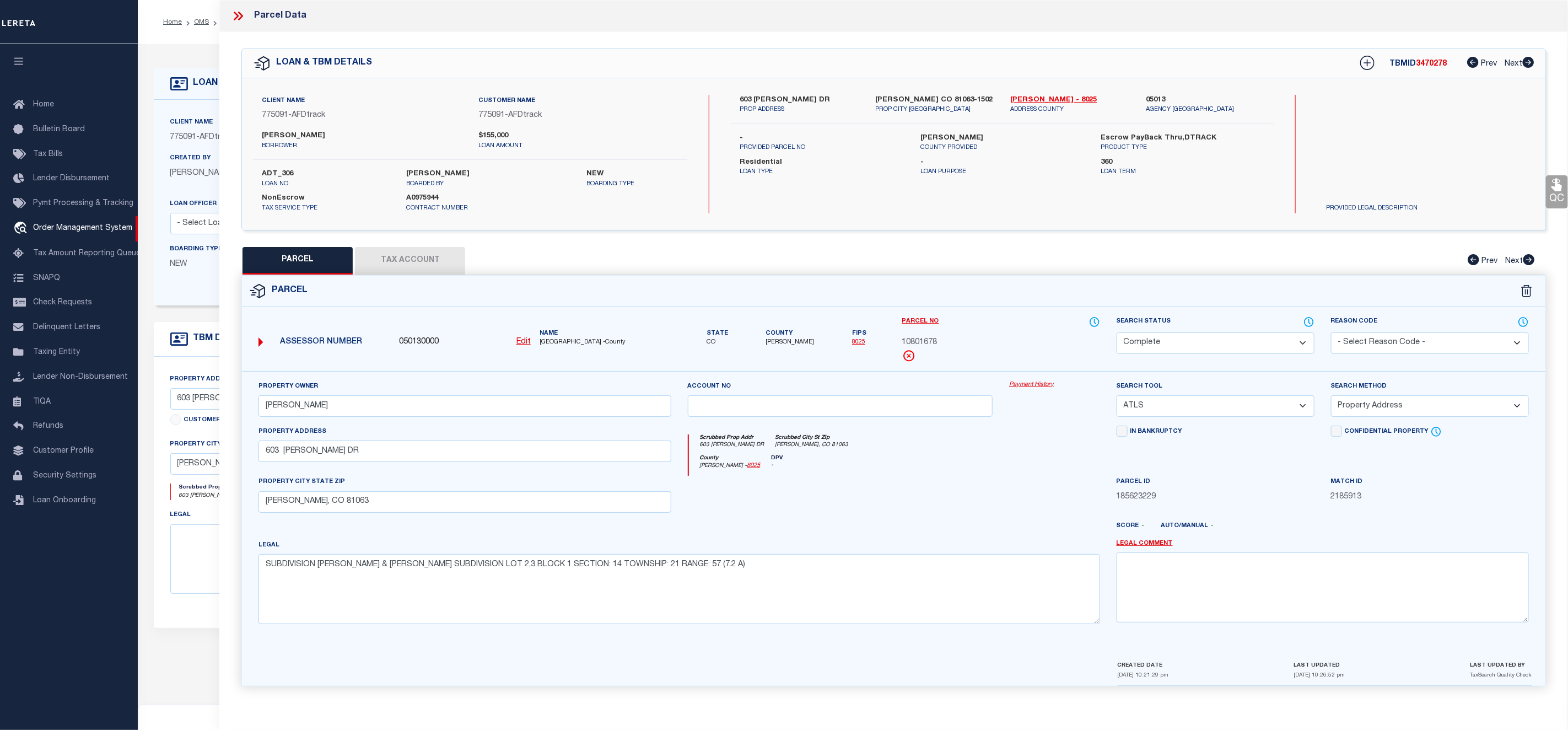
click at [1028, 384] on link "Payment History" at bounding box center [1055, 385] width 91 height 9
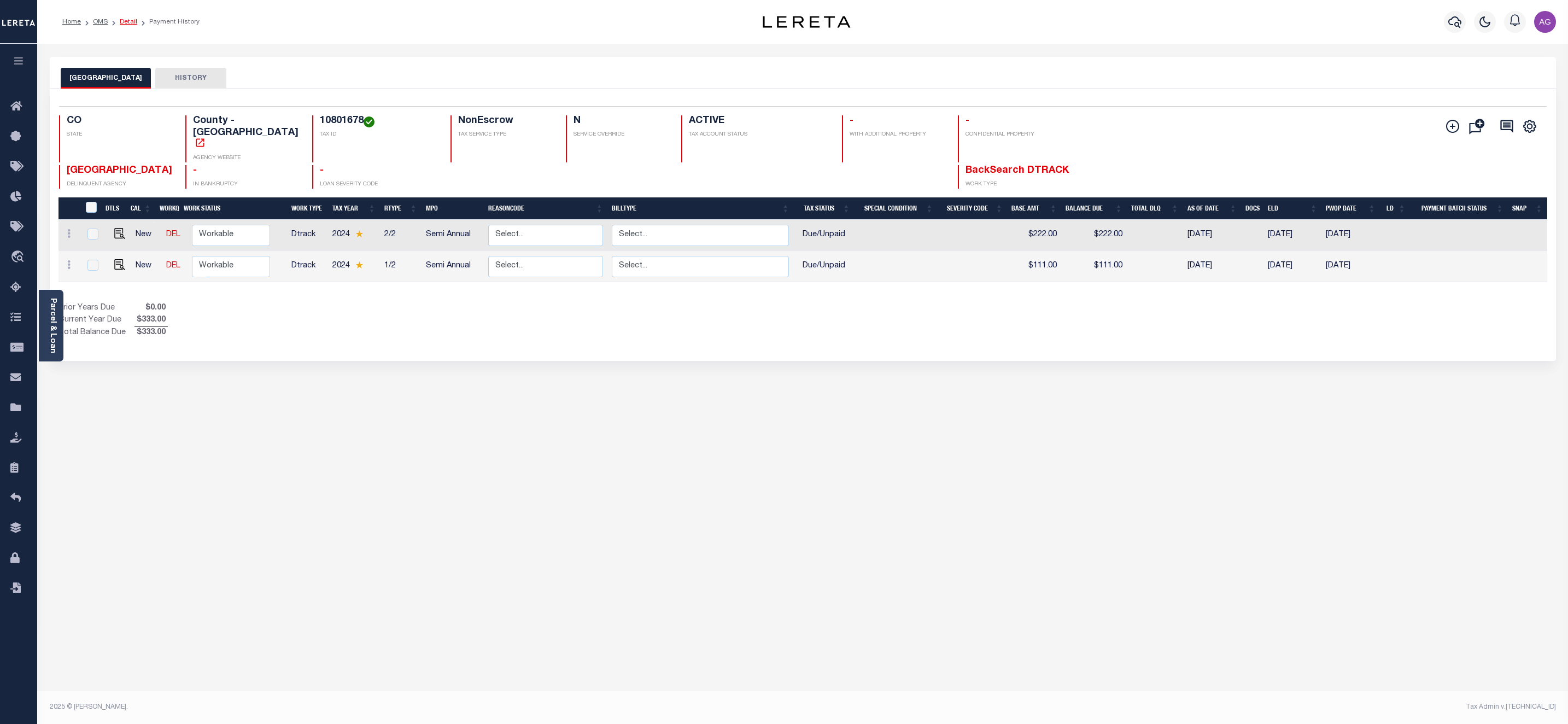
click at [128, 23] on link "Detail" at bounding box center [128, 22] width 17 height 7
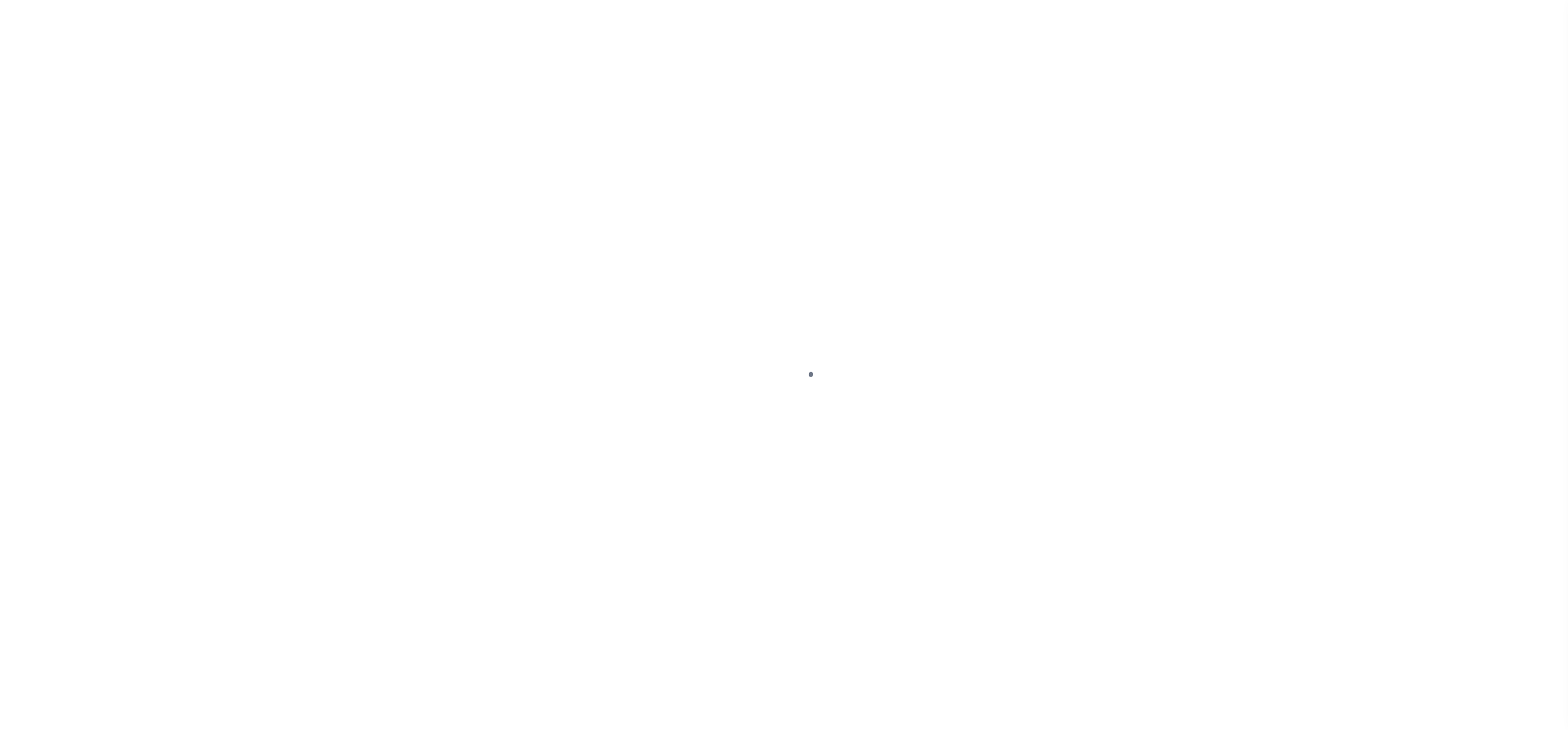
select select "10"
select select "NonEscrow"
type input "603 [PERSON_NAME] DR"
type input "[PERSON_NAME] CO 81063-1502"
type input "CO"
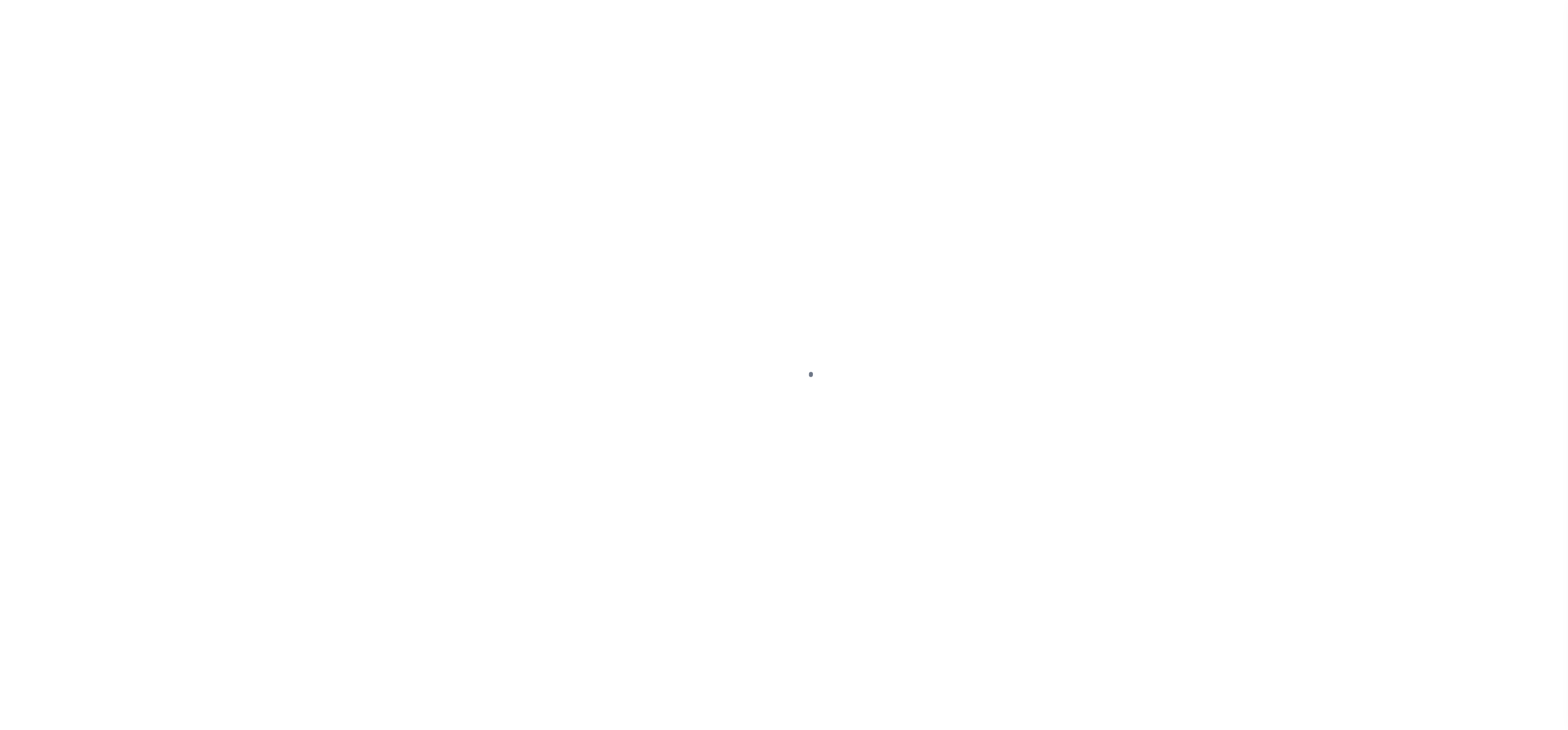
select select
select select "2"
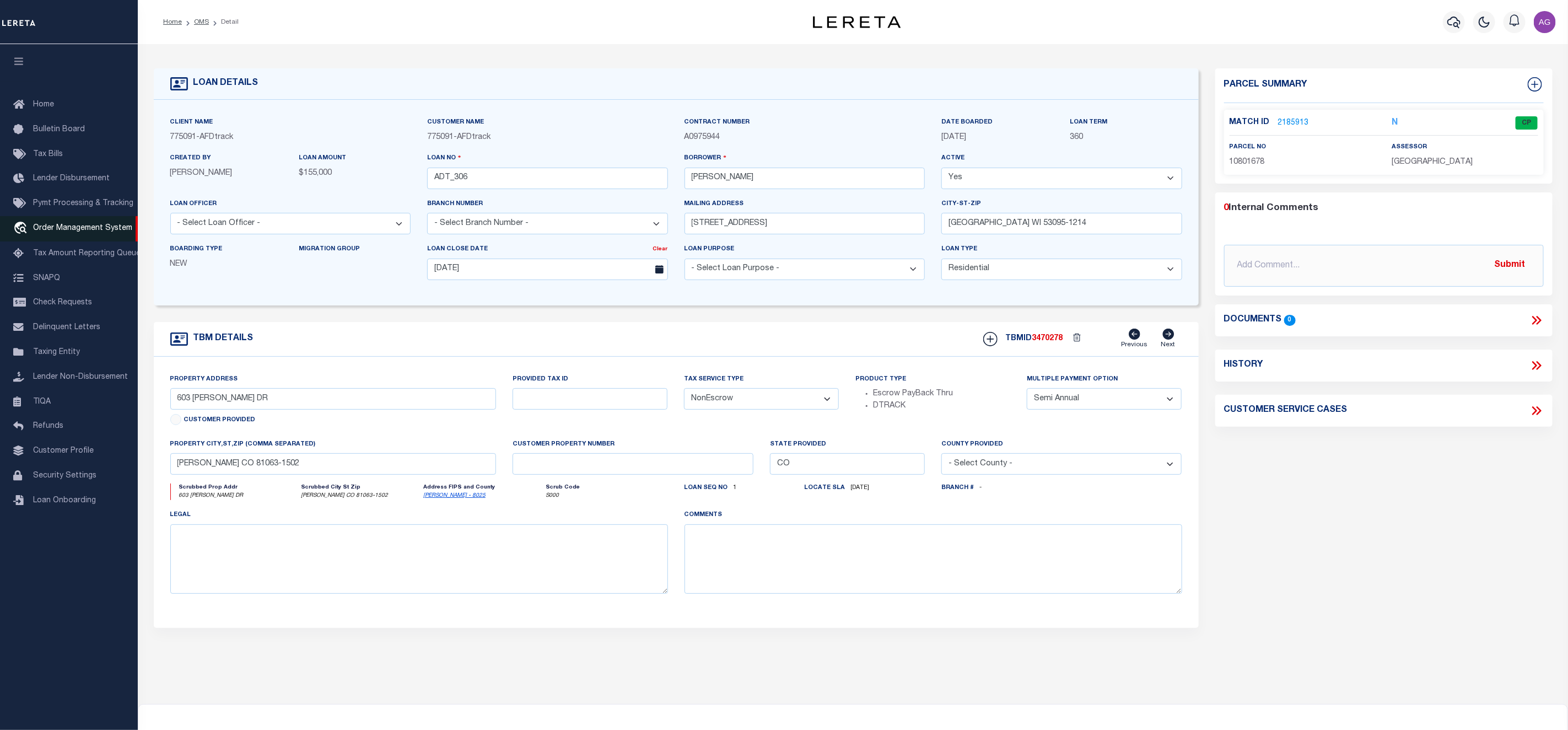
click at [74, 229] on span "Order Management System" at bounding box center [83, 228] width 99 height 8
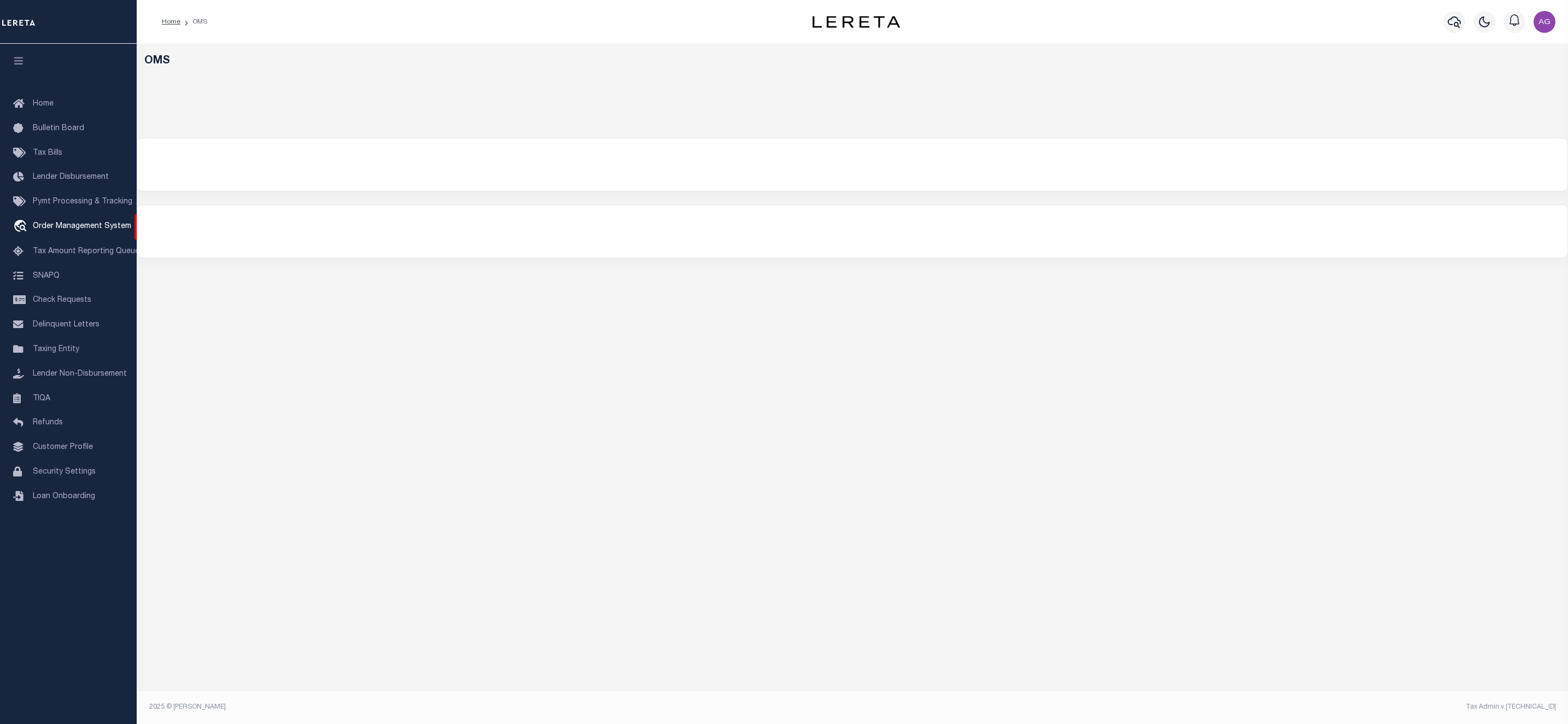
select select "200"
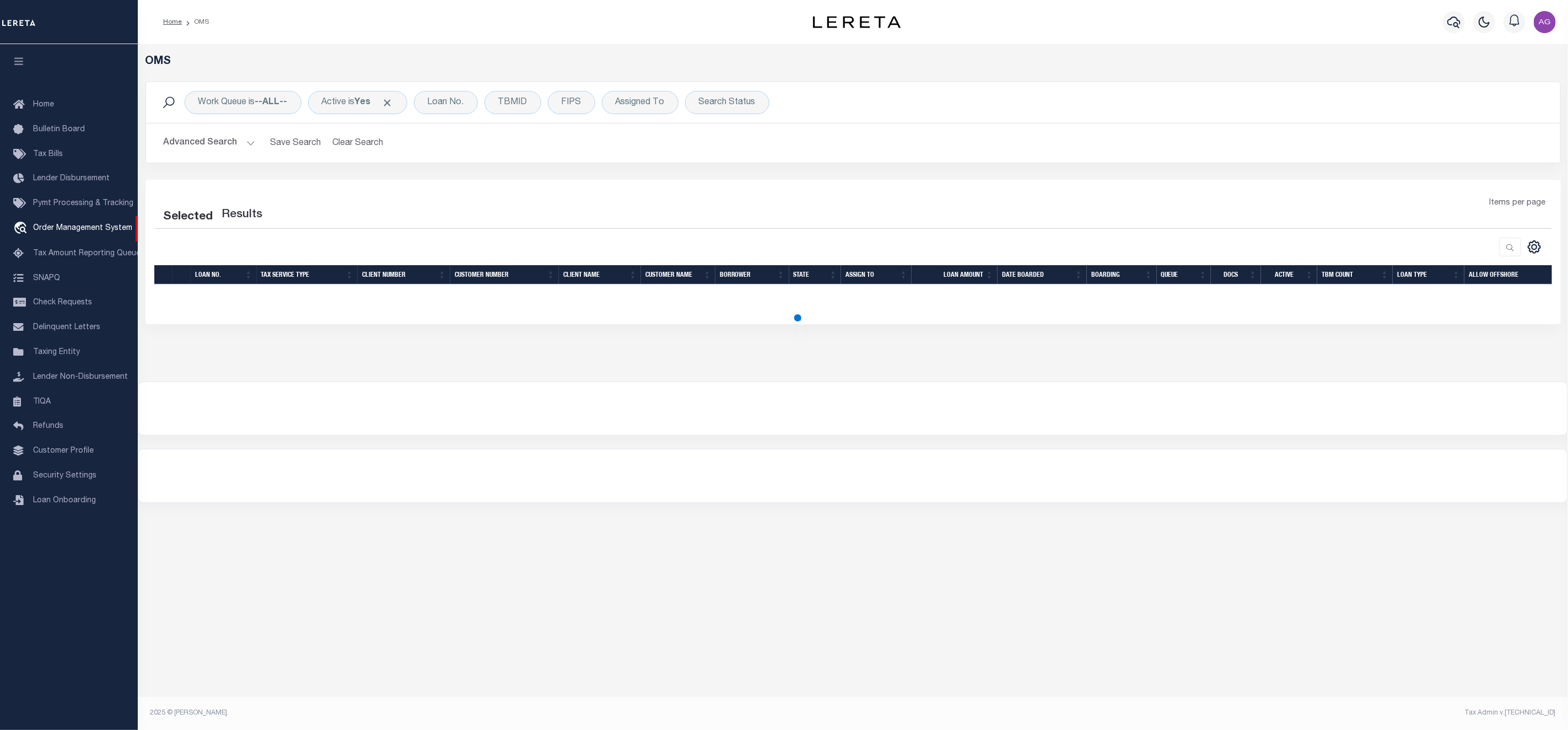
select select "200"
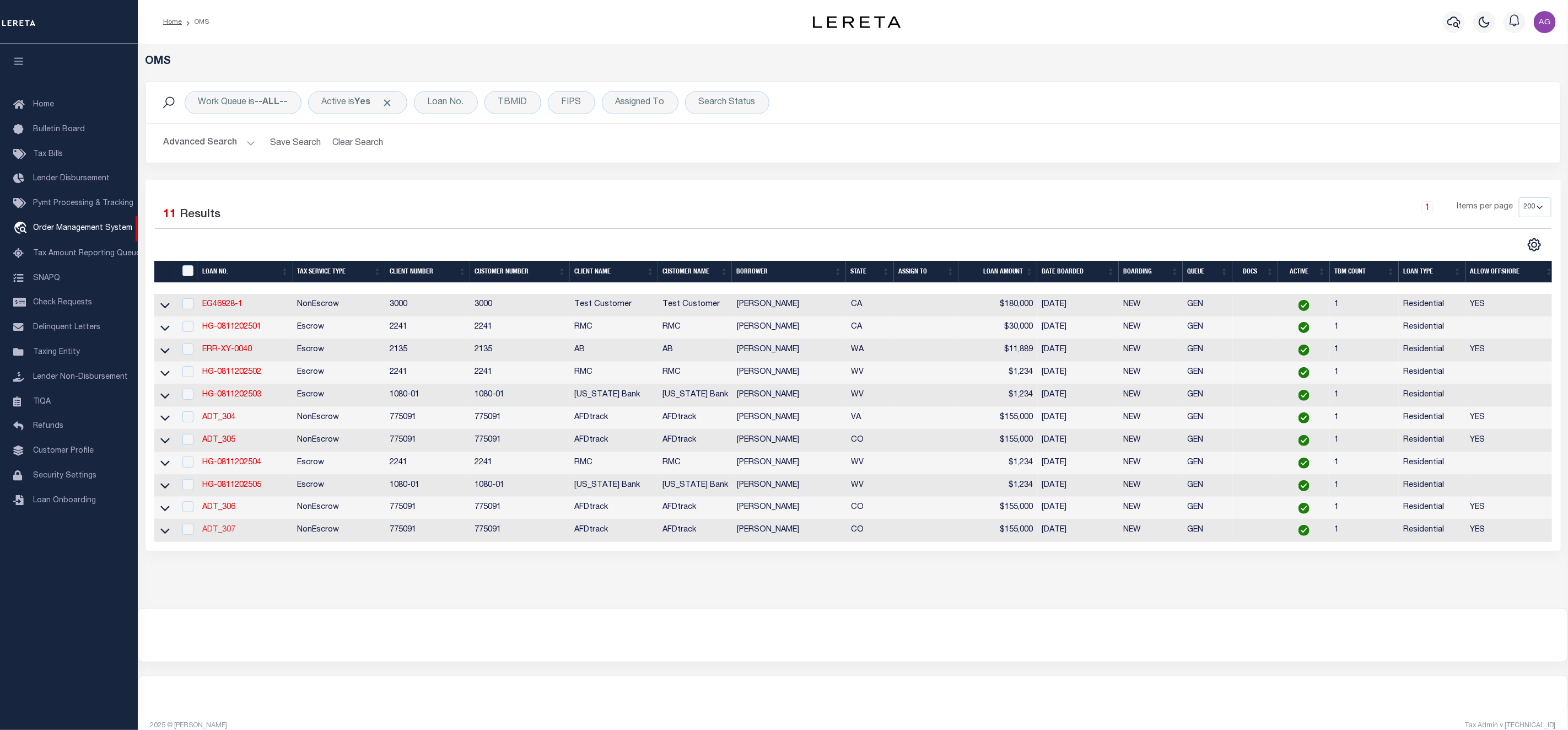
click at [222, 530] on link "ADT_307" at bounding box center [219, 530] width 33 height 8
type input "ADT_307"
type input "[PERSON_NAME]"
select select
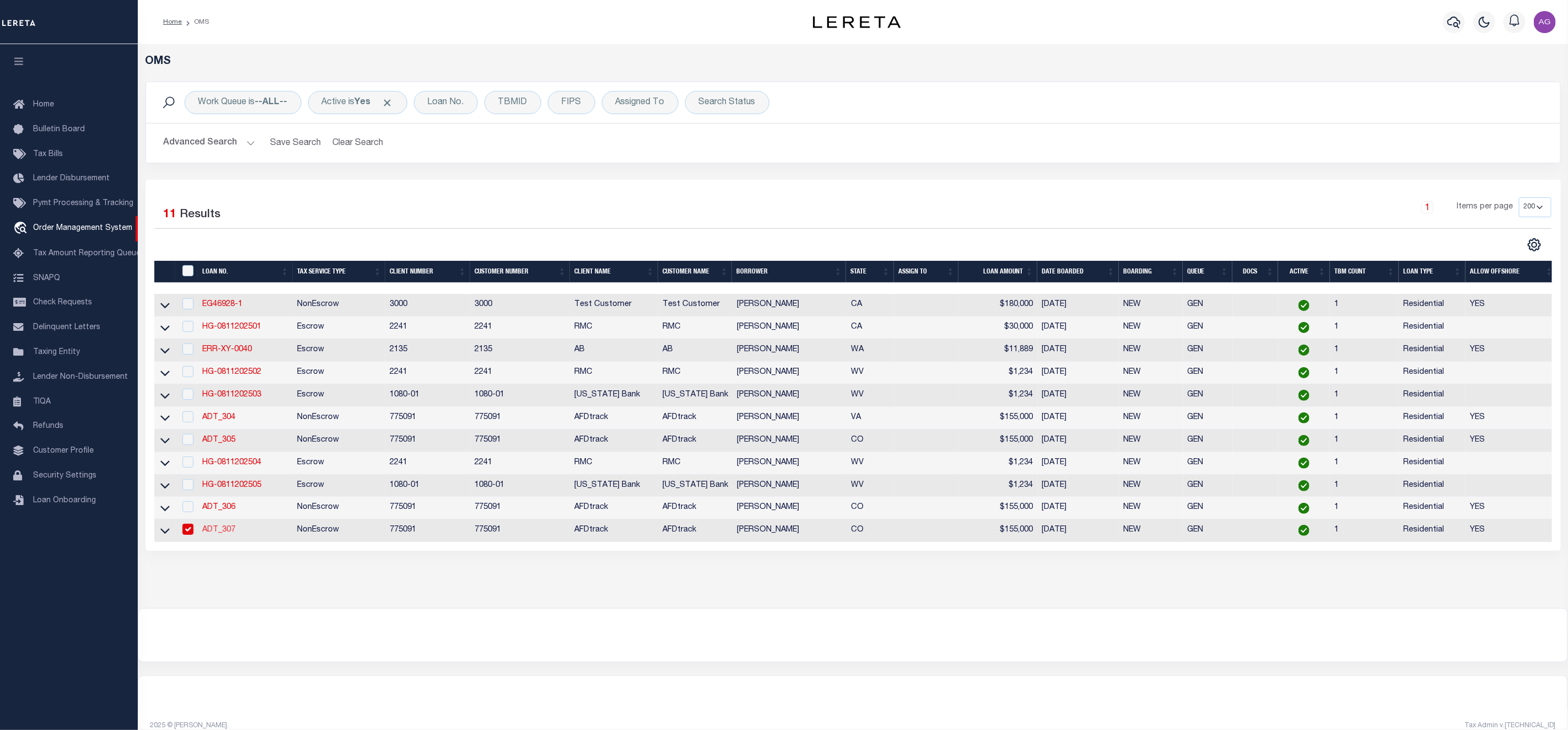
type input "[STREET_ADDRESS]"
type input "[GEOGRAPHIC_DATA] WI 53095-1214"
type input "07/28/2025"
select select "10"
select select "NonEscrow"
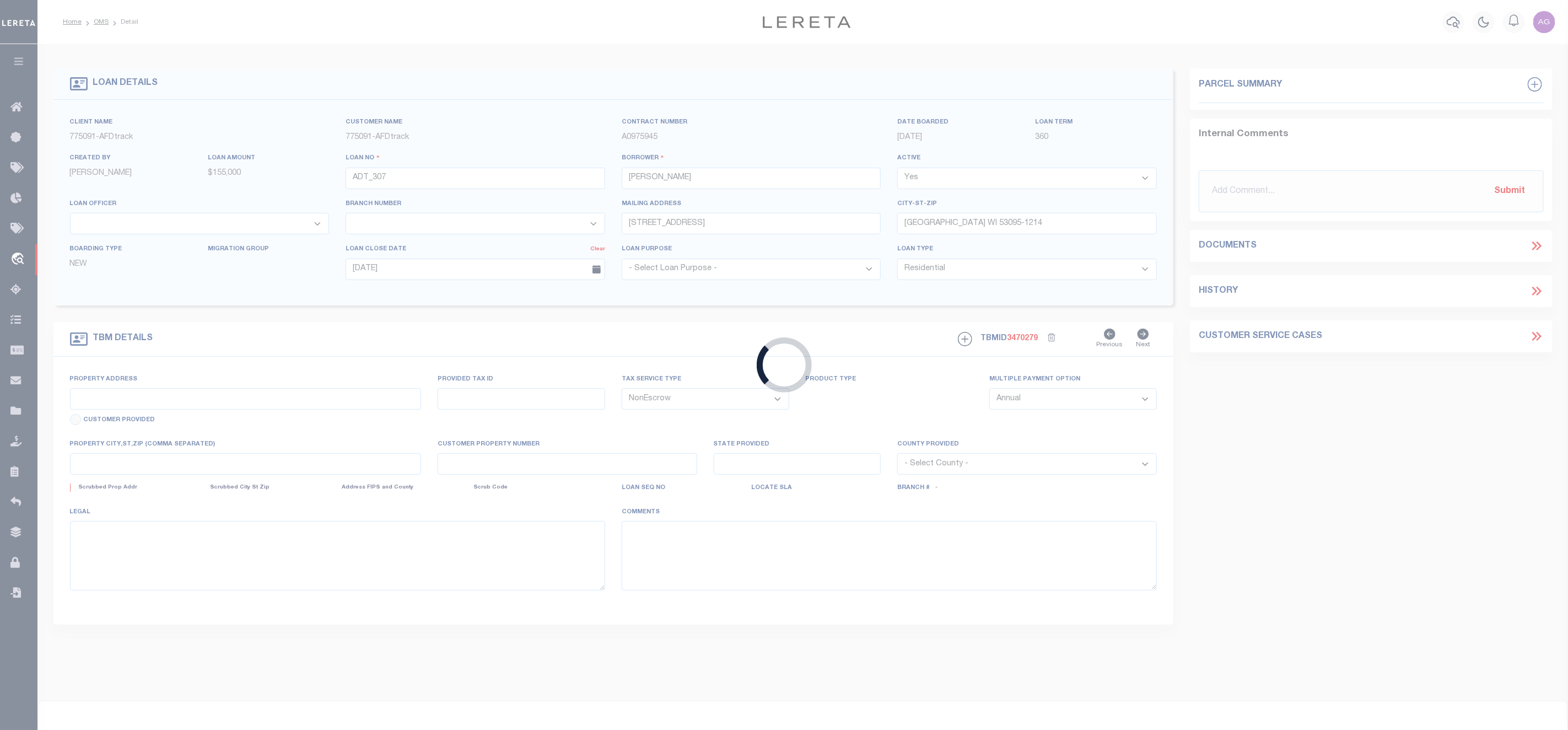
type input "[STREET_ADDRESS][PERSON_NAME]"
type input "[PERSON_NAME] CO 81063-1224"
type input "CO"
select select
select select "2"
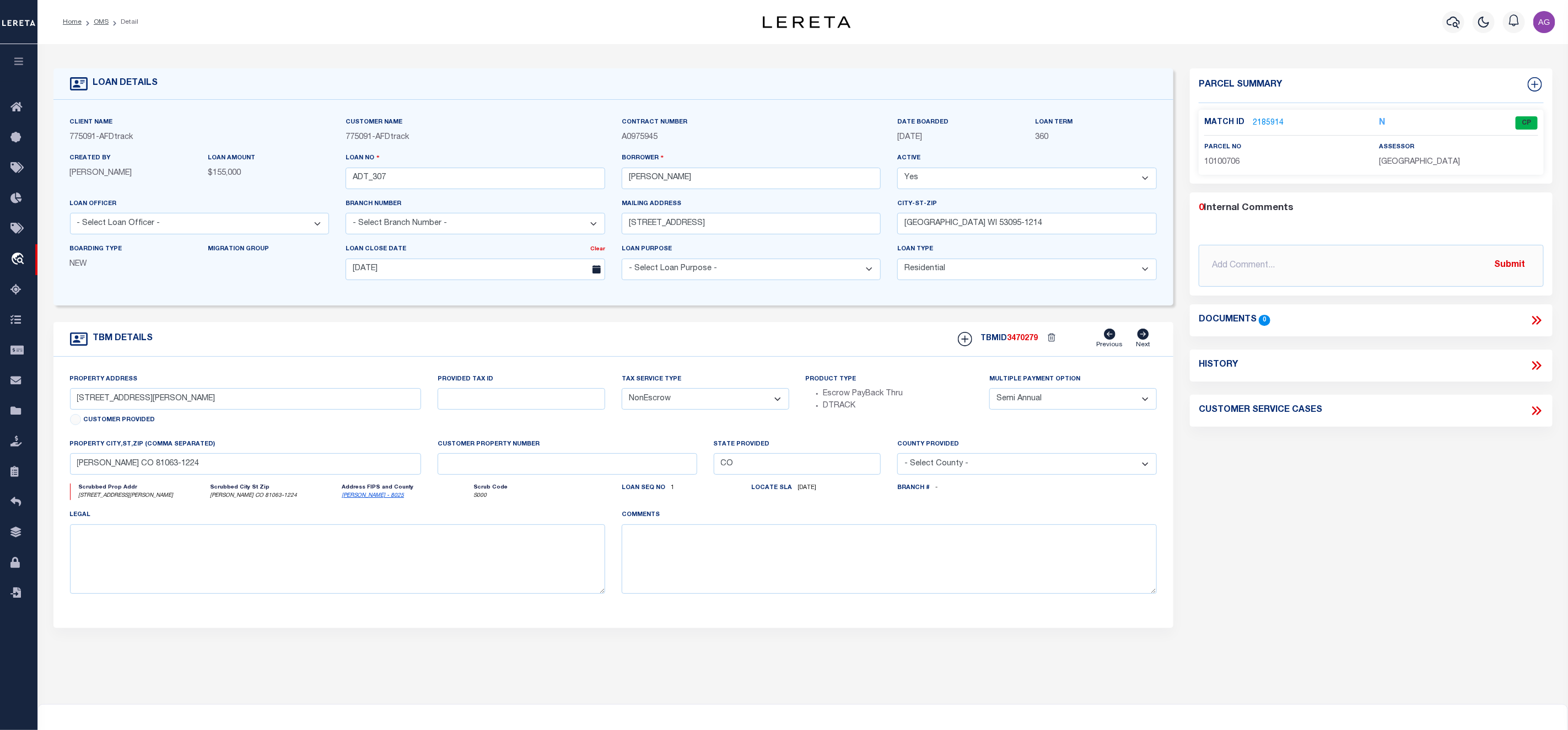
click at [1270, 119] on link "2185914" at bounding box center [1268, 123] width 31 height 11
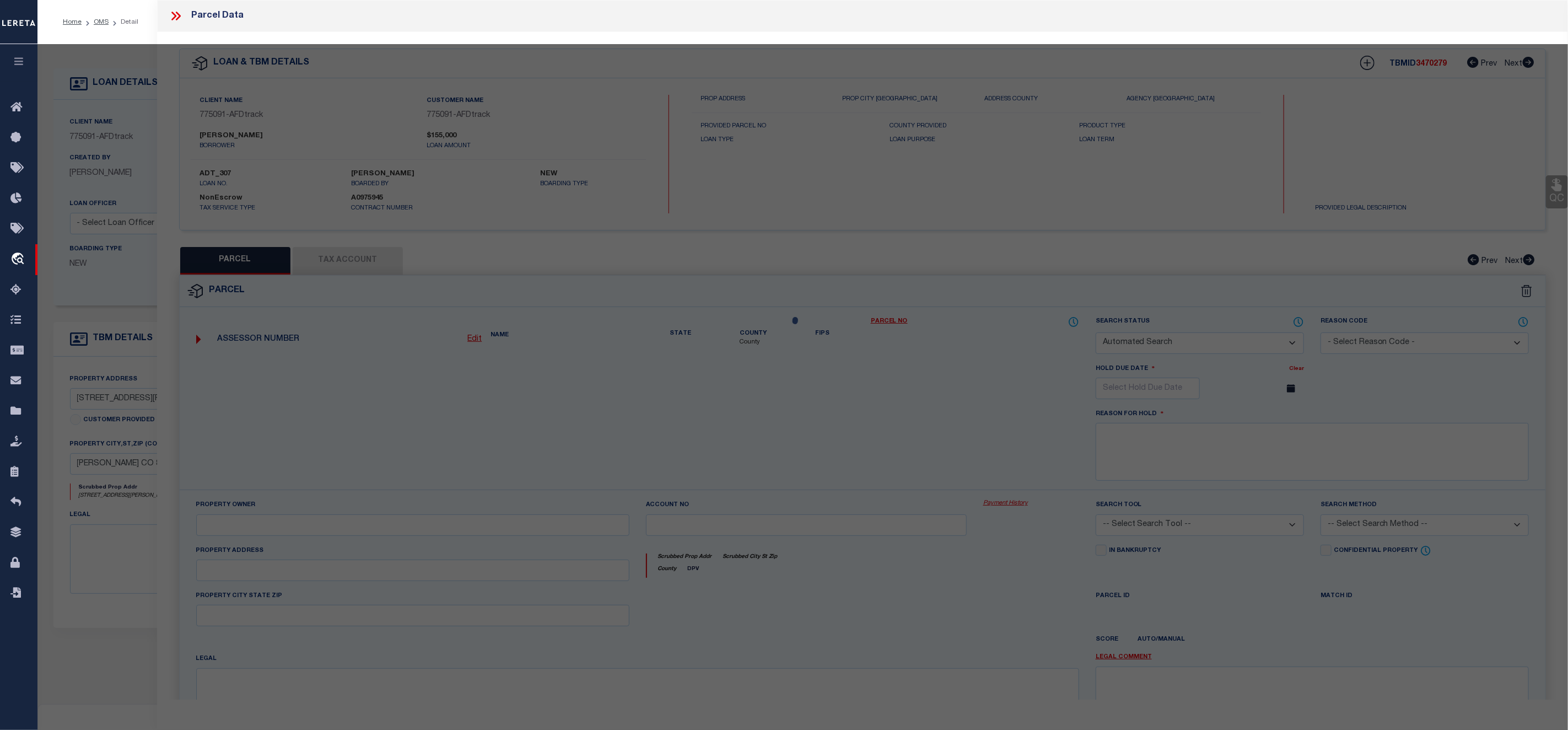
checkbox input "false"
select select "CP"
type input "NICHOLS,CHAD & TAMMIE"
select select "ATL"
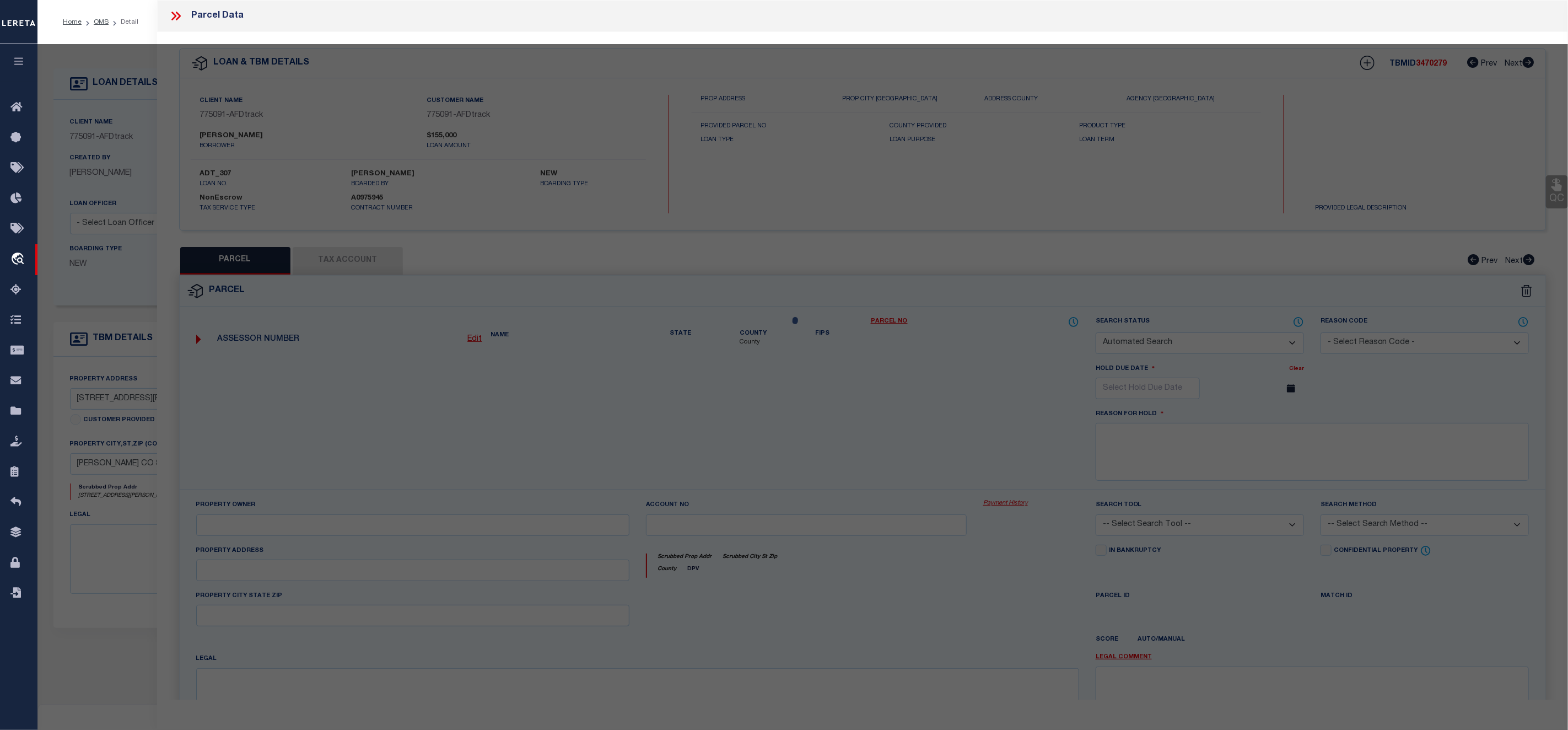
select select "ADD"
type input "107 OTERO AVE"
checkbox input "false"
type input "ORDWAY, CO 81063"
type textarea "SUBDIVISION TOWN OF [PERSON_NAME][GEOGRAPHIC_DATA] 13,14,15 (EXC. E. 20' OF LOT…"
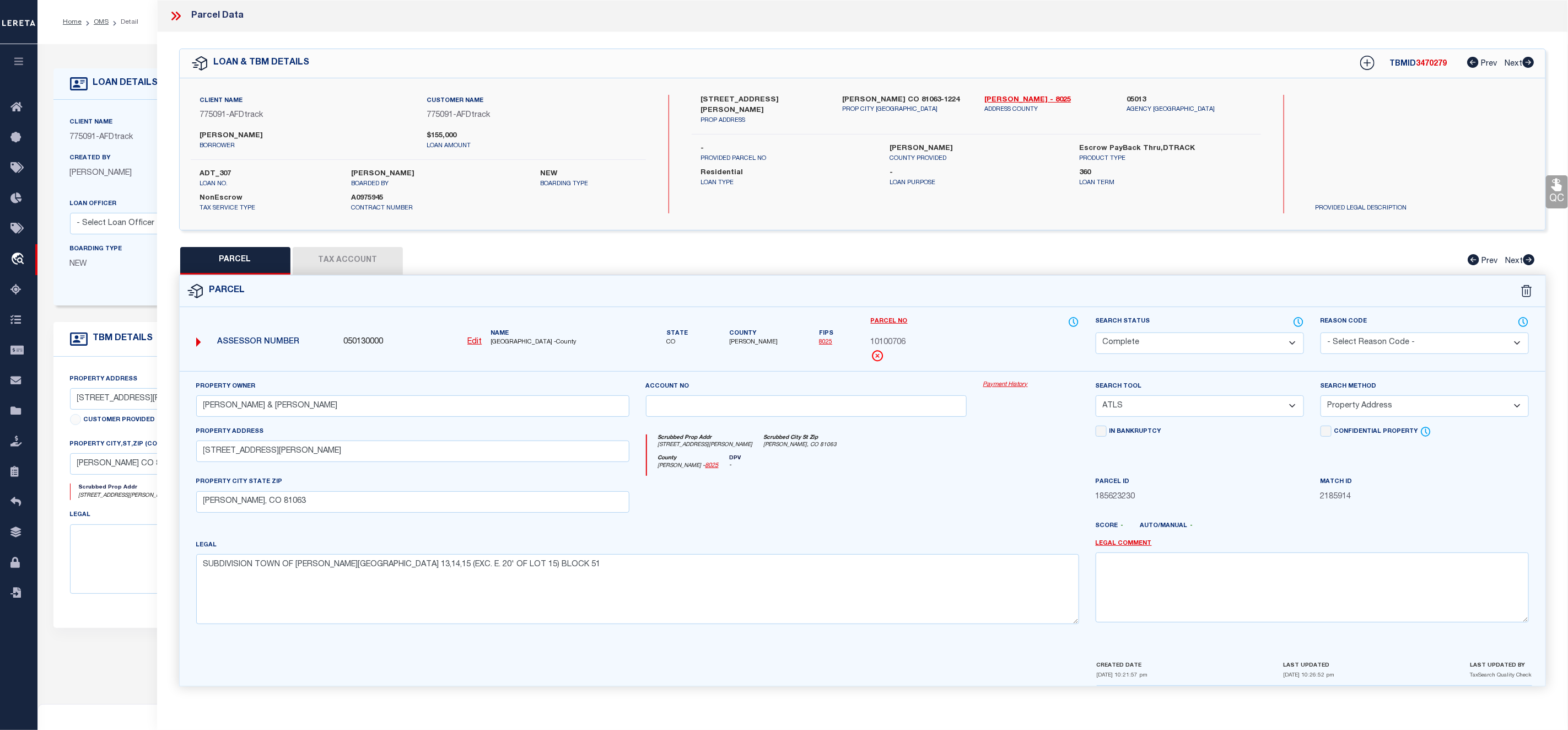
click at [1009, 386] on link "Payment History" at bounding box center [1031, 385] width 96 height 9
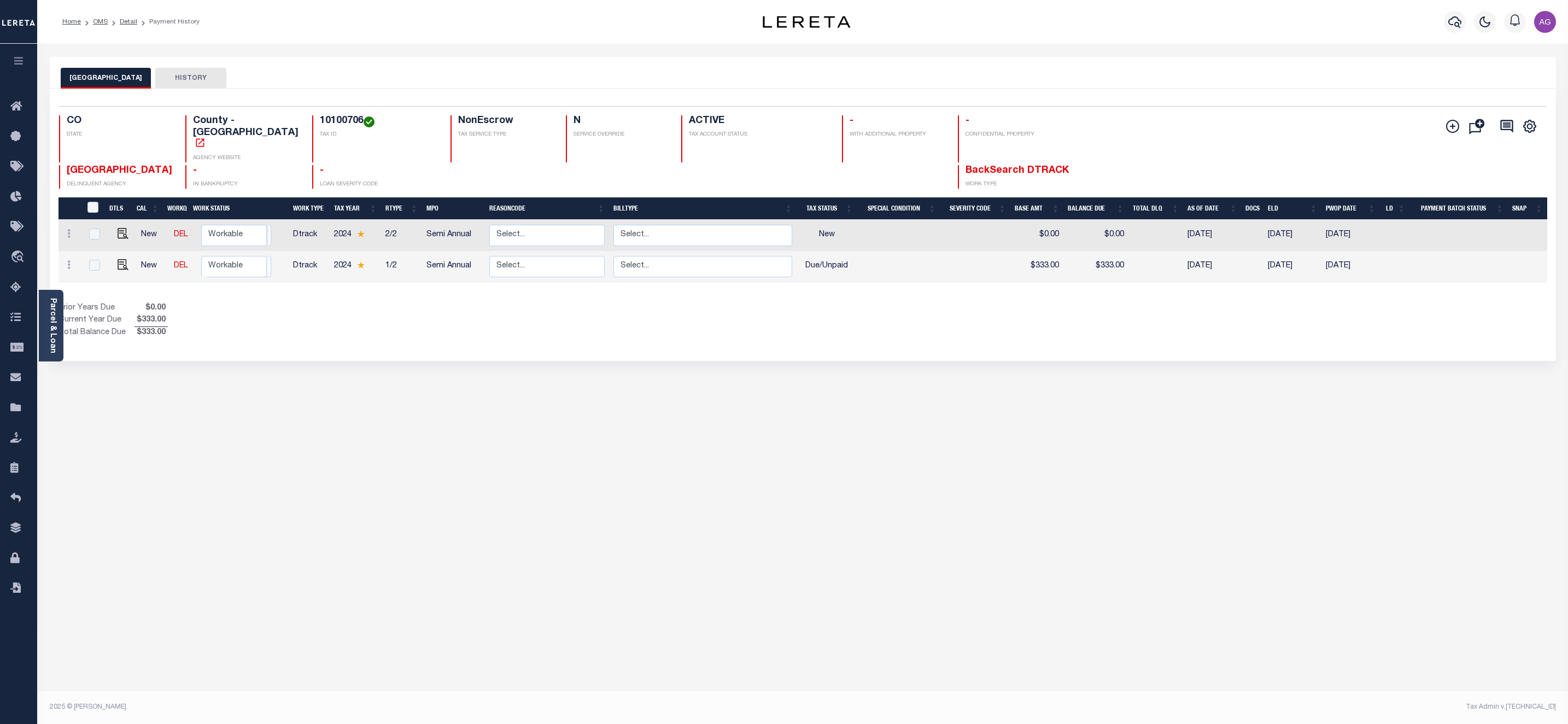
click at [901, 666] on div "CROWLEY COUNTY HISTORY Selected 2 Results" at bounding box center [803, 366] width 1522 height 617
